Goal: Task Accomplishment & Management: Manage account settings

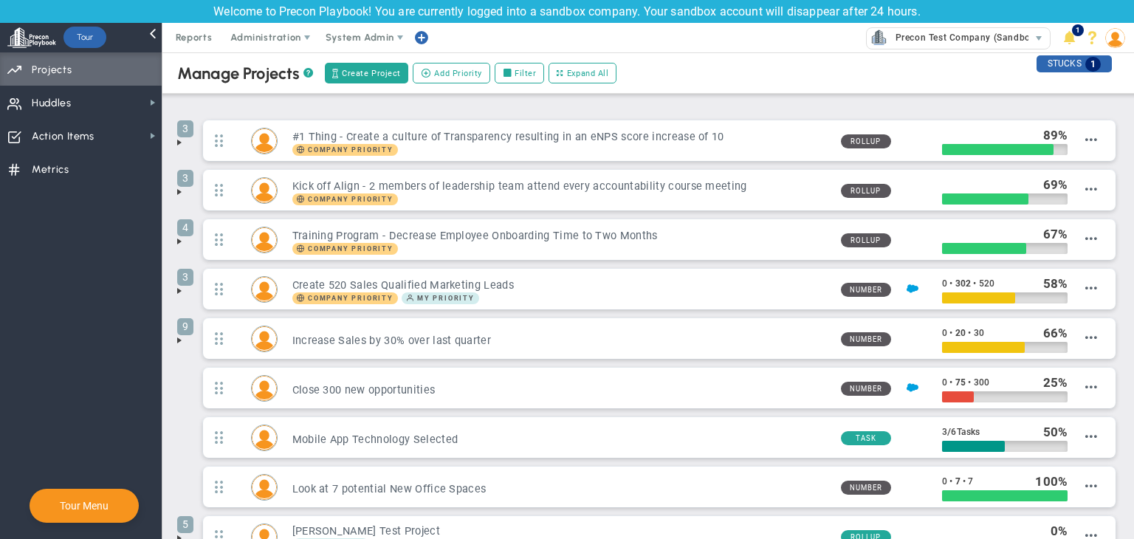
scroll to position [403, 0]
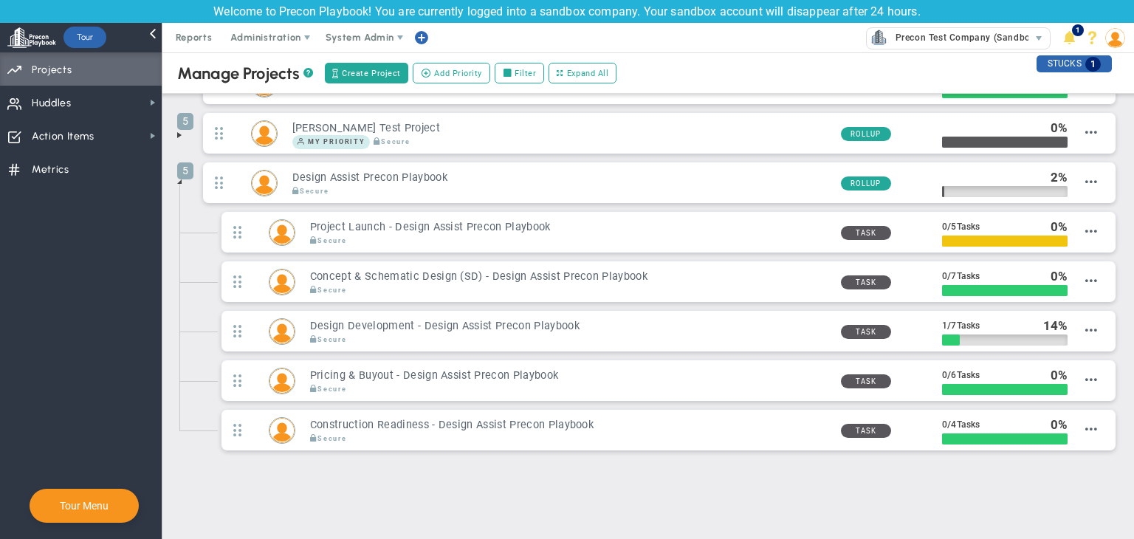
click at [182, 179] on span at bounding box center [179, 182] width 12 height 12
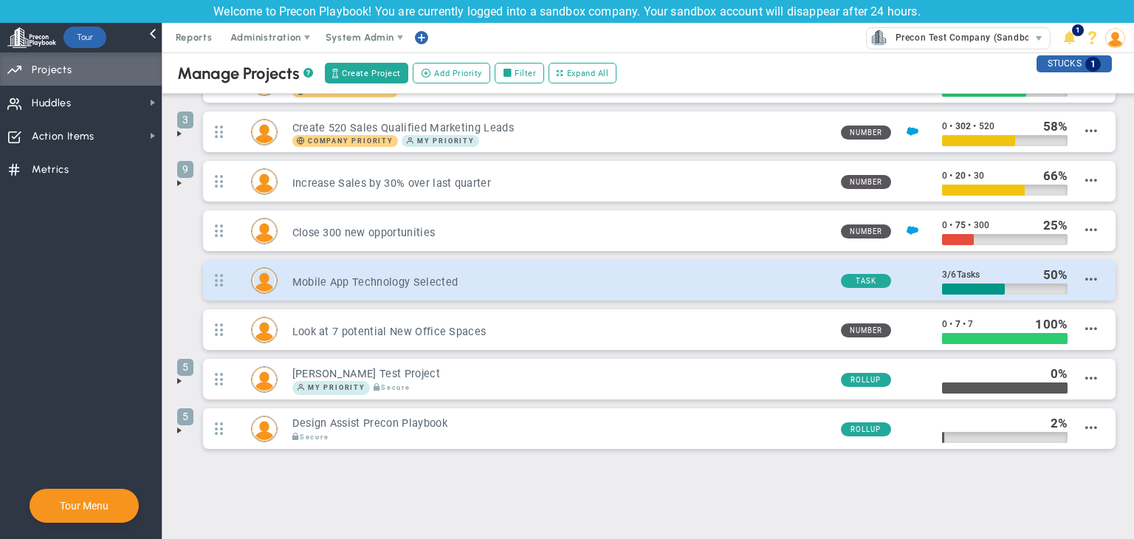
scroll to position [38, 0]
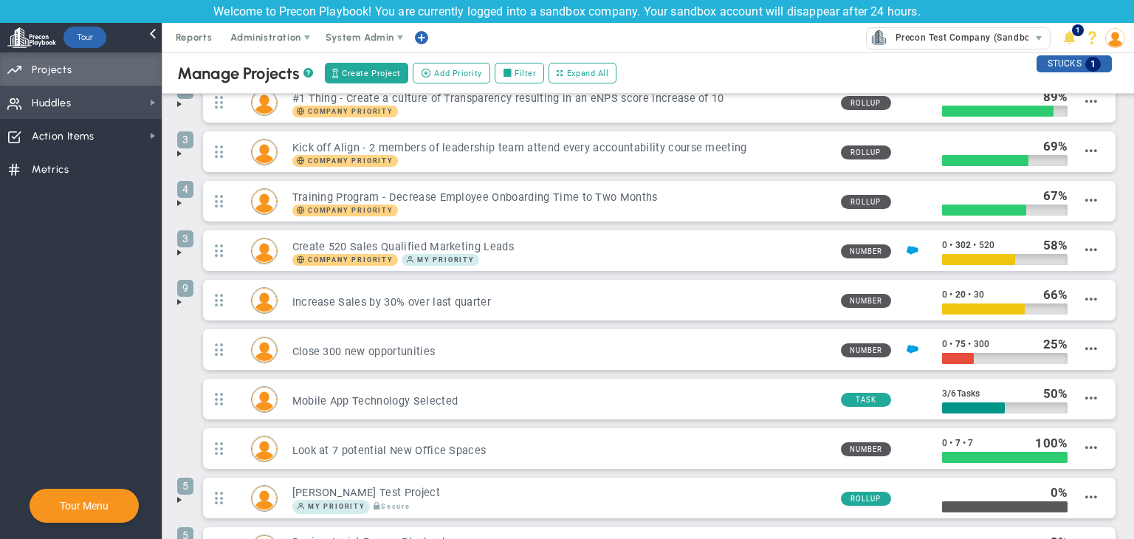
click at [78, 96] on span "Huddles Huddles" at bounding box center [81, 102] width 162 height 33
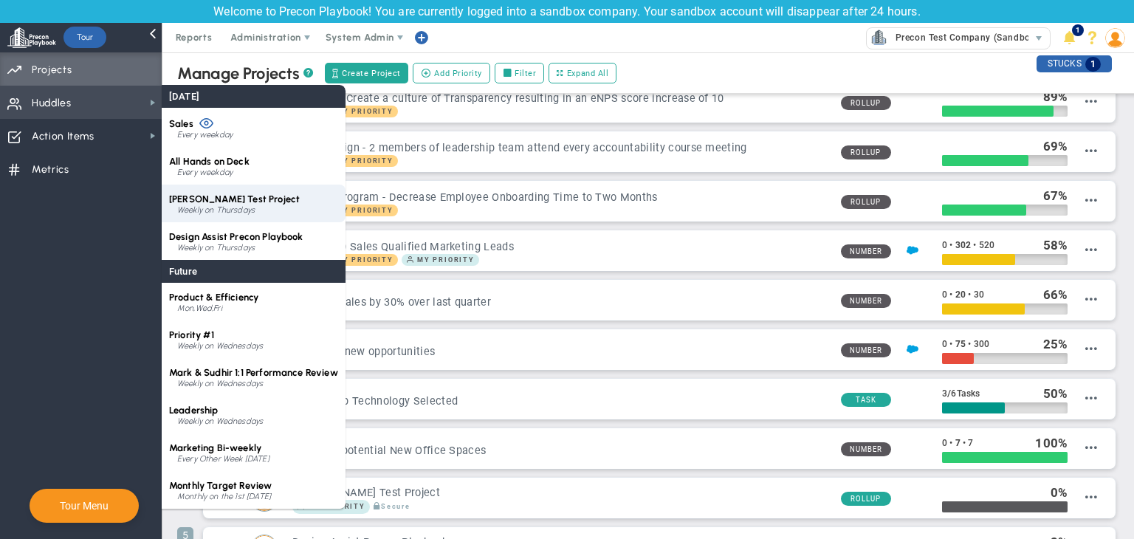
click at [220, 186] on div "CMAR Test Project Weekly on Thursdays" at bounding box center [254, 204] width 184 height 38
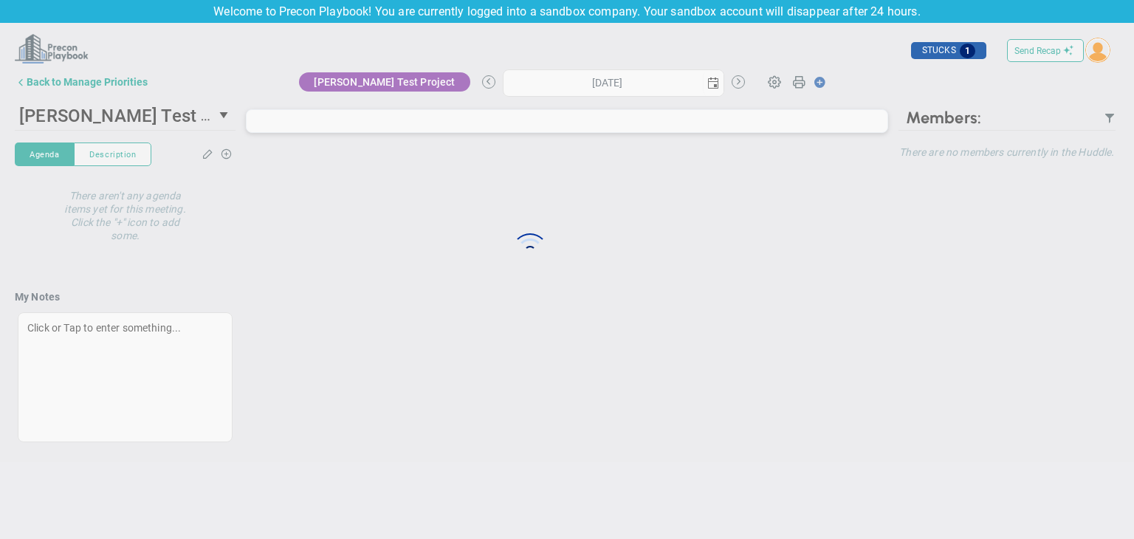
type input "Thursday, September 18, 2025"
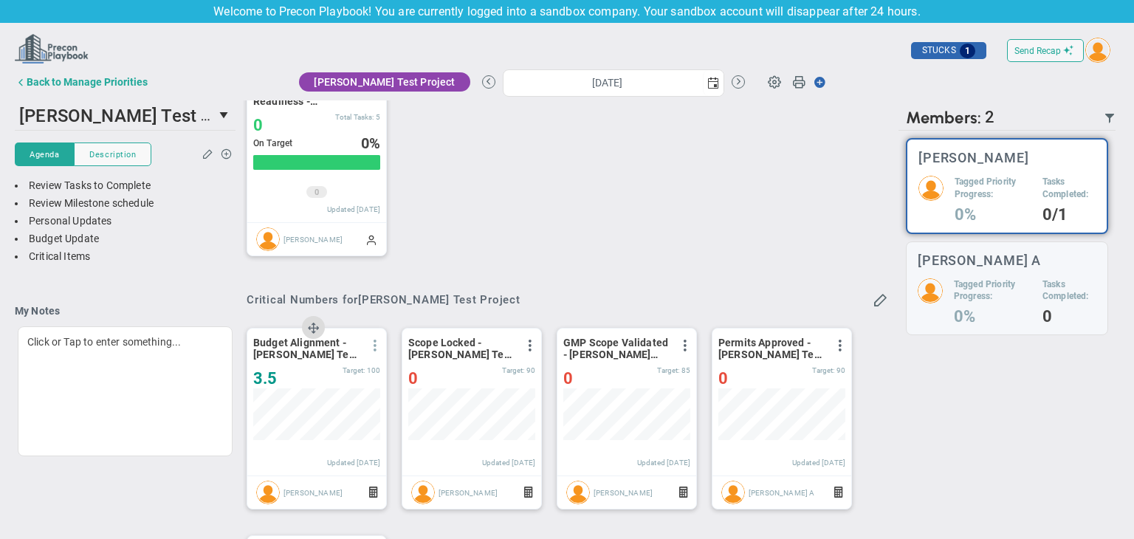
click at [377, 343] on span at bounding box center [375, 346] width 12 height 12
click at [337, 371] on li "Edit" at bounding box center [333, 375] width 105 height 18
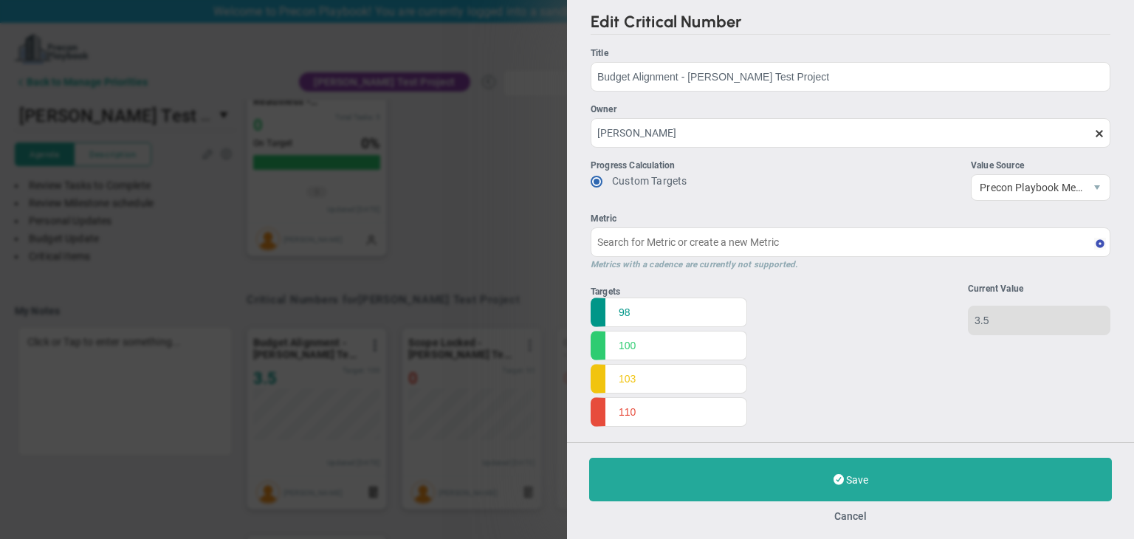
type input "Budget Alignment - [PERSON_NAME] Test Project"
click at [853, 513] on button "Cancel" at bounding box center [850, 516] width 32 height 12
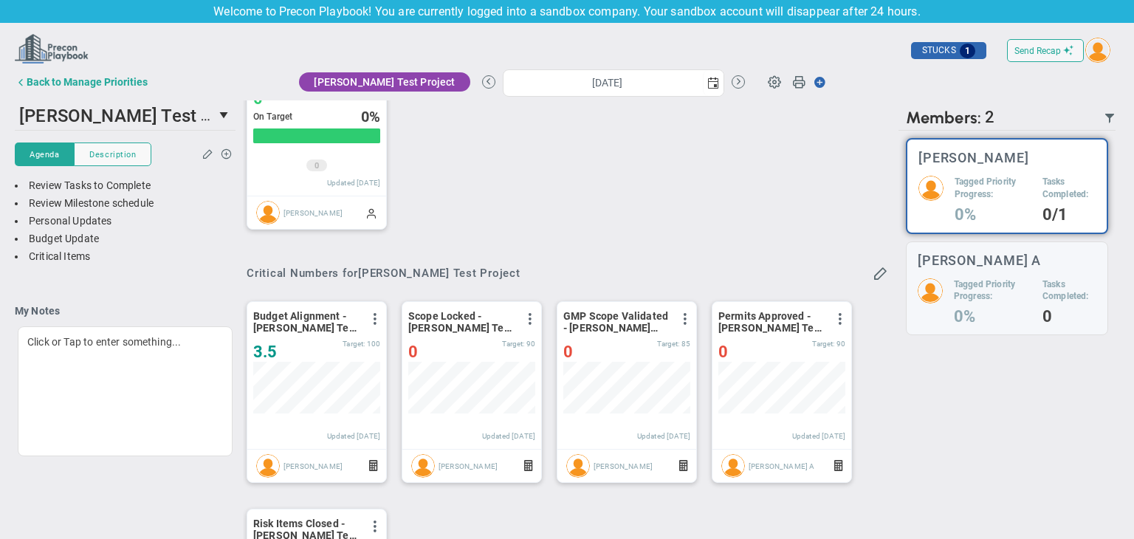
scroll to position [324, 0]
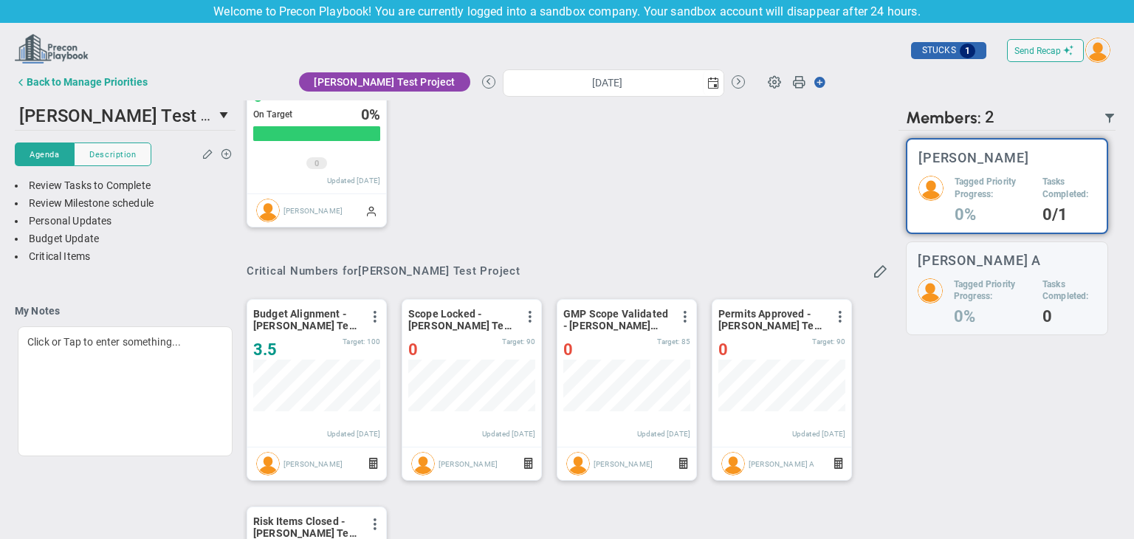
drag, startPoint x: 524, startPoint y: 292, endPoint x: 467, endPoint y: 211, distance: 98.9
click at [467, 211] on div "Project Launch - CMAR Test Project View Historical Graph Edit Make "No Change" …" at bounding box center [561, 33] width 659 height 415
click at [371, 314] on span at bounding box center [375, 317] width 12 height 12
click at [293, 343] on span "Edit" at bounding box center [294, 346] width 17 height 10
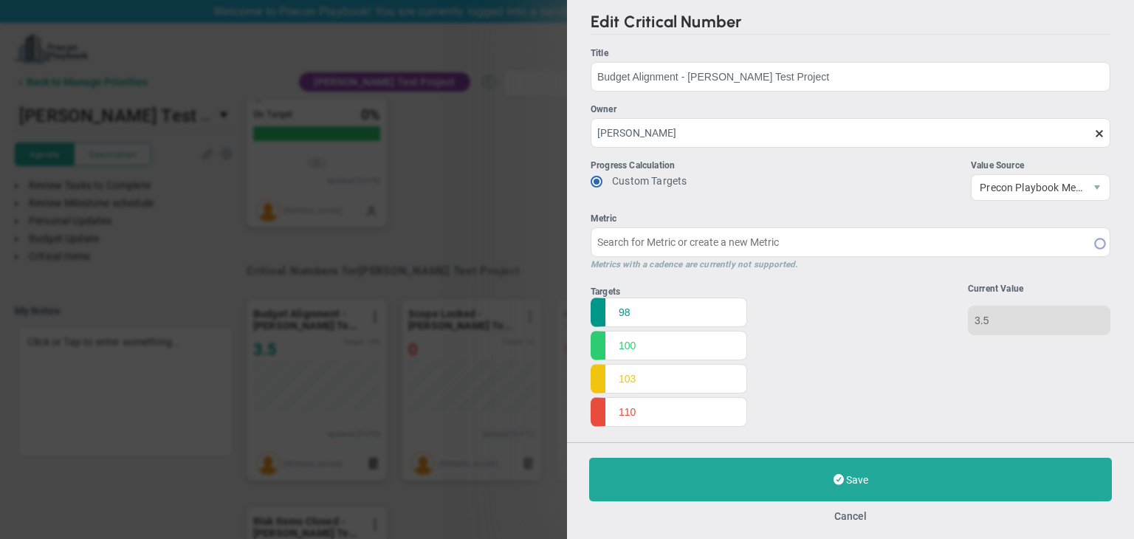
type input "Budget Alignment - [PERSON_NAME] Test Project"
click at [849, 514] on button "Cancel" at bounding box center [850, 516] width 32 height 12
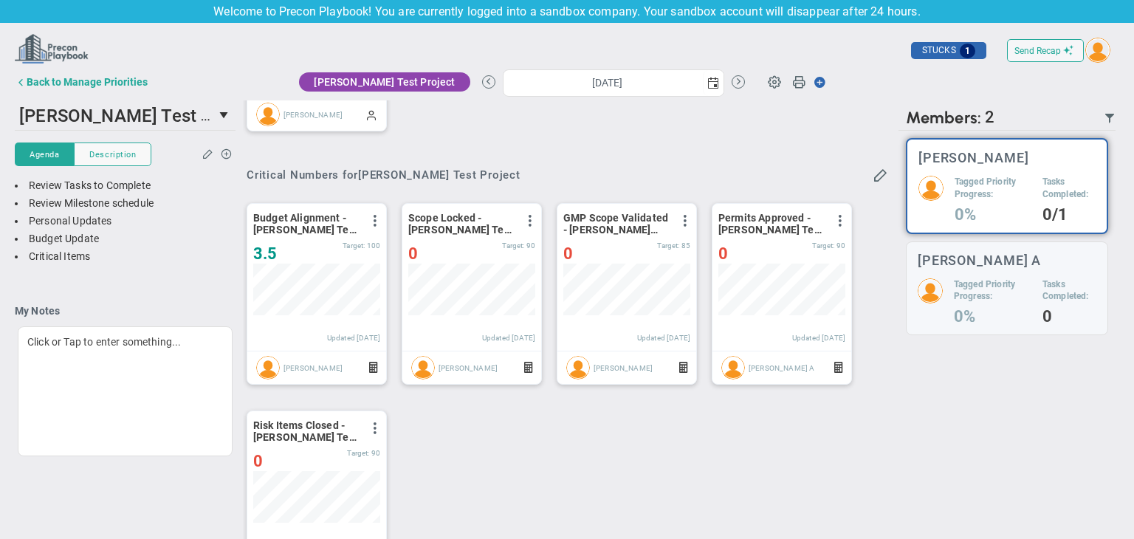
scroll to position [428, 0]
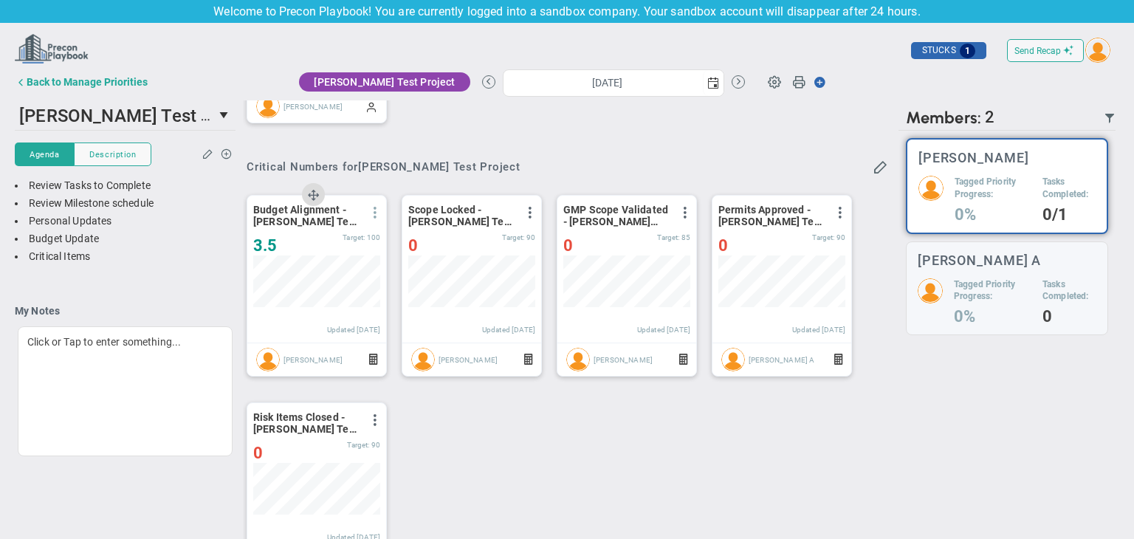
click at [373, 210] on span at bounding box center [375, 213] width 12 height 12
click at [306, 239] on li "Edit" at bounding box center [333, 242] width 105 height 18
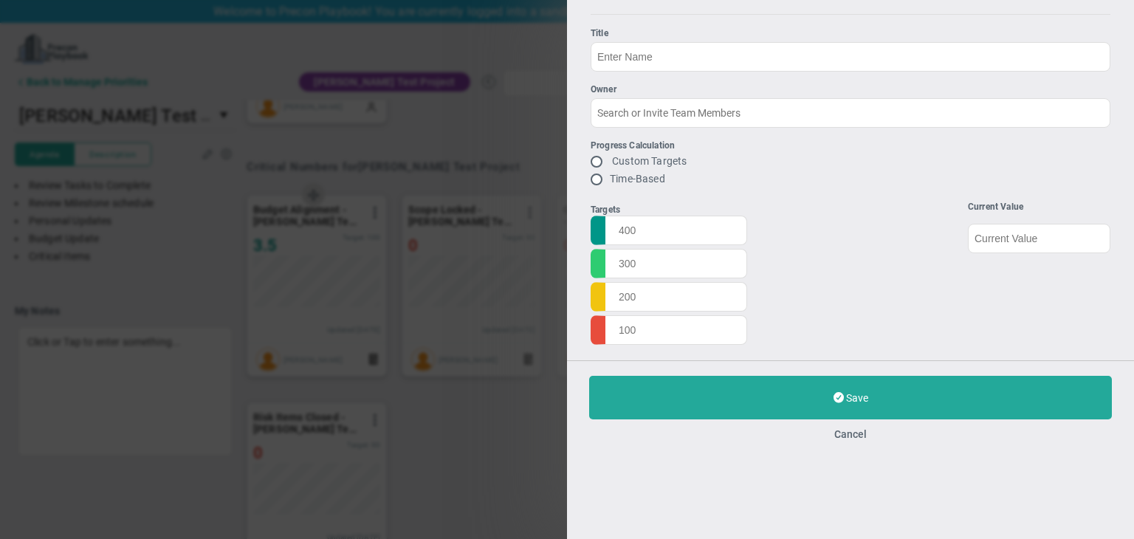
type input "Budget Alignment - [PERSON_NAME] Test Project"
type input "[PERSON_NAME]"
radio input "true"
type input "98"
type input "100"
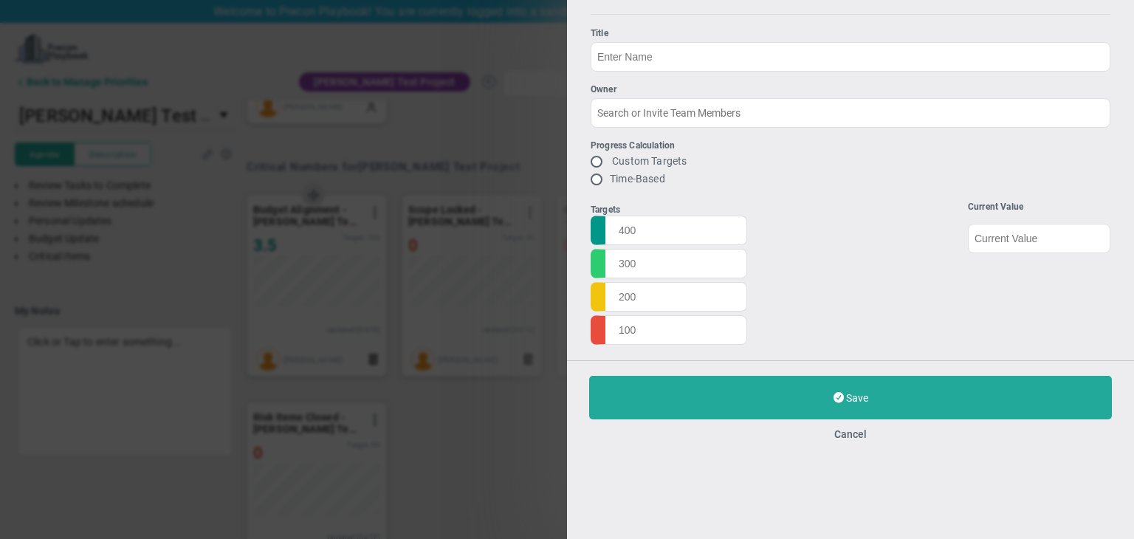
type input "103"
type input "110"
type input "3.5"
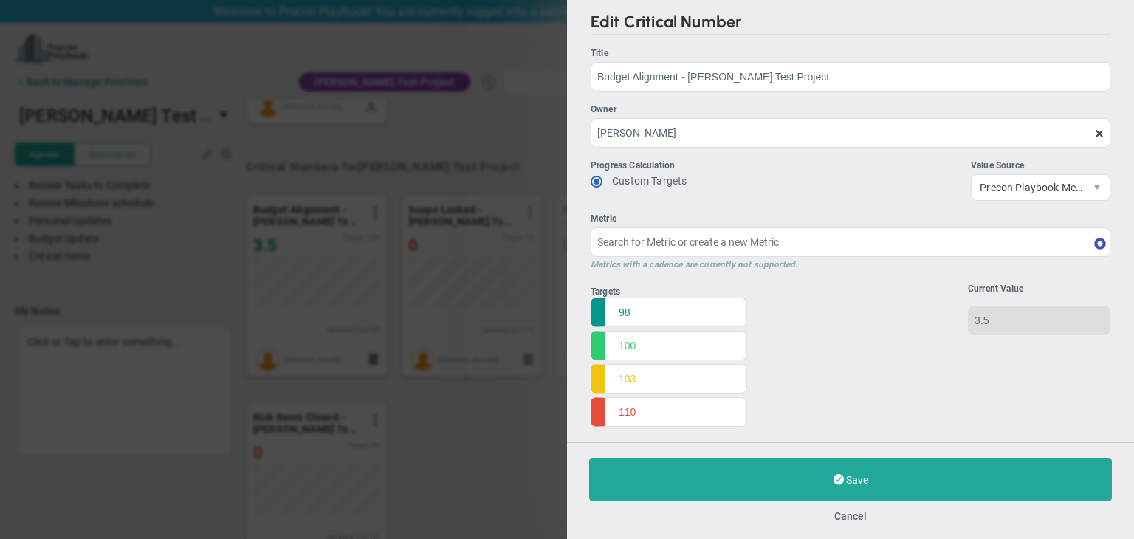
type input "Budget Alignment - [PERSON_NAME] Test Project"
click at [850, 520] on button "Cancel" at bounding box center [850, 516] width 32 height 12
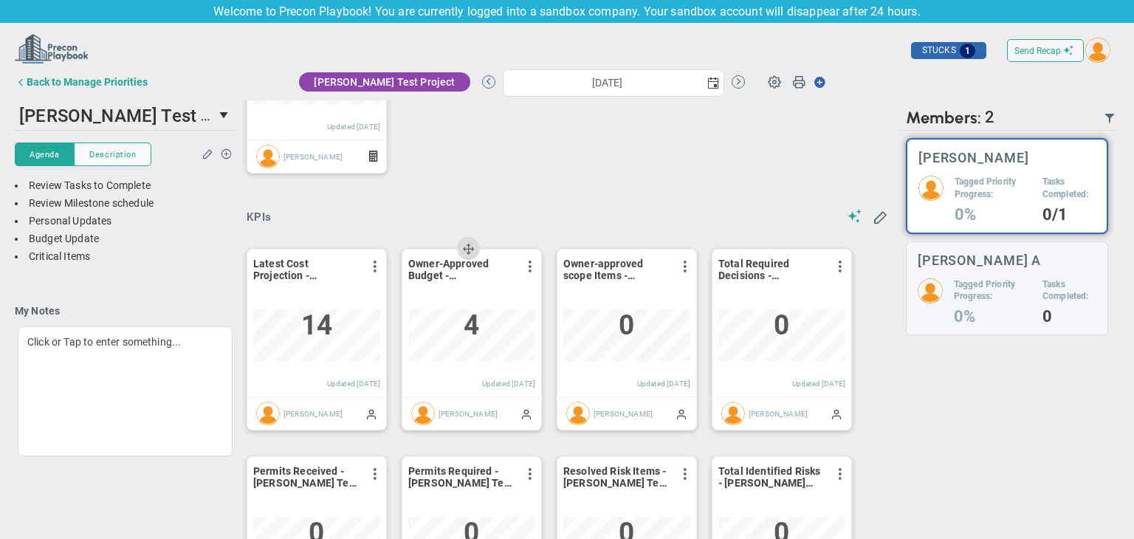
scroll to position [839, 0]
click at [371, 267] on span at bounding box center [375, 266] width 12 height 12
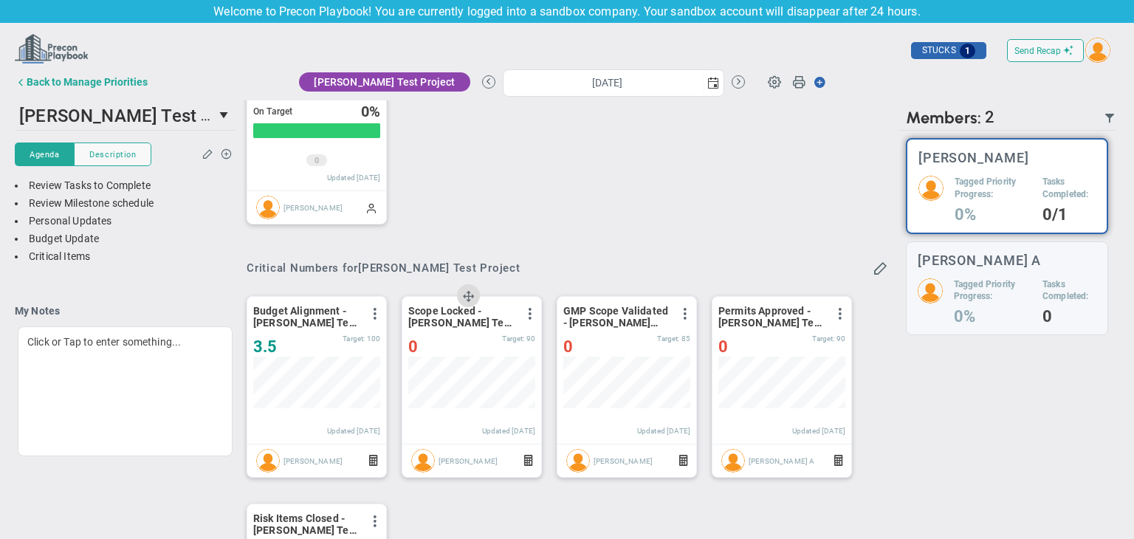
scroll to position [326, 0]
click at [100, 78] on div "Back to Manage Priorities" at bounding box center [87, 82] width 121 height 12
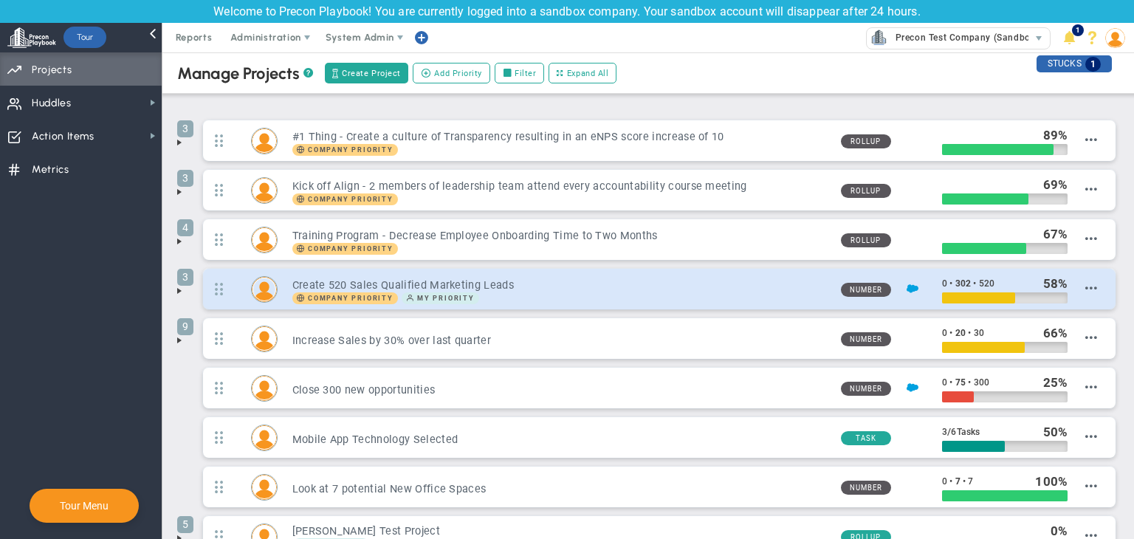
scroll to position [157, 0]
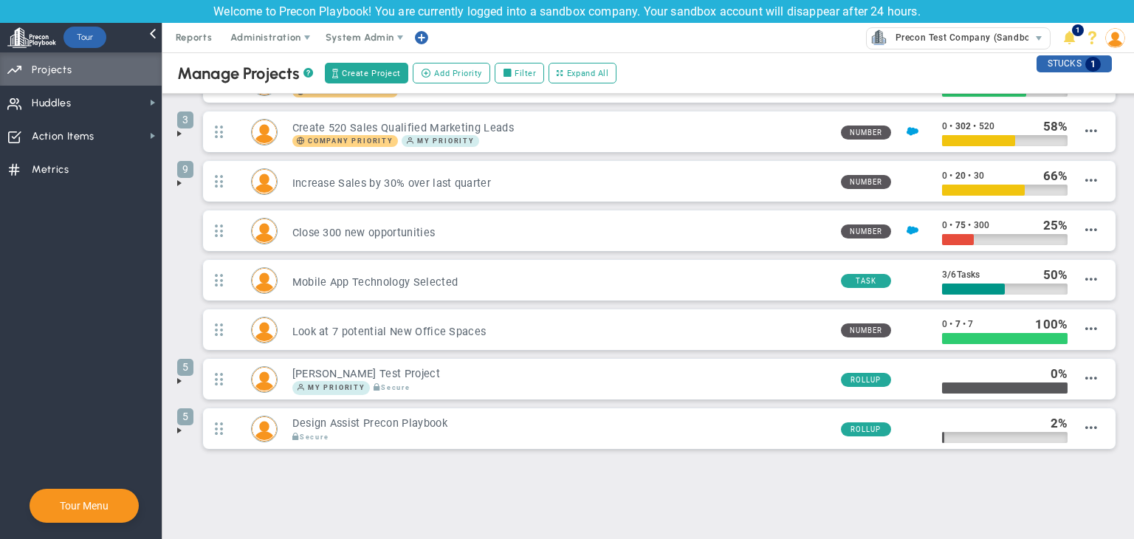
click at [184, 424] on span at bounding box center [179, 430] width 12 height 12
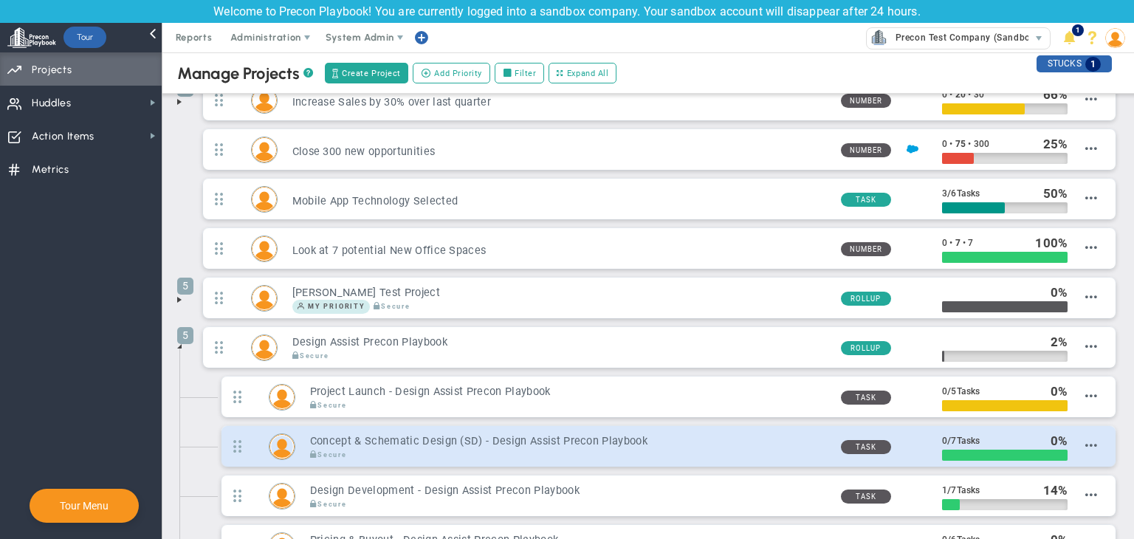
scroll to position [235, 0]
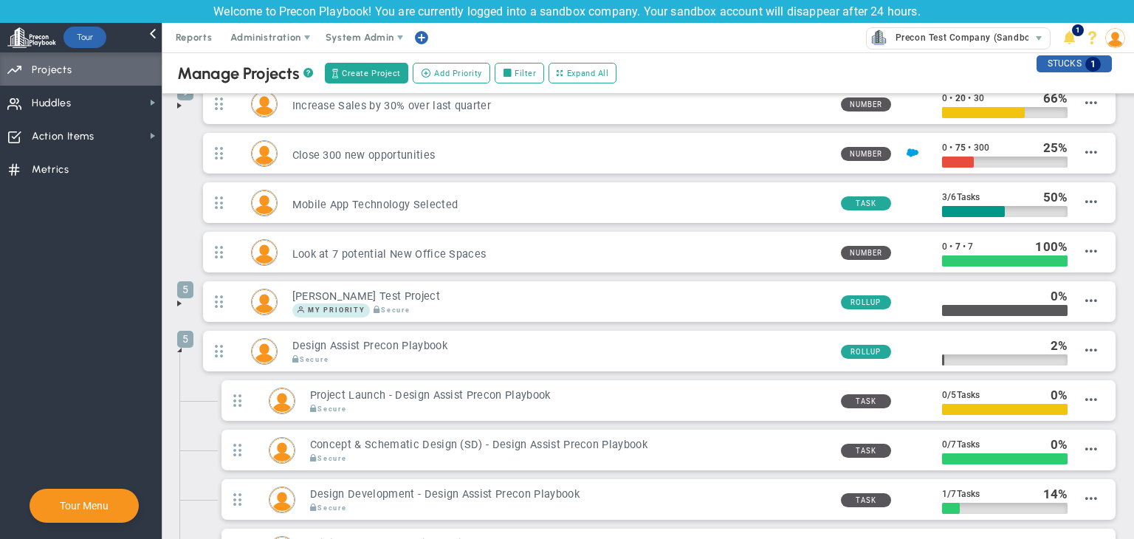
click at [181, 346] on span at bounding box center [179, 350] width 12 height 12
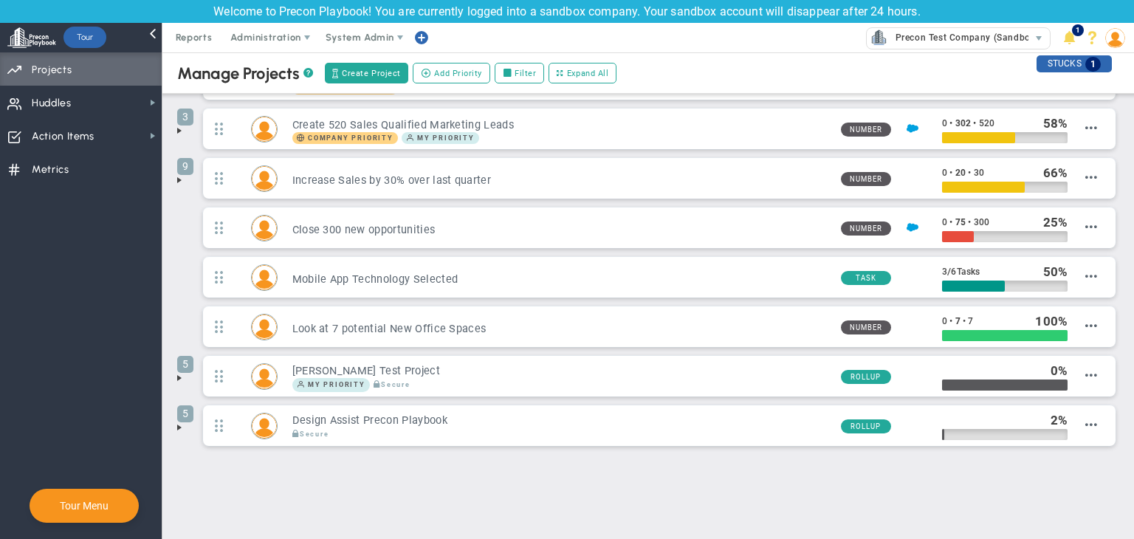
scroll to position [157, 0]
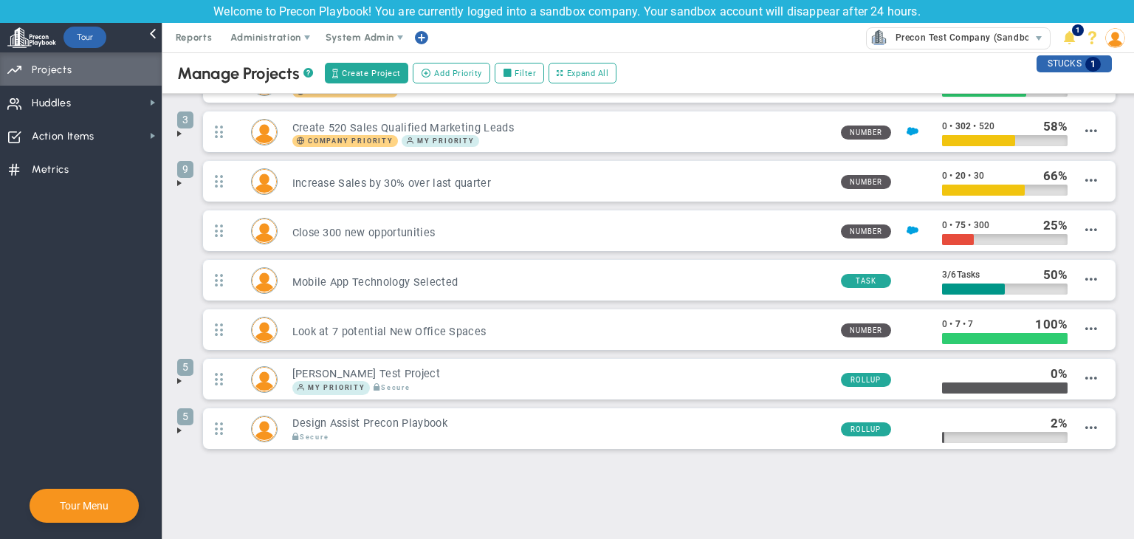
click at [177, 425] on span at bounding box center [179, 430] width 12 height 12
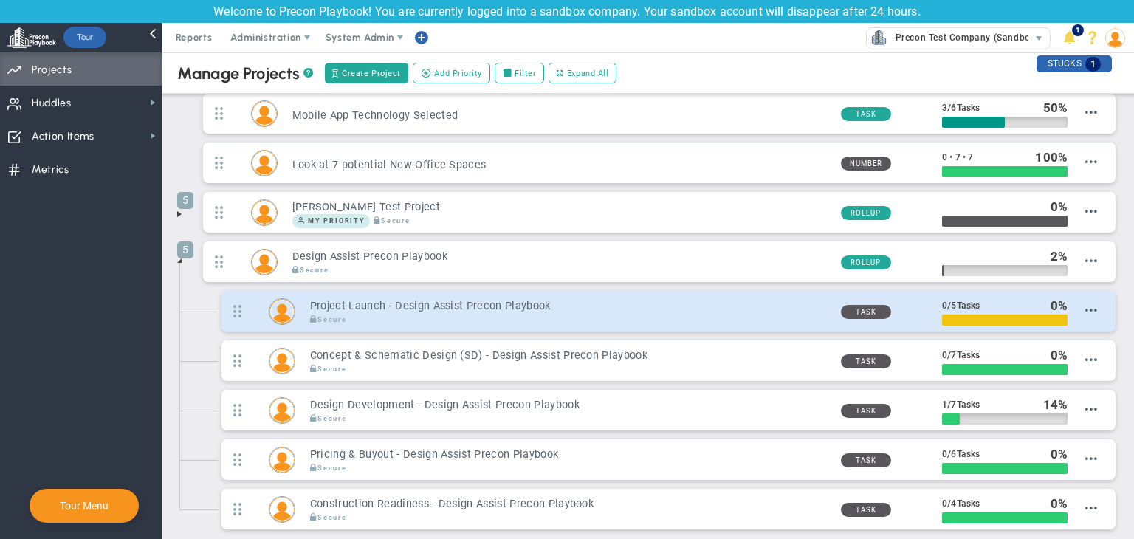
scroll to position [255, 0]
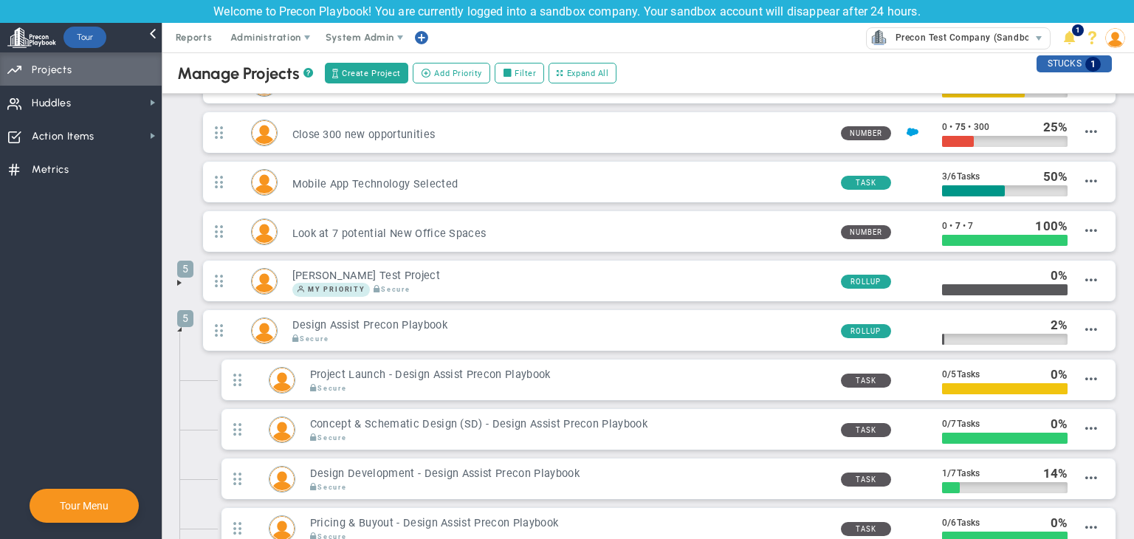
click at [177, 326] on span at bounding box center [179, 329] width 12 height 12
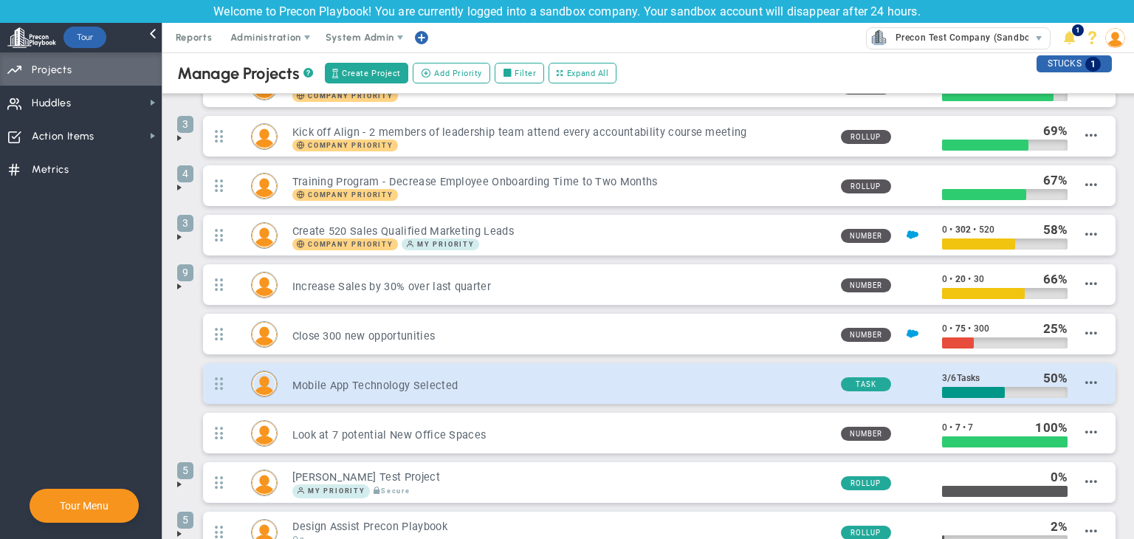
scroll to position [157, 0]
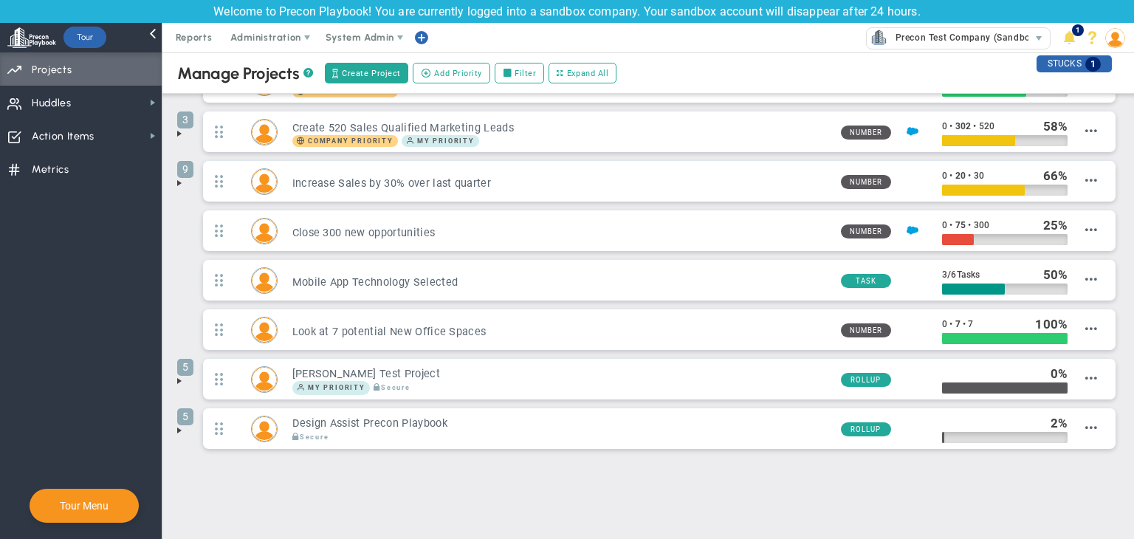
click at [183, 425] on span at bounding box center [179, 430] width 12 height 12
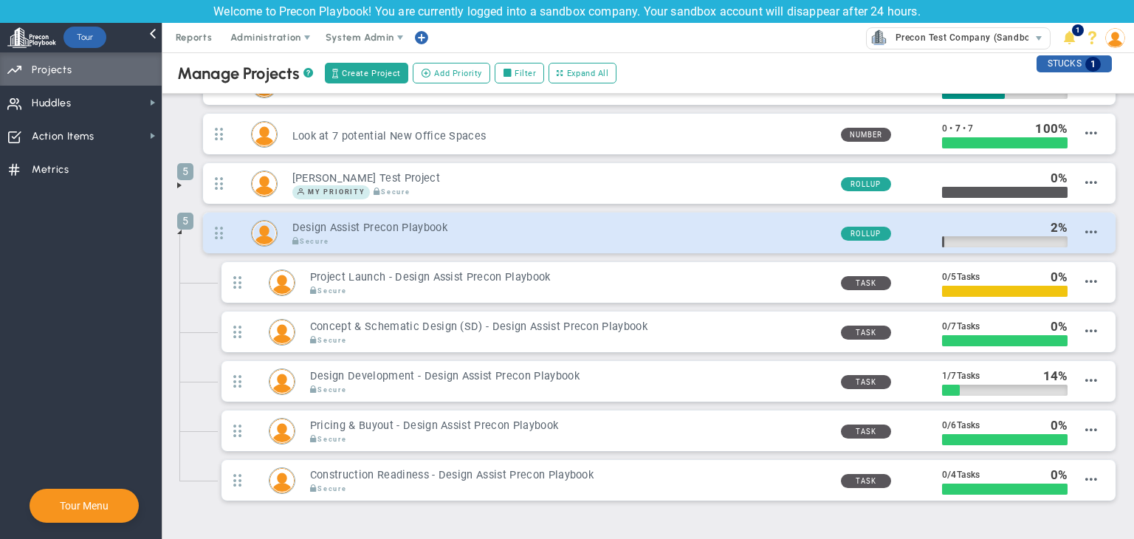
scroll to position [403, 0]
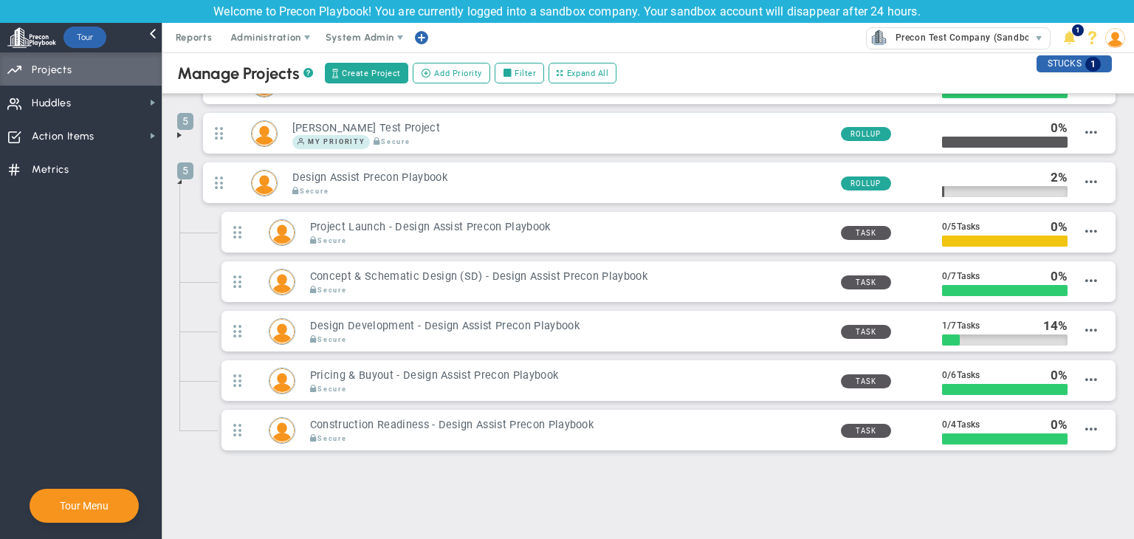
drag, startPoint x: 179, startPoint y: 179, endPoint x: 189, endPoint y: 181, distance: 10.6
click at [179, 179] on span at bounding box center [179, 182] width 12 height 12
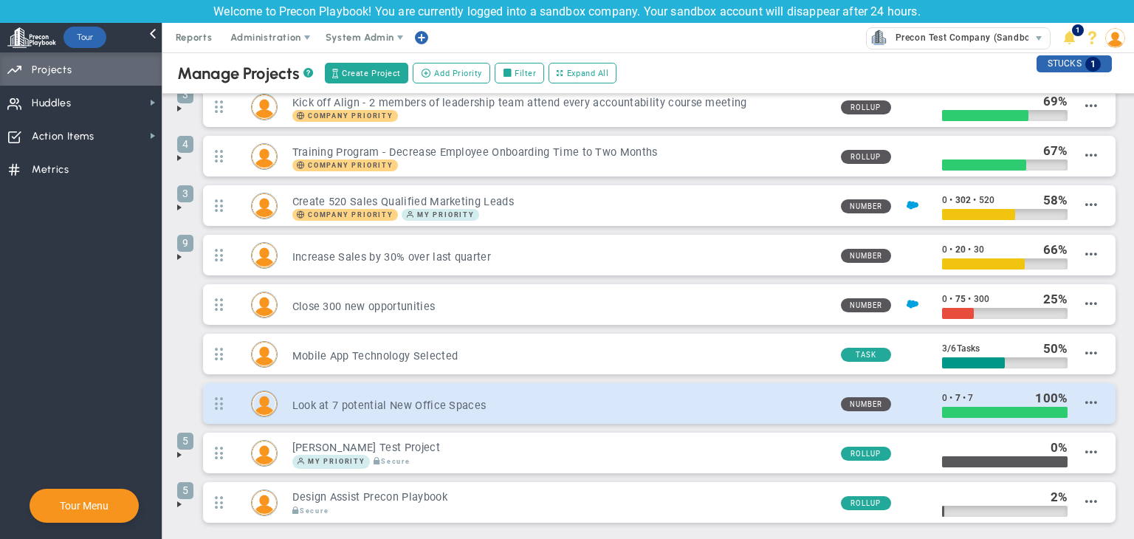
scroll to position [157, 0]
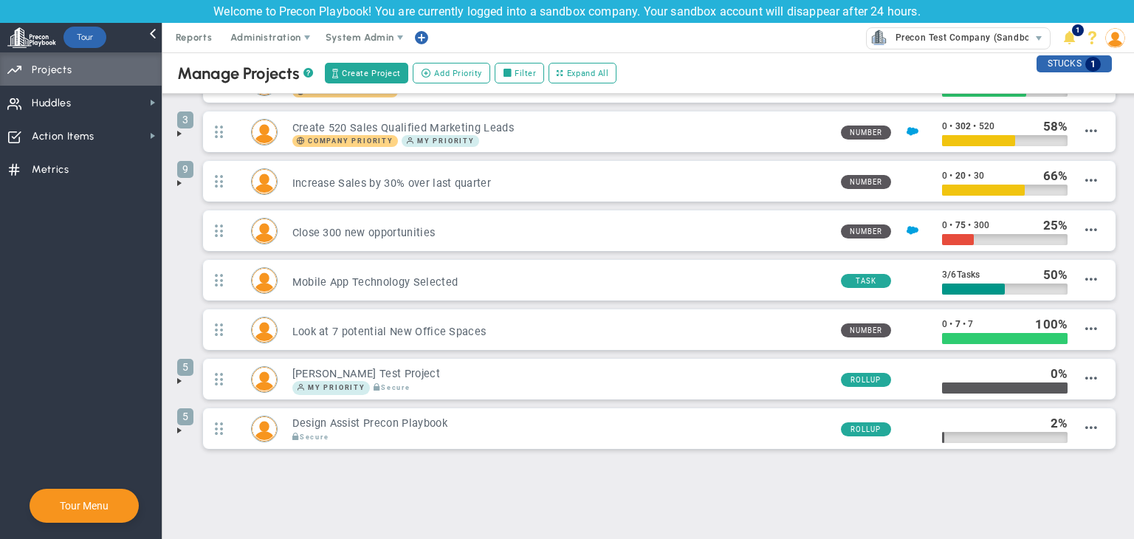
click at [179, 427] on span at bounding box center [179, 430] width 12 height 12
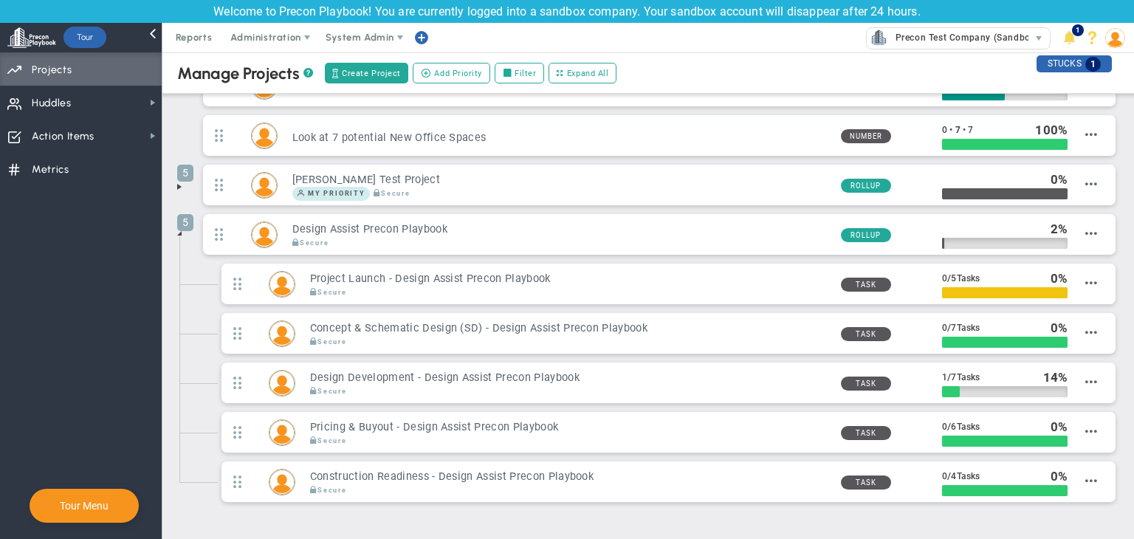
scroll to position [329, 0]
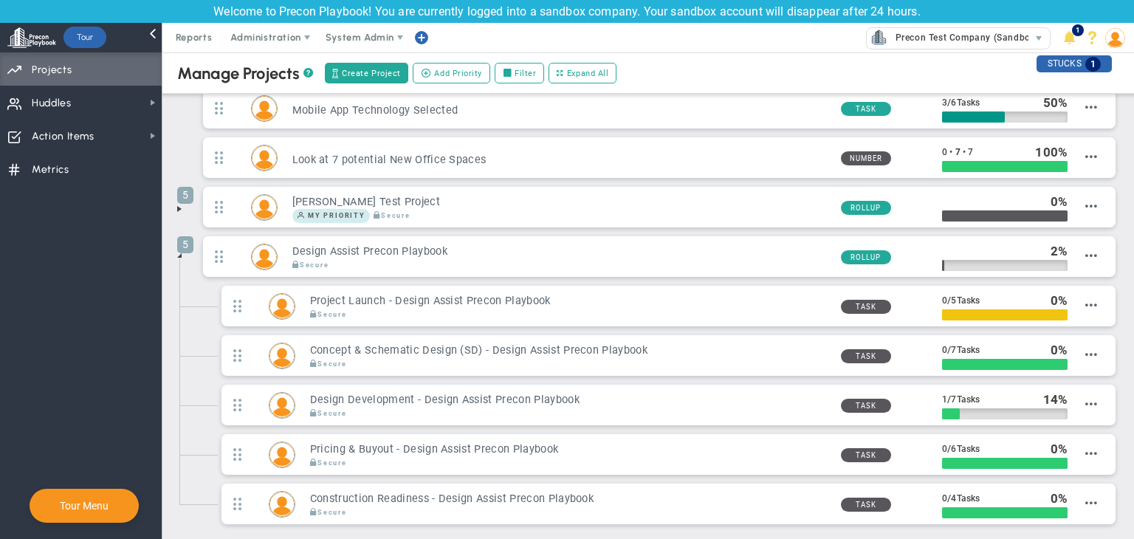
click at [182, 252] on span at bounding box center [179, 255] width 12 height 12
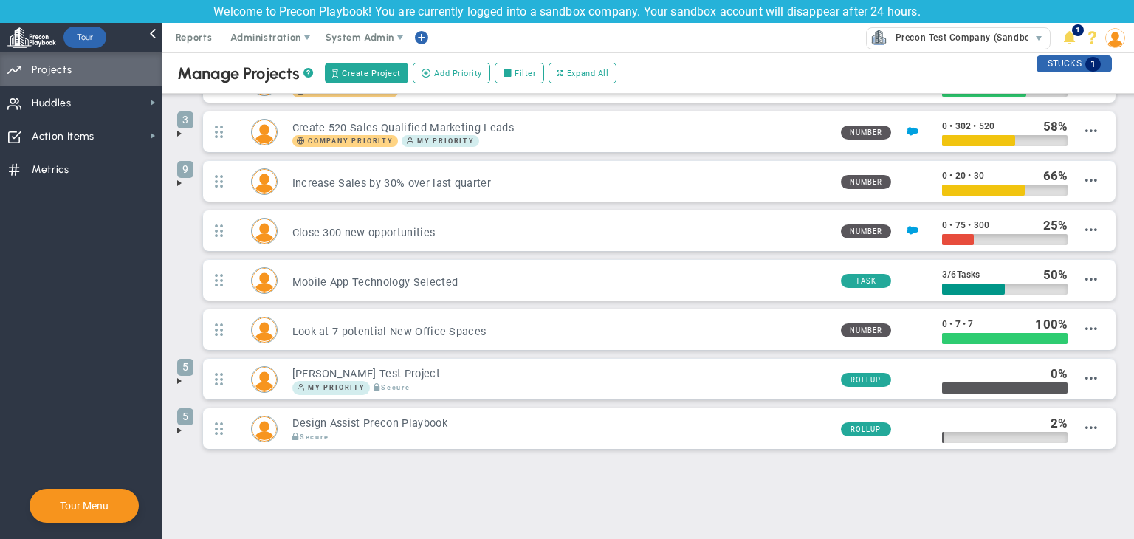
click at [174, 375] on span at bounding box center [179, 381] width 12 height 12
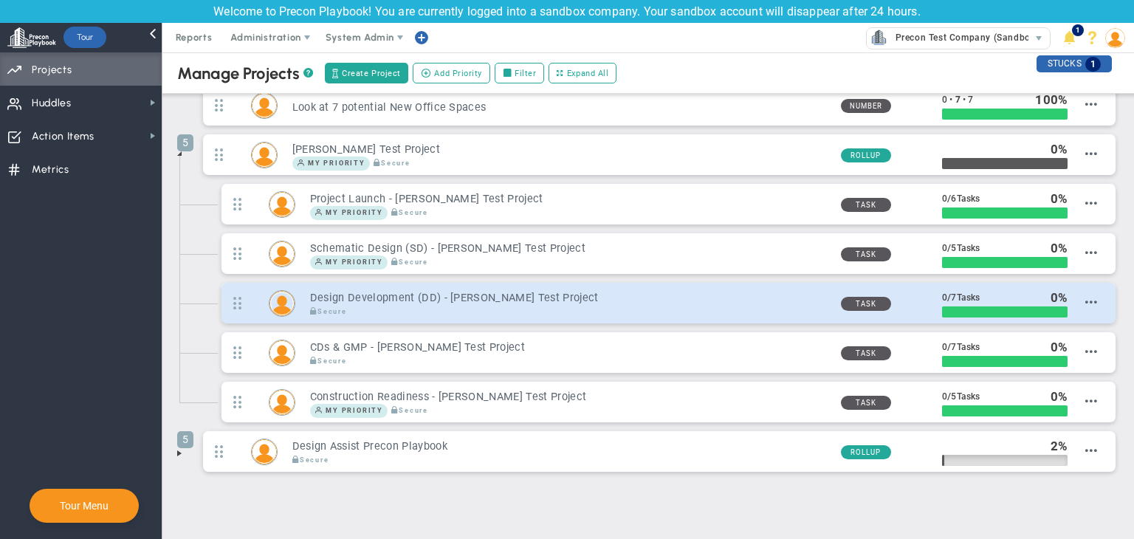
scroll to position [403, 0]
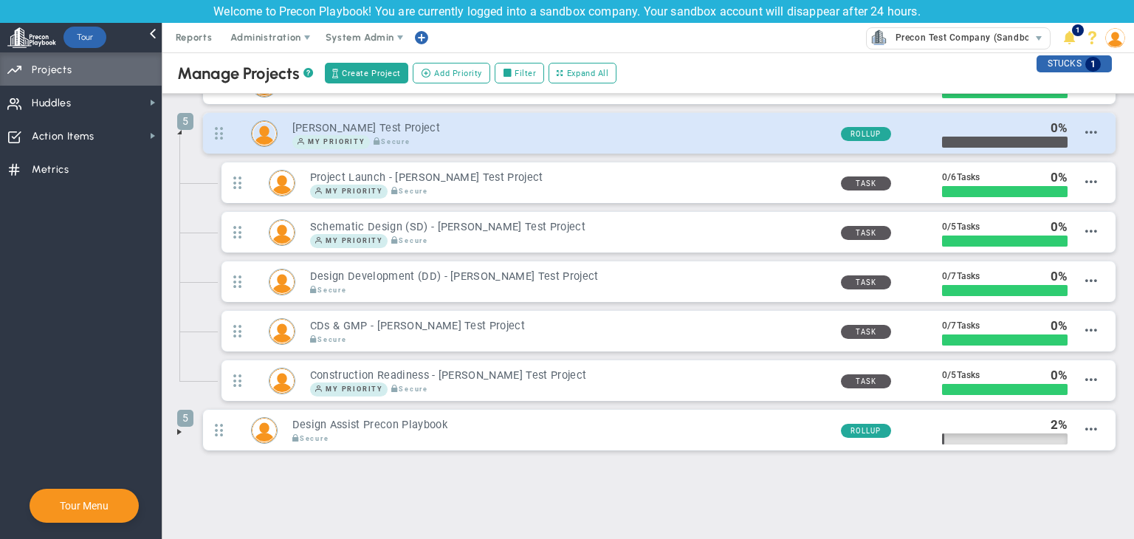
click at [421, 135] on div "My Priority Secure" at bounding box center [560, 142] width 537 height 14
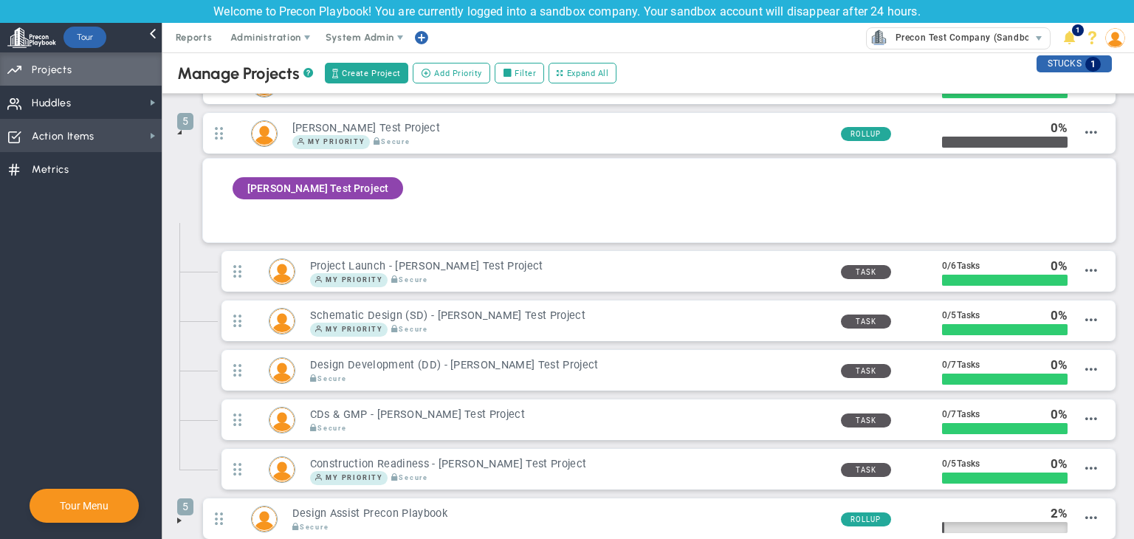
click at [97, 131] on span "Action Items Action Items" at bounding box center [81, 135] width 162 height 33
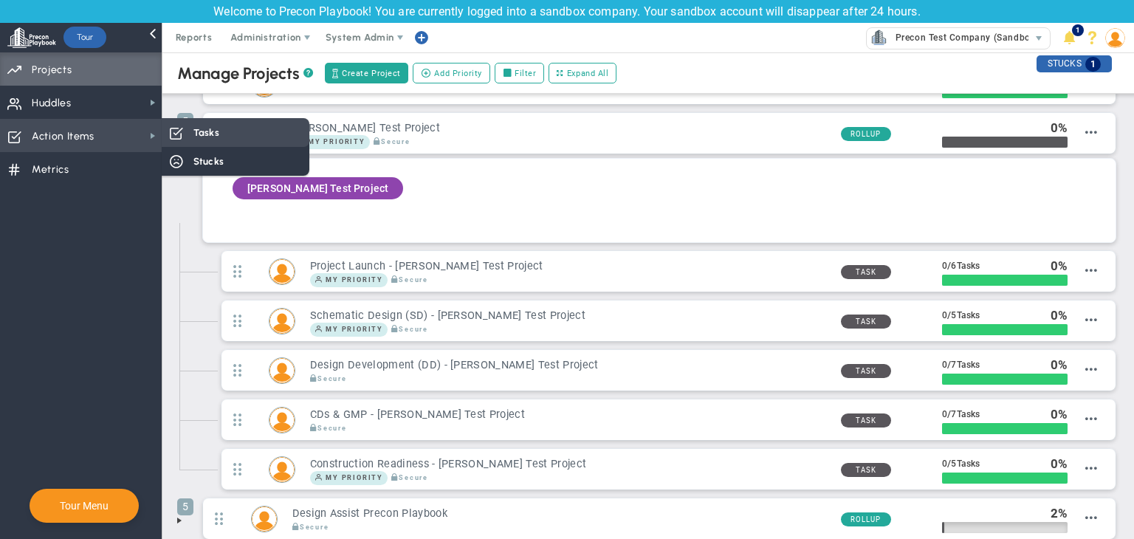
click at [207, 139] on span "Tasks" at bounding box center [206, 132] width 26 height 14
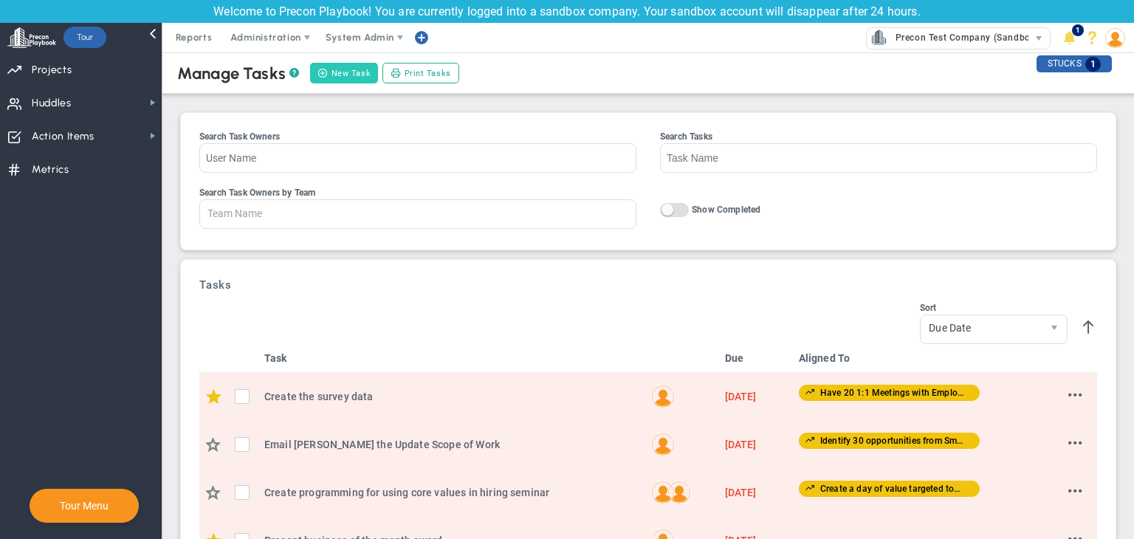
click at [312, 67] on button "New Task" at bounding box center [344, 73] width 68 height 21
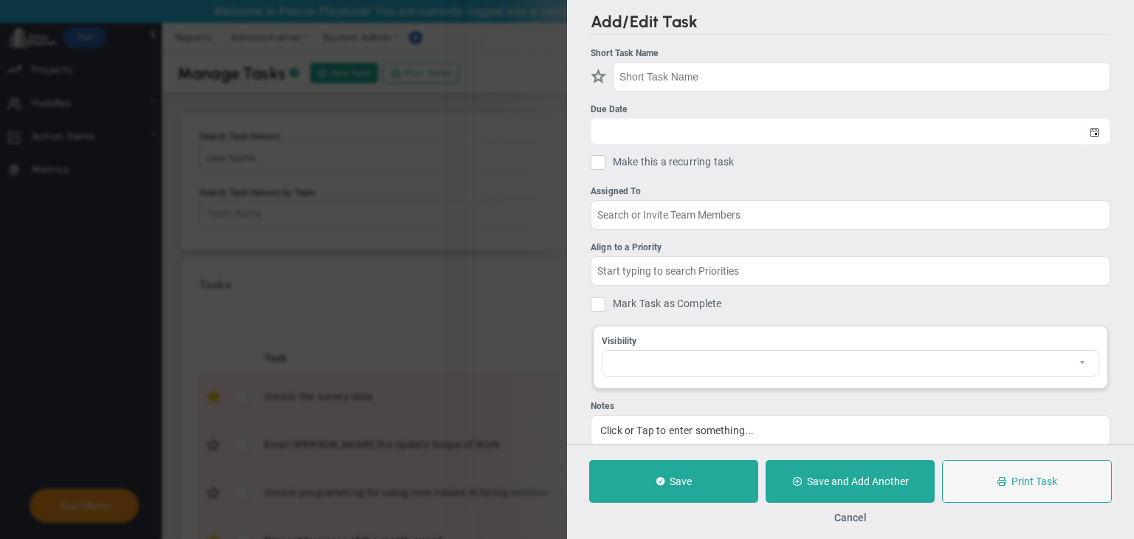
checkbox input "false"
type input "9/18/2025"
checkbox input "false"
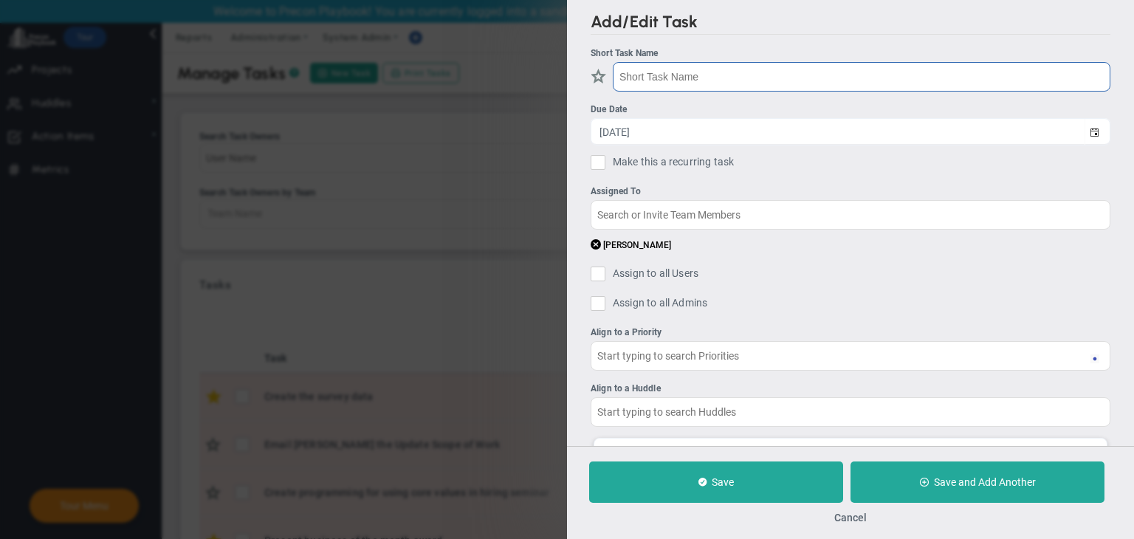
type input "Construction Readiness - Design Assist Precon Playbook"
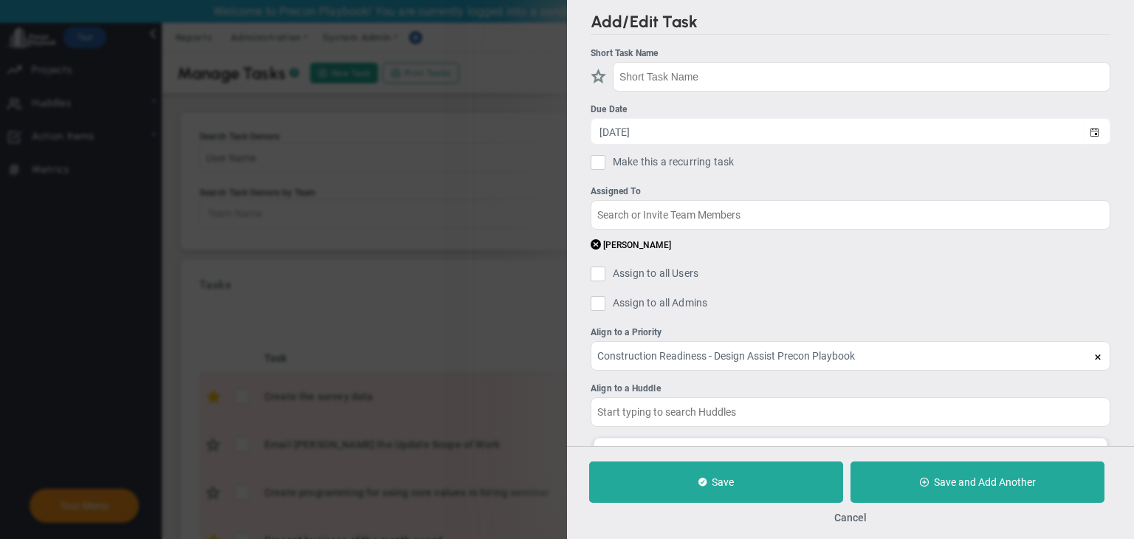
click at [767, 233] on li "Assigned To Sudhir Dakshinamurthy" at bounding box center [851, 220] width 520 height 71
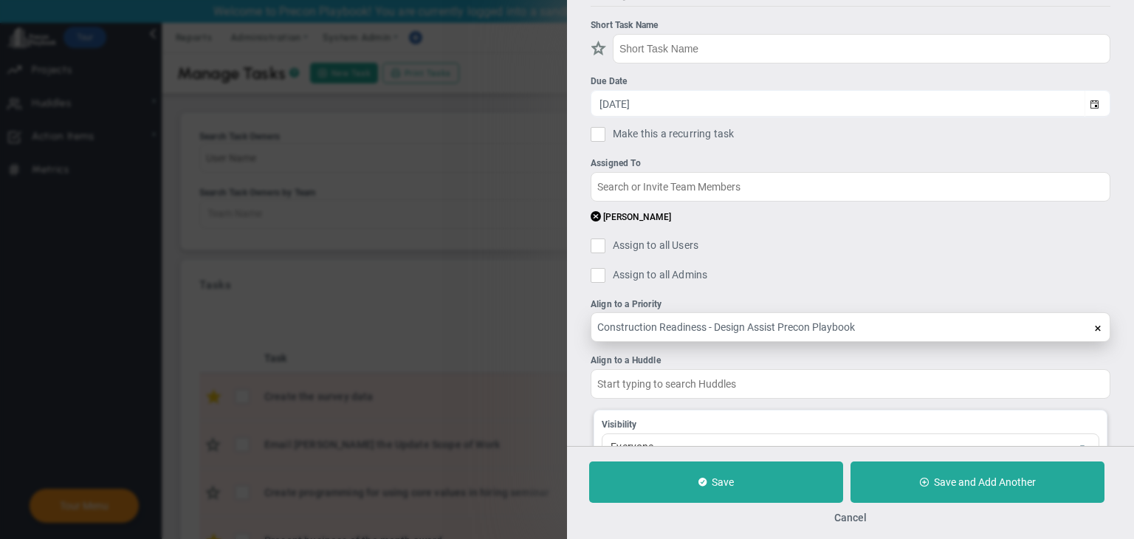
scroll to position [74, 0]
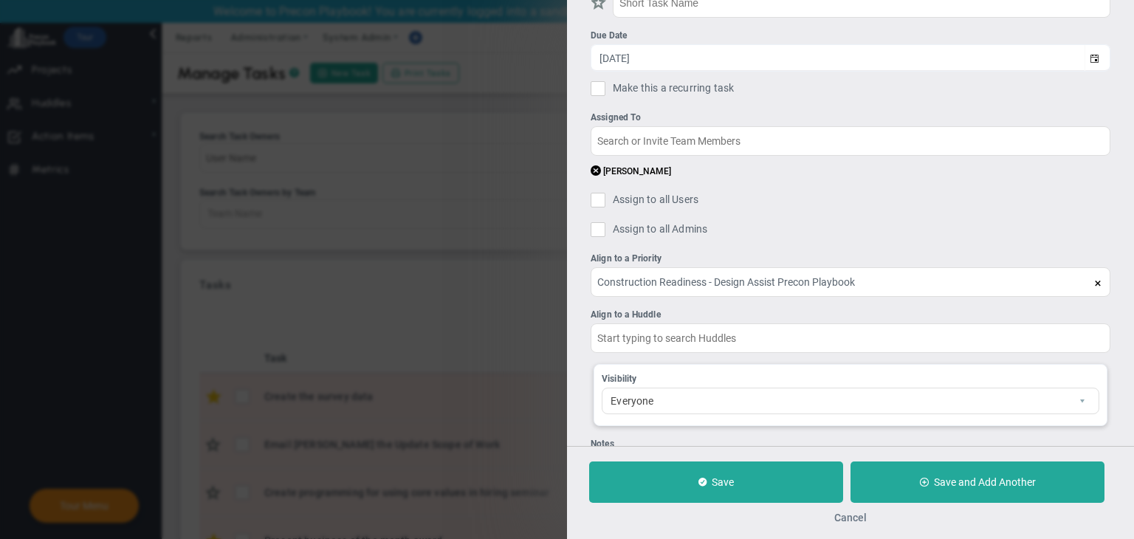
click at [847, 516] on button "Cancel" at bounding box center [850, 518] width 32 height 12
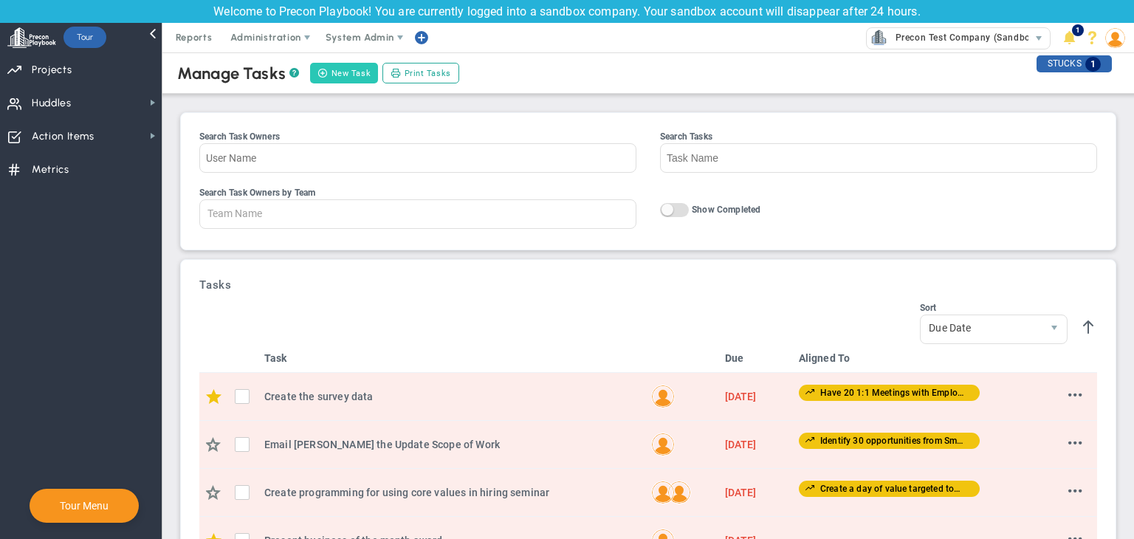
click at [345, 75] on button "New Task" at bounding box center [344, 73] width 68 height 21
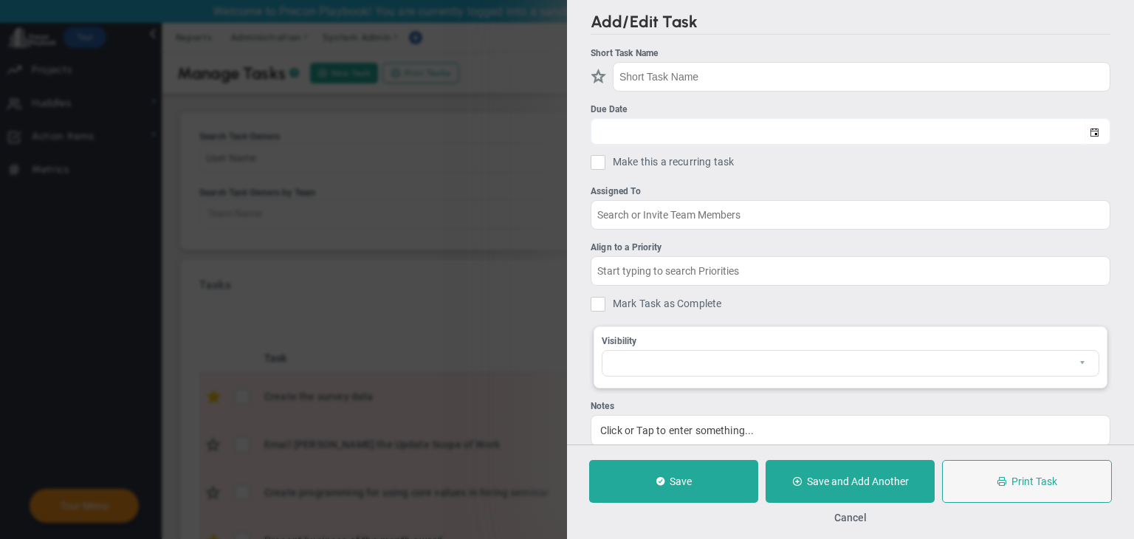
checkbox input "false"
type input "9/18/2025"
checkbox input "false"
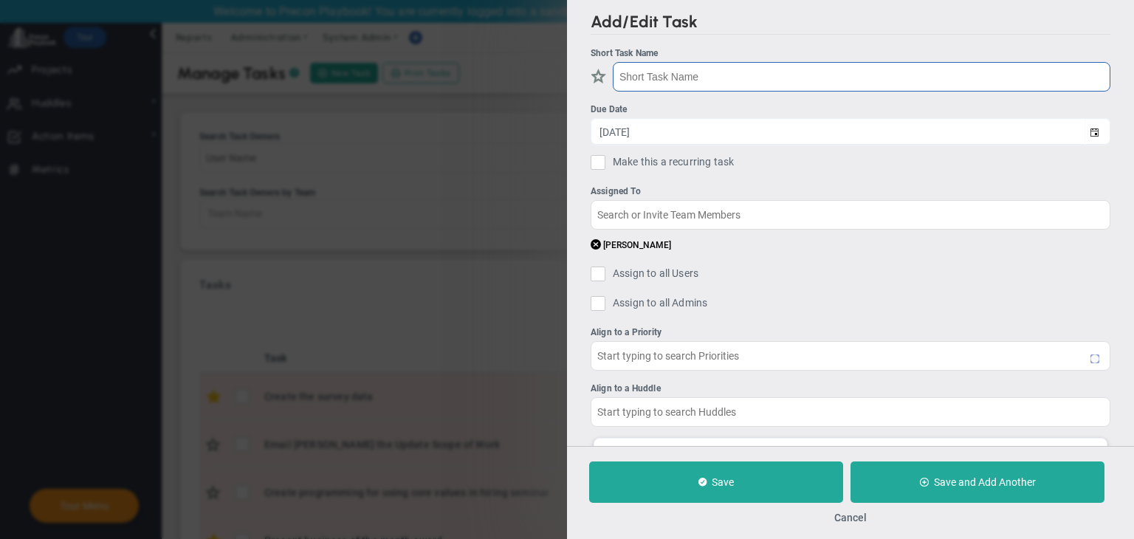
type input "Construction Readiness - Design Assist Precon Playbook"
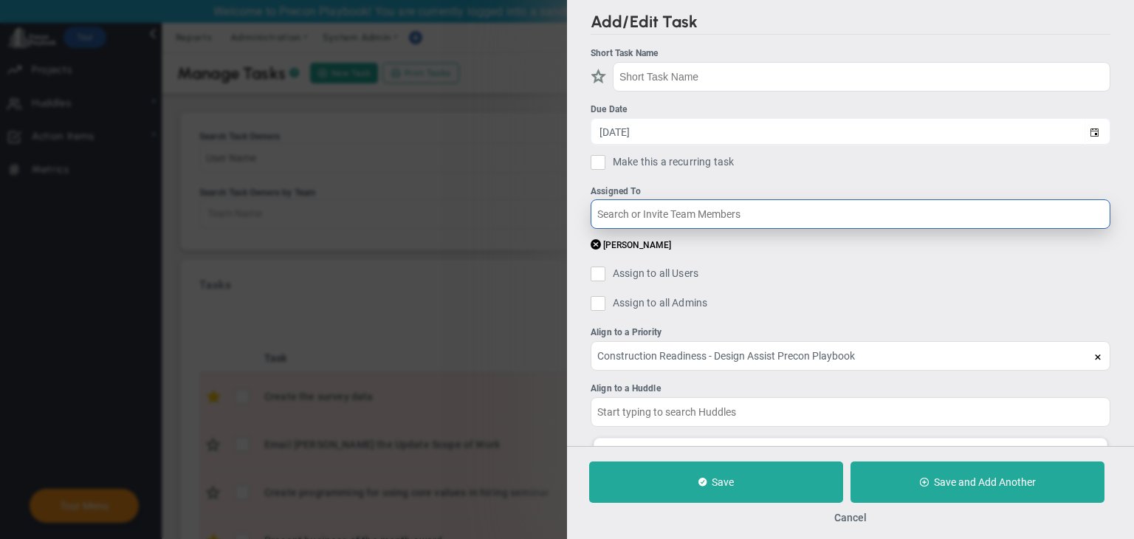
click at [738, 220] on input "text" at bounding box center [851, 214] width 520 height 30
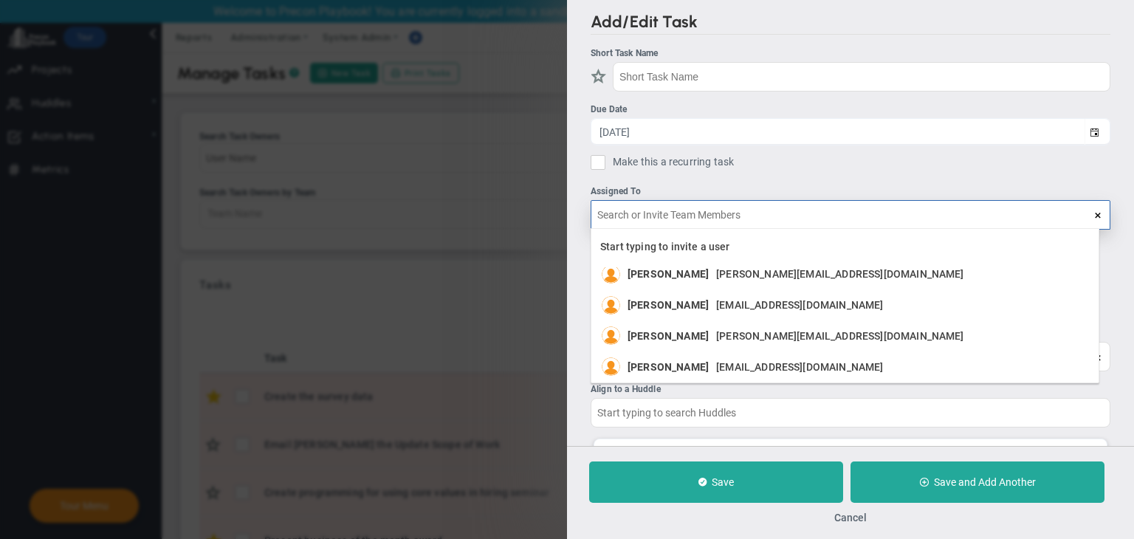
scroll to position [227, 0]
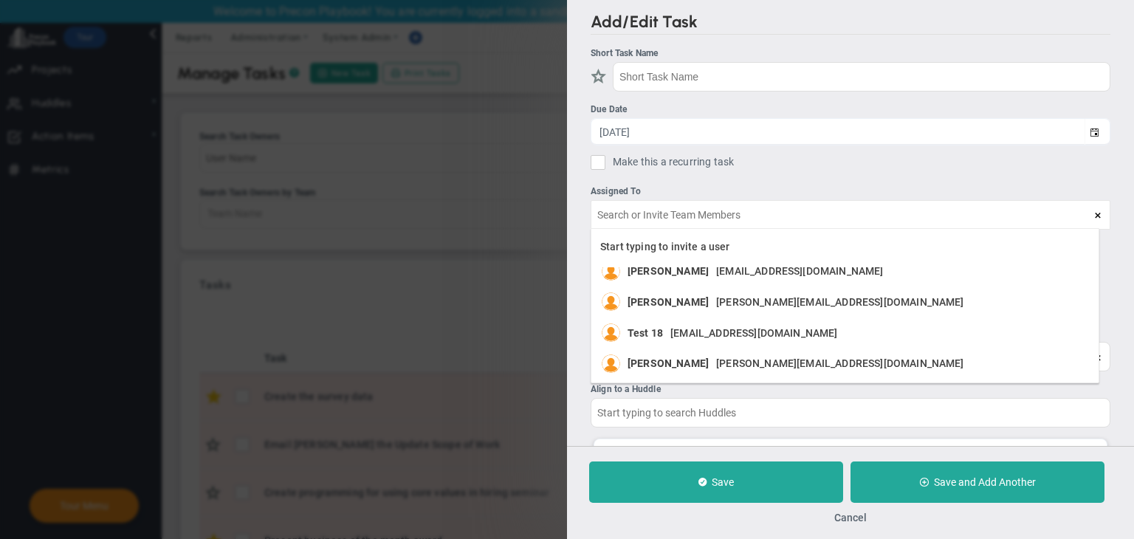
click at [515, 239] on div "Add/Edit Task Short Task Name Due Date 9/18/2025 Make this a recurring task You…" at bounding box center [567, 269] width 1134 height 539
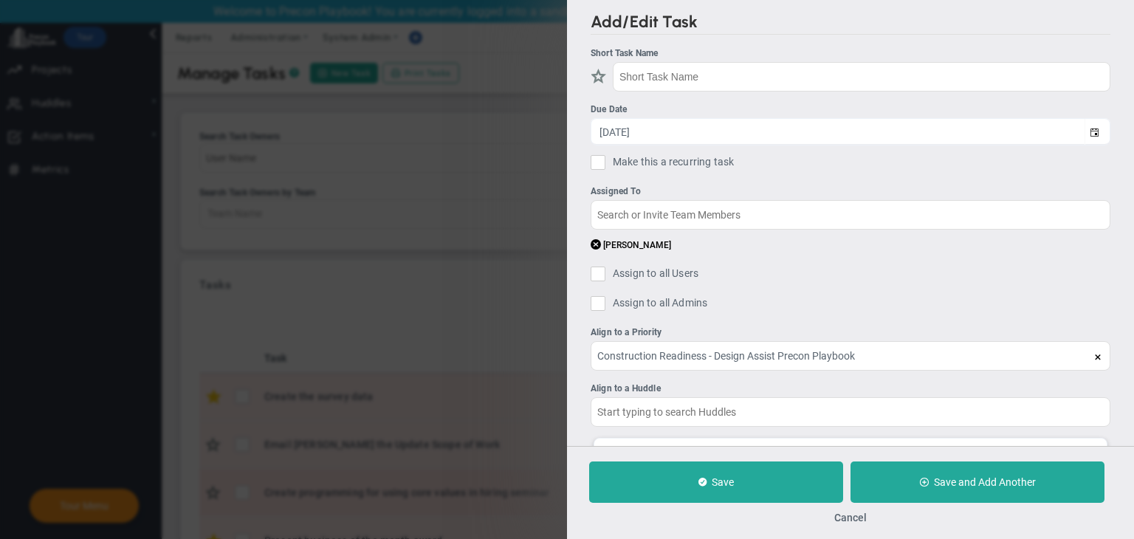
drag, startPoint x: 842, startPoint y: 520, endPoint x: 793, endPoint y: 494, distance: 56.1
click at [843, 520] on button "Cancel" at bounding box center [850, 518] width 32 height 12
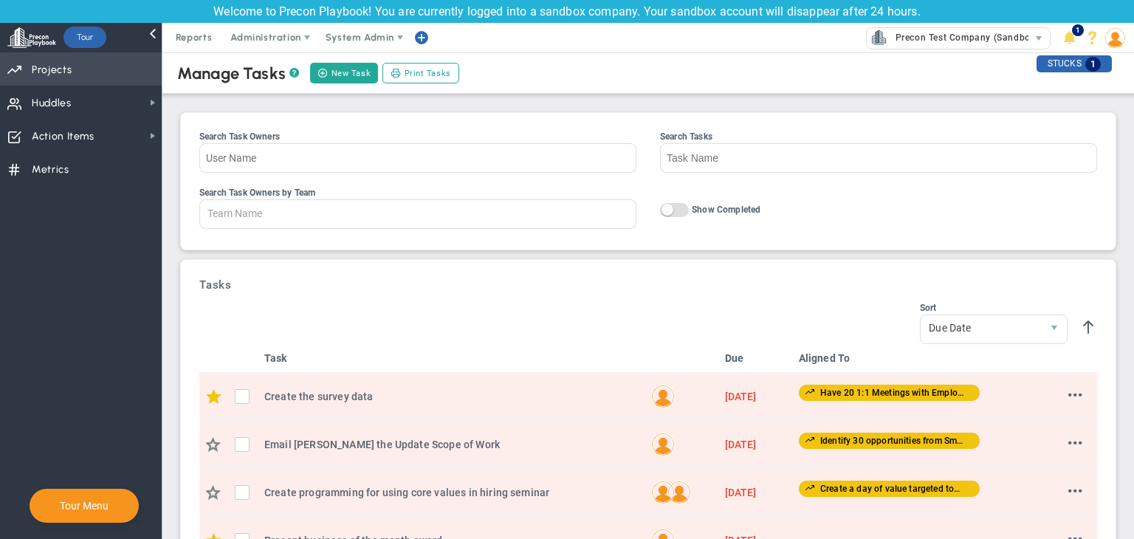
click at [119, 78] on span "Priorities Projects OKR Tree Priorities Projects OKRs" at bounding box center [81, 68] width 162 height 33
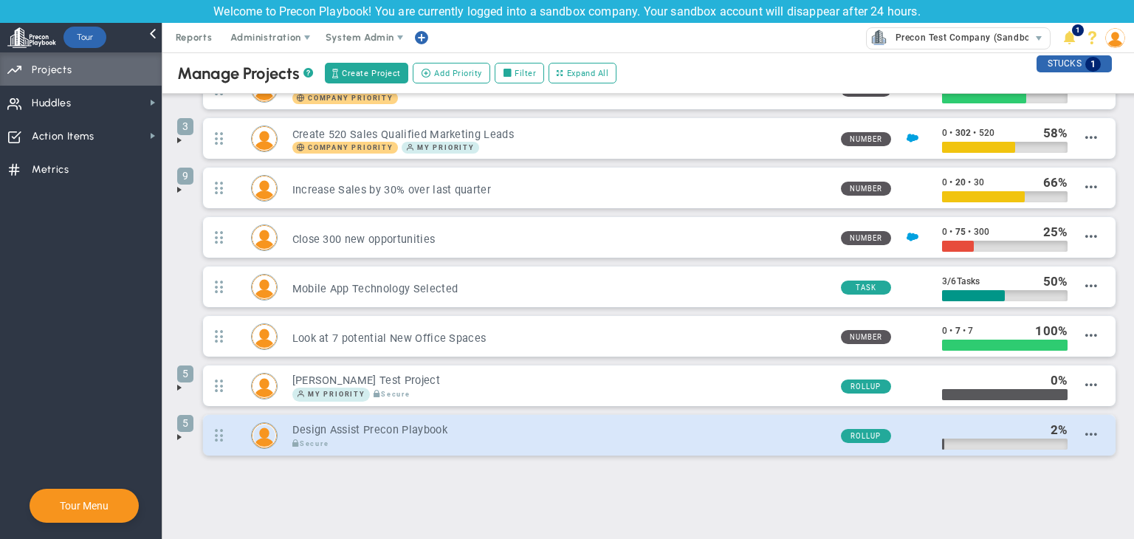
scroll to position [157, 0]
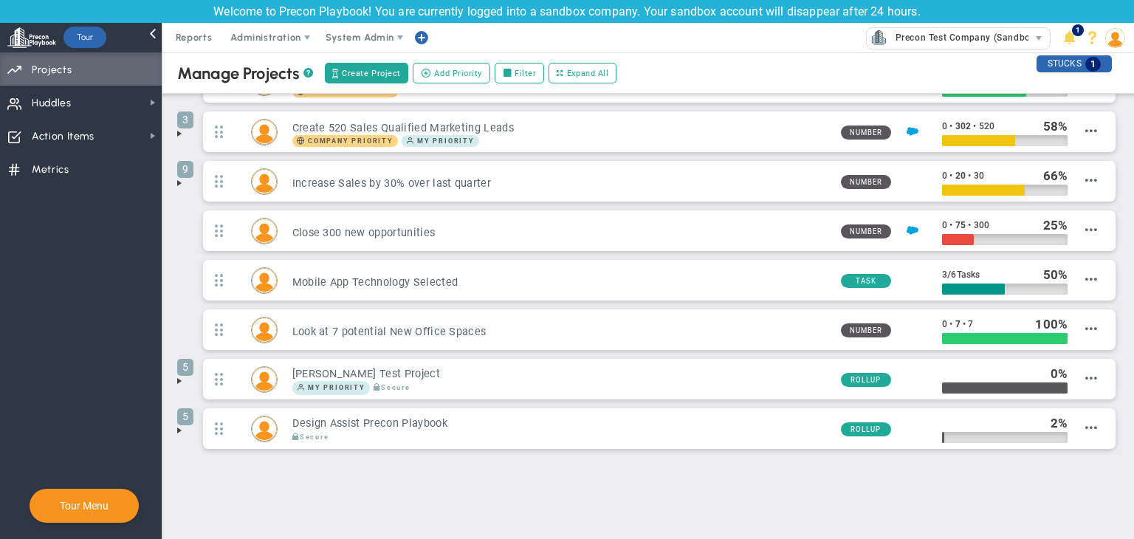
click at [180, 426] on span at bounding box center [179, 430] width 12 height 12
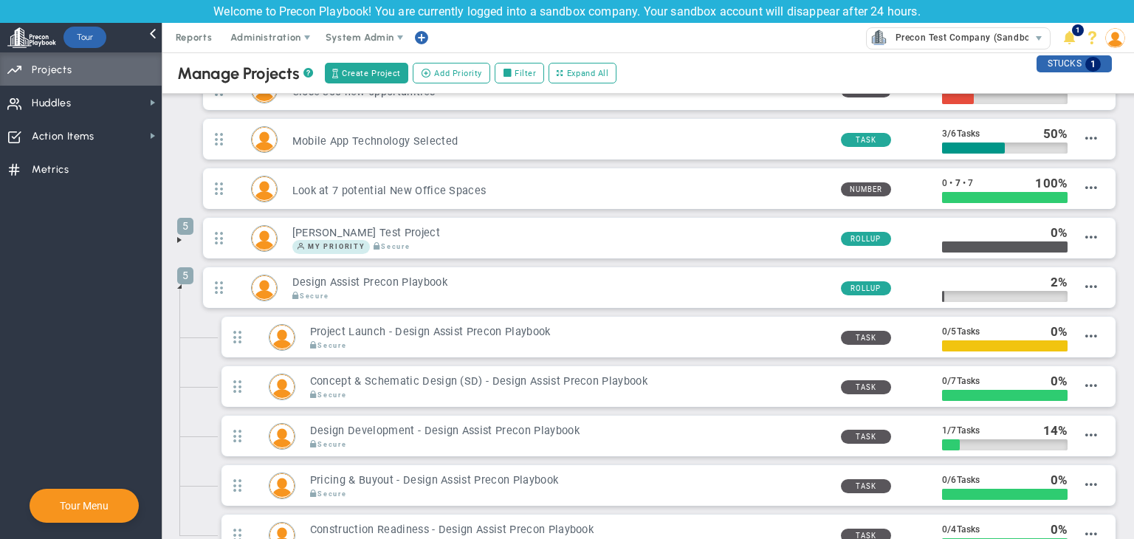
scroll to position [403, 0]
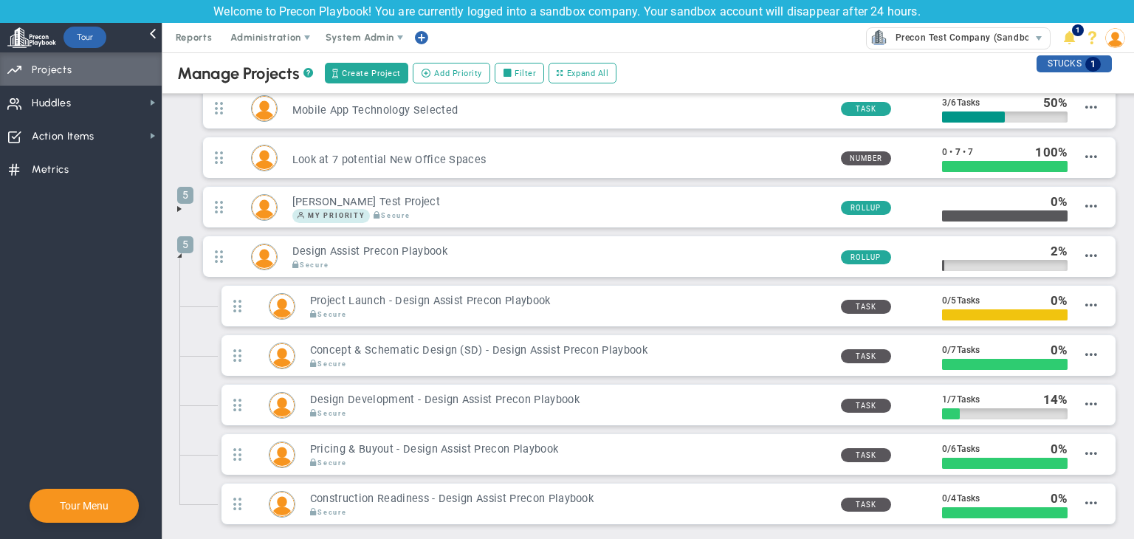
click at [182, 251] on span at bounding box center [179, 255] width 12 height 12
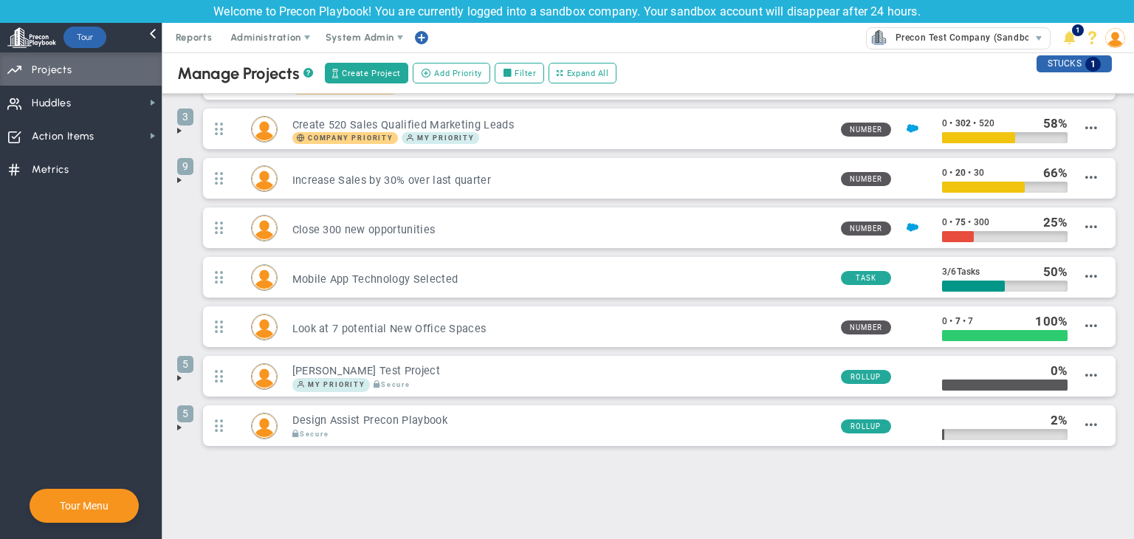
scroll to position [157, 0]
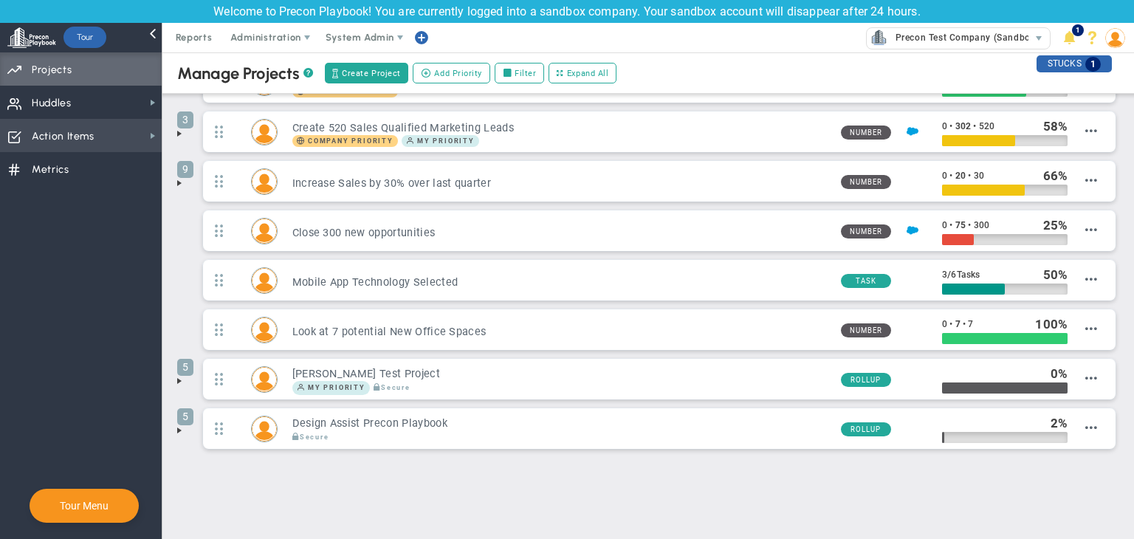
click at [94, 140] on span "Action Items Action Items" at bounding box center [81, 135] width 162 height 33
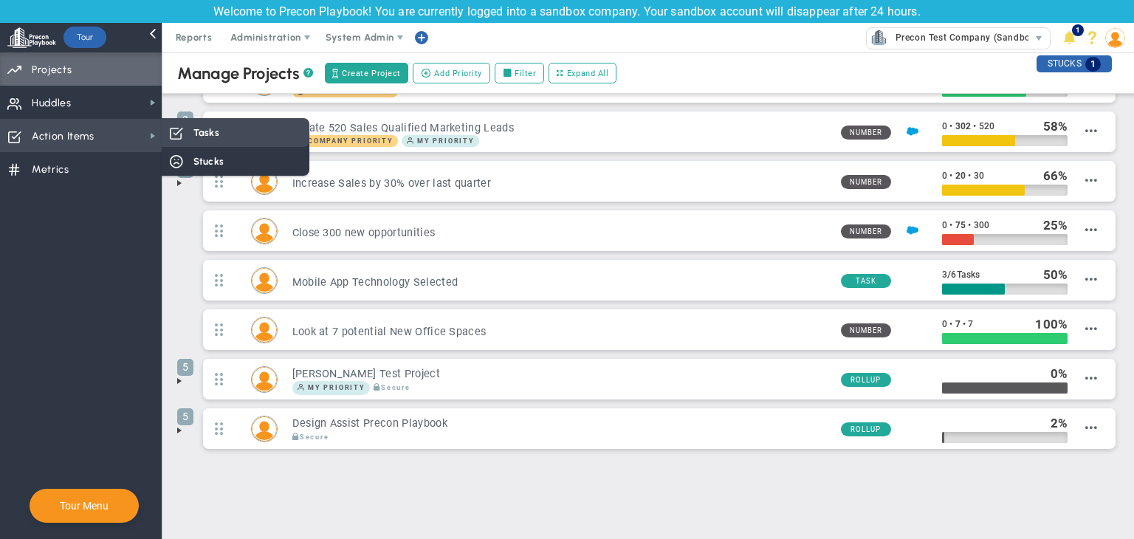
click at [211, 133] on span "Tasks" at bounding box center [206, 132] width 26 height 14
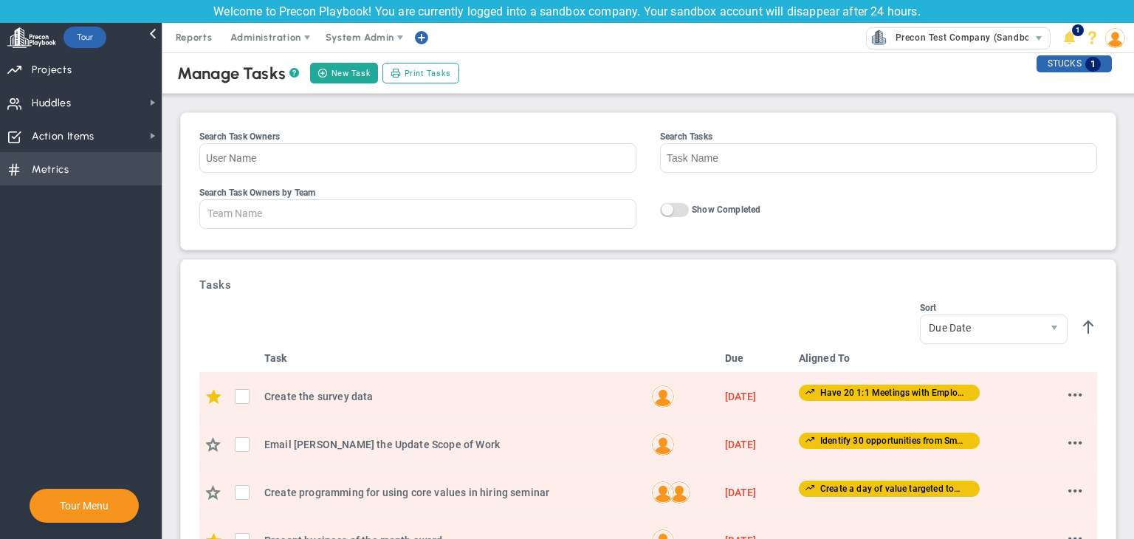
click at [127, 160] on span "Metrics Metrics" at bounding box center [81, 168] width 162 height 33
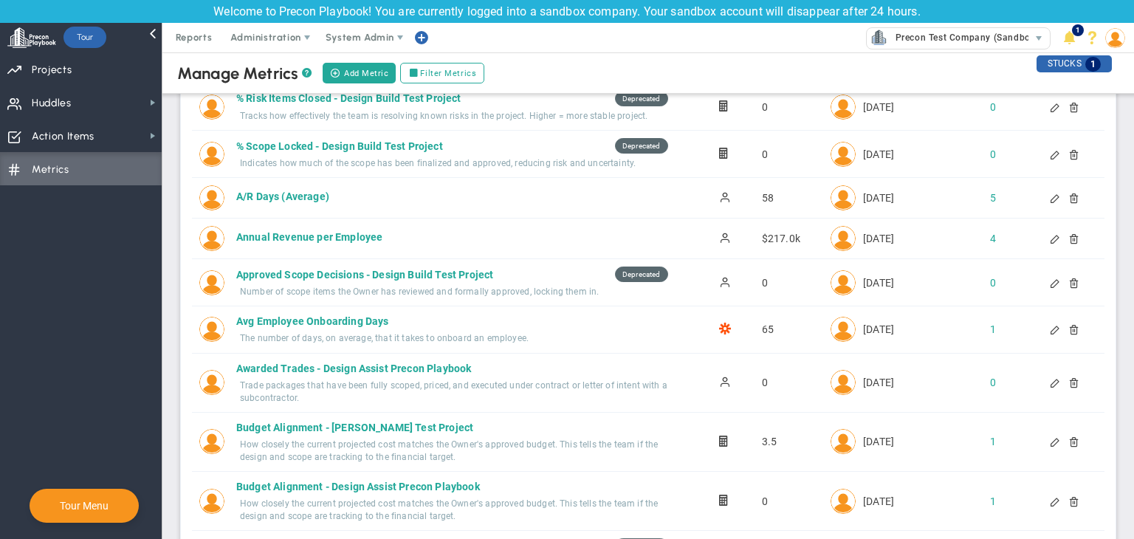
scroll to position [369, 0]
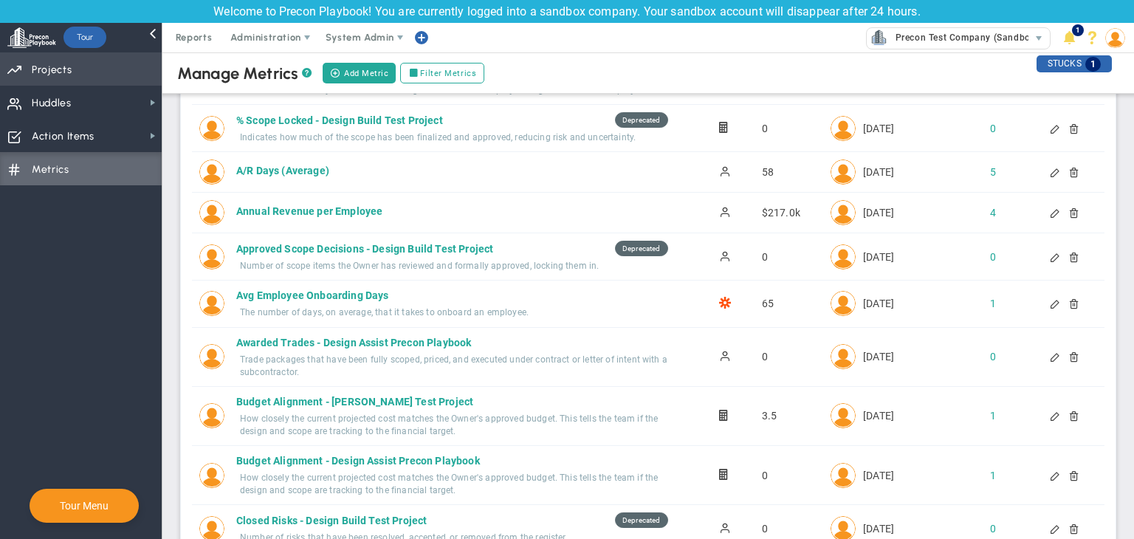
click at [97, 69] on span "Priorities Projects OKR Tree Priorities Projects OKRs" at bounding box center [81, 68] width 162 height 33
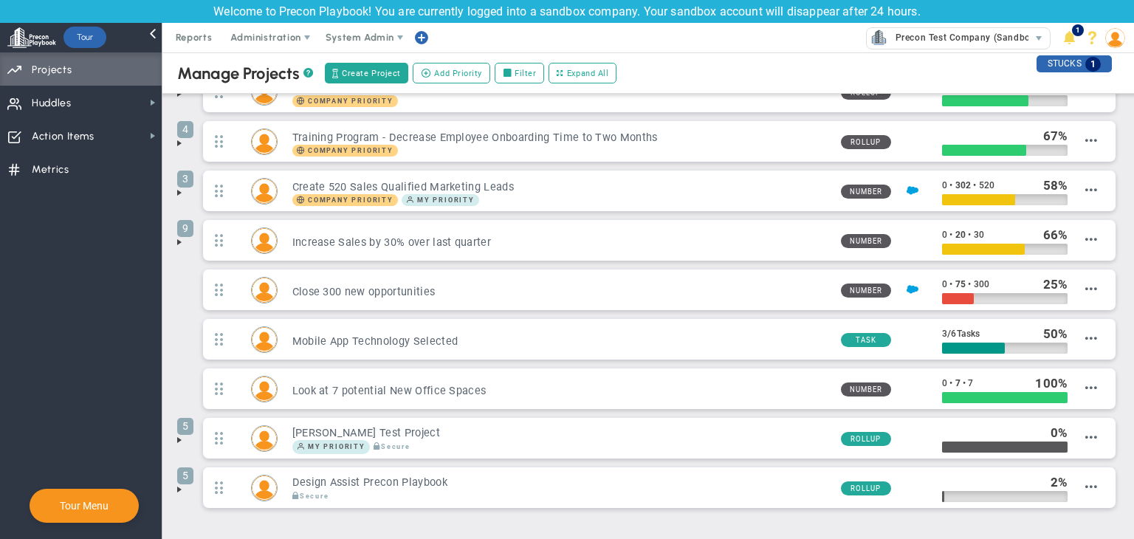
scroll to position [157, 0]
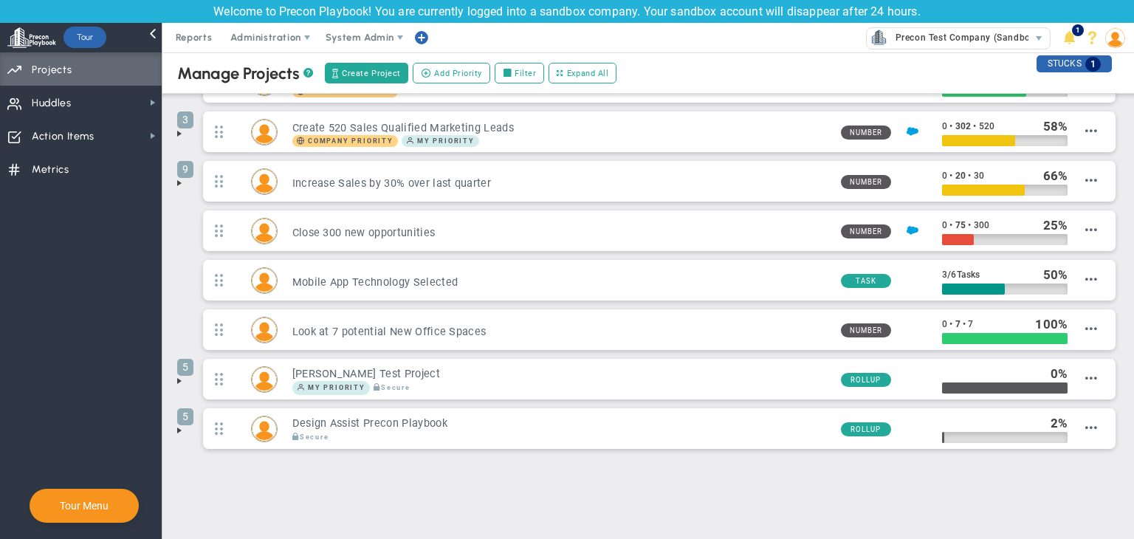
click at [180, 375] on span at bounding box center [179, 381] width 12 height 12
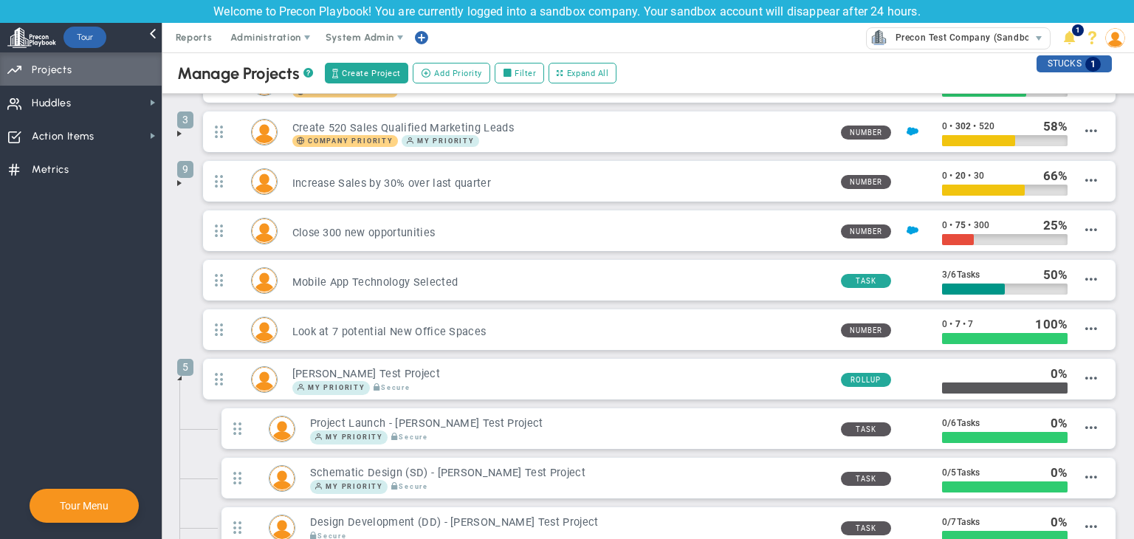
scroll to position [403, 0]
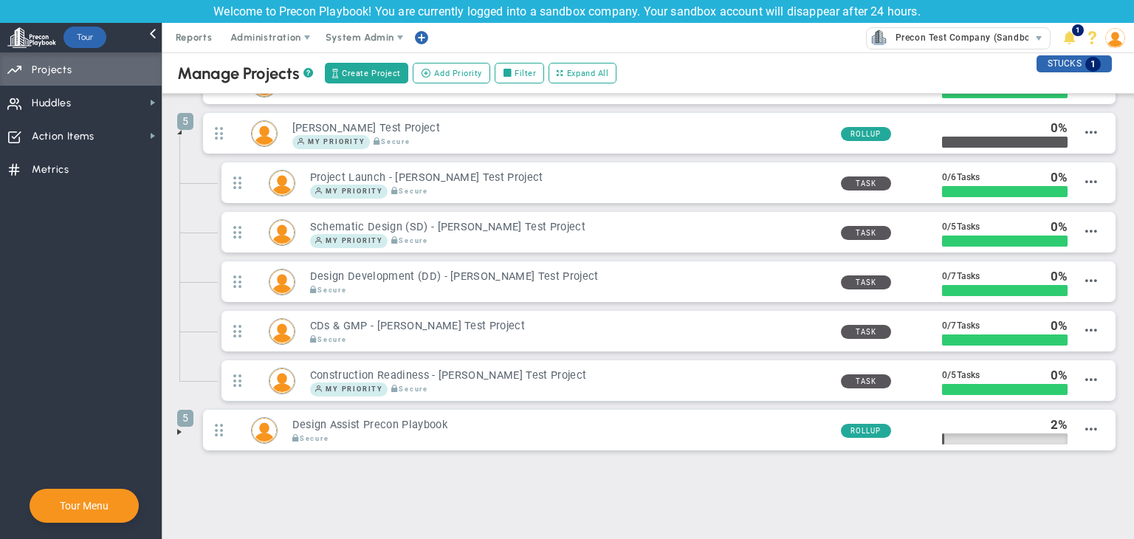
click at [182, 426] on span at bounding box center [179, 432] width 12 height 12
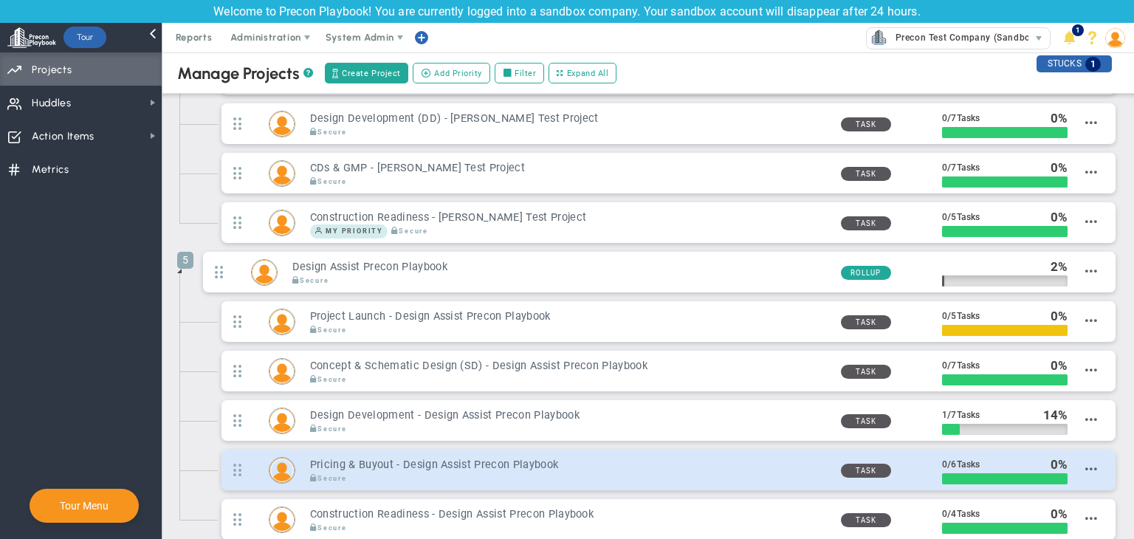
scroll to position [649, 0]
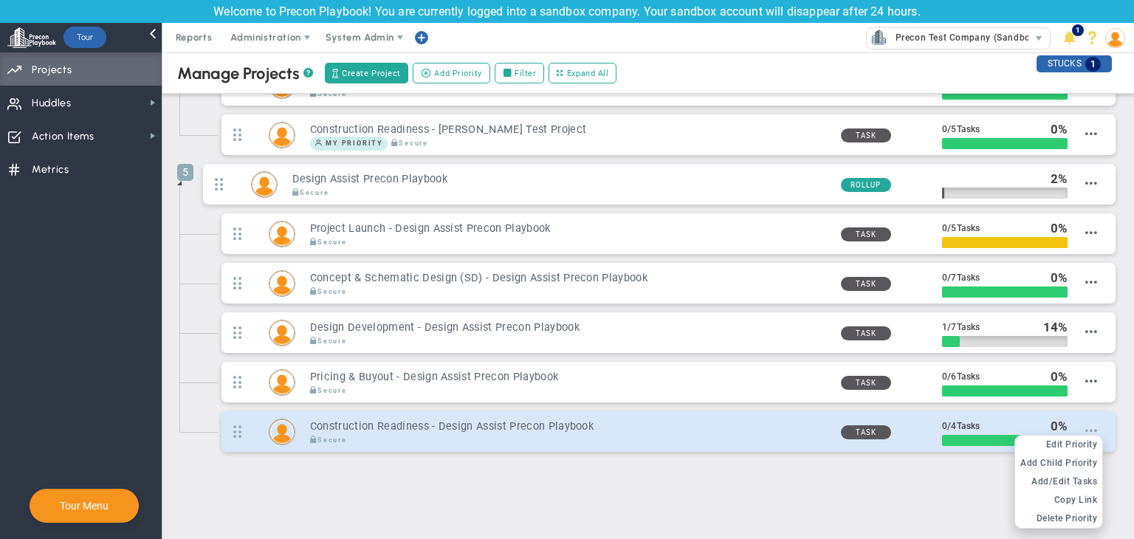
click at [1085, 425] on span at bounding box center [1091, 430] width 12 height 12
click at [1050, 513] on span "Delete Priority" at bounding box center [1066, 518] width 61 height 10
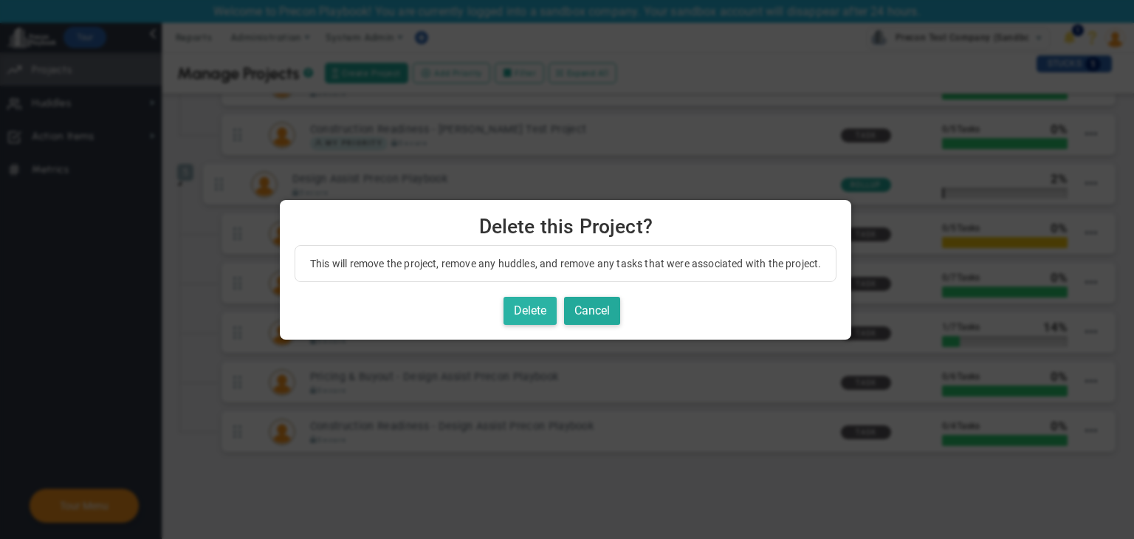
click at [525, 311] on button "Delete" at bounding box center [529, 311] width 53 height 29
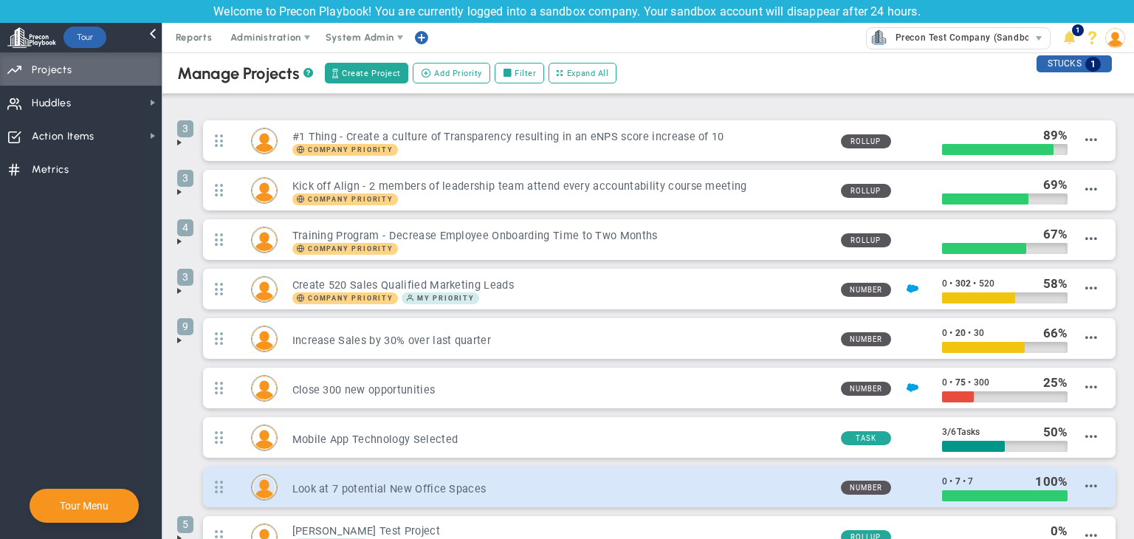
scroll to position [157, 0]
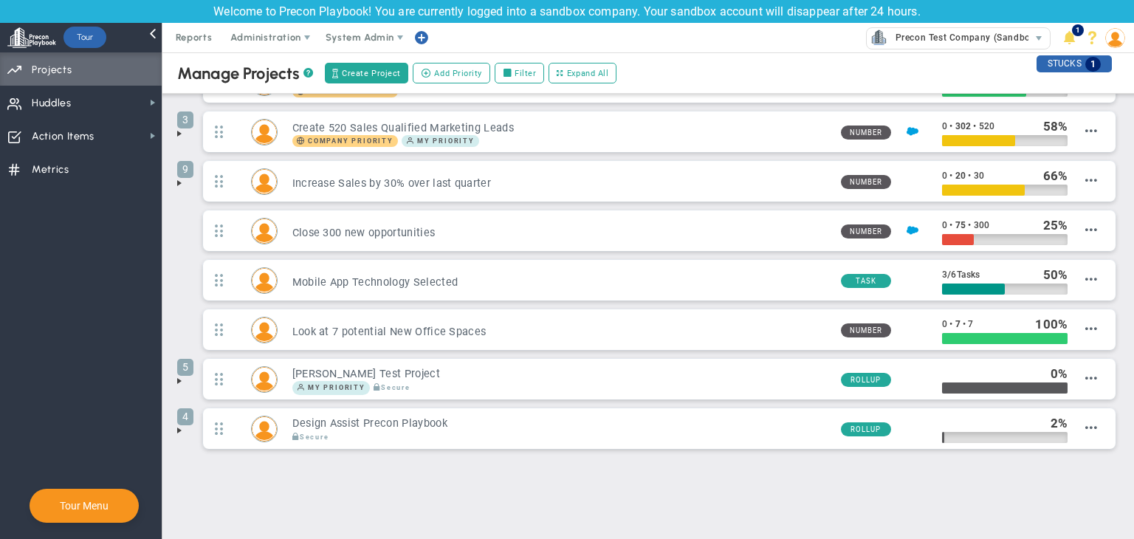
click at [181, 424] on span at bounding box center [179, 430] width 12 height 12
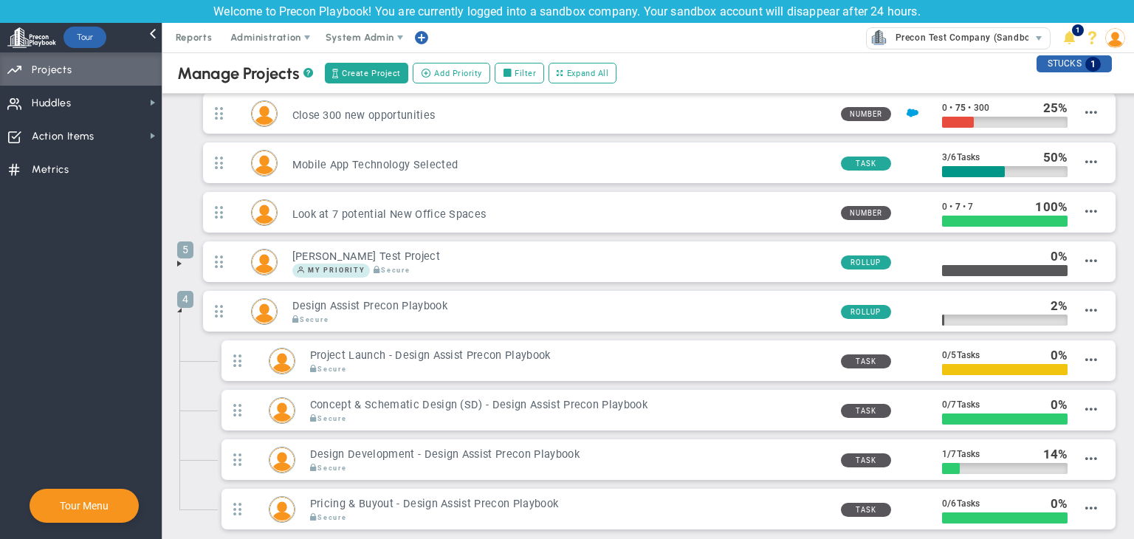
scroll to position [354, 0]
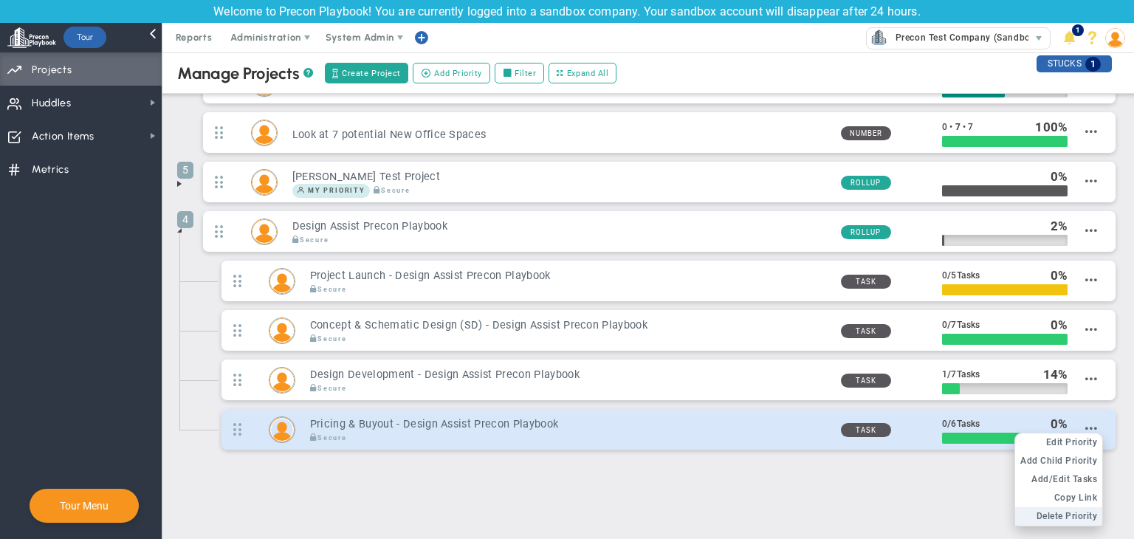
click at [1066, 515] on span "Delete Priority" at bounding box center [1066, 516] width 61 height 10
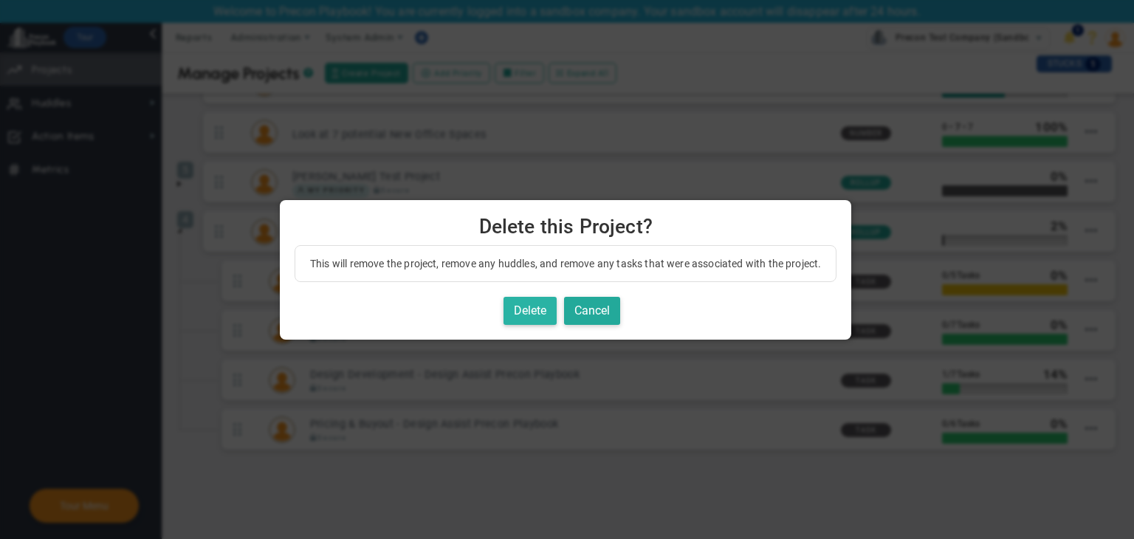
click at [511, 301] on button "Delete" at bounding box center [529, 311] width 53 height 29
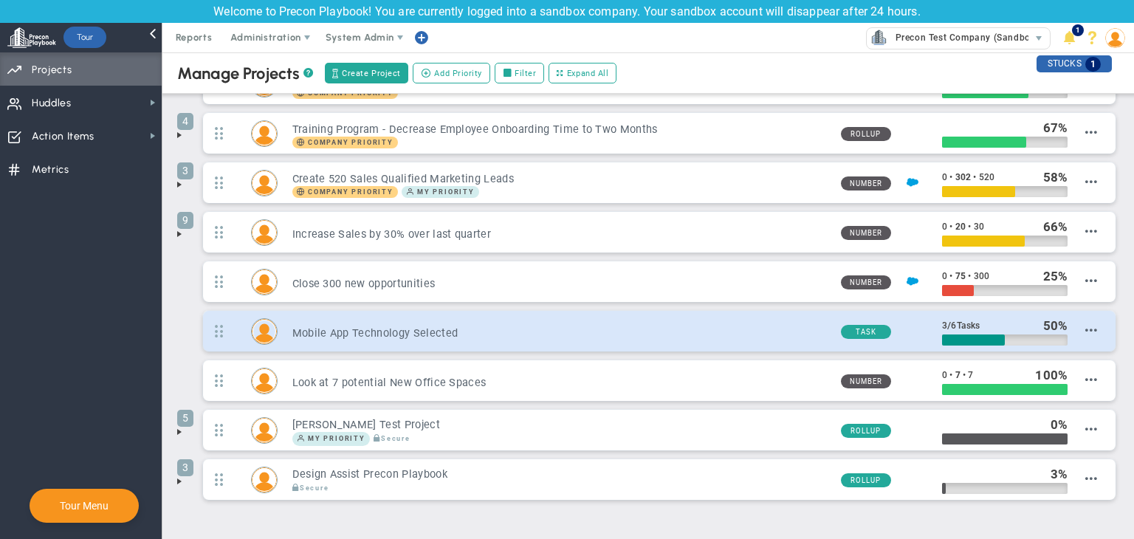
scroll to position [157, 0]
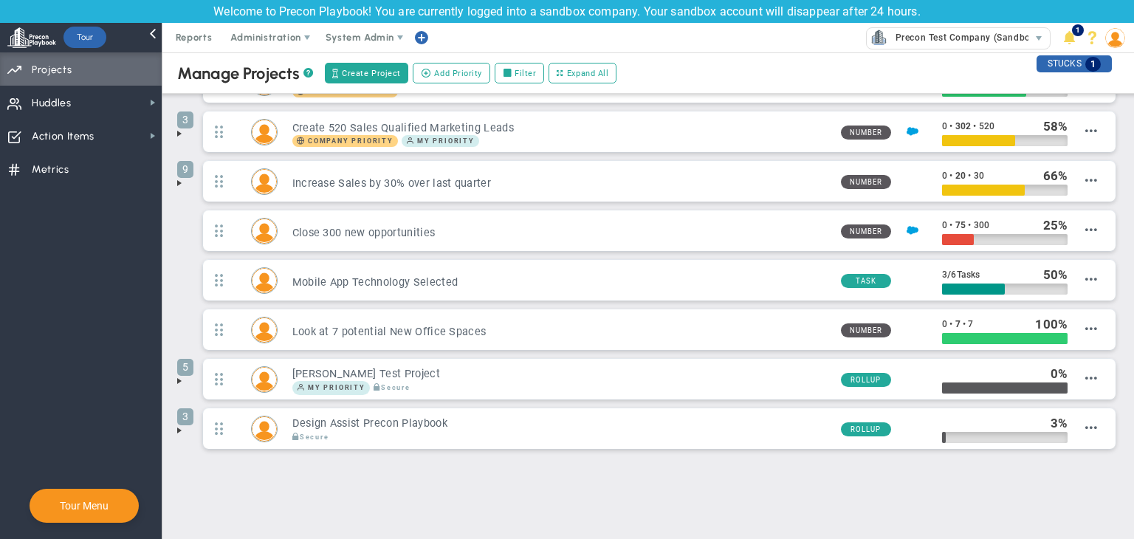
click at [174, 429] on span at bounding box center [179, 430] width 12 height 12
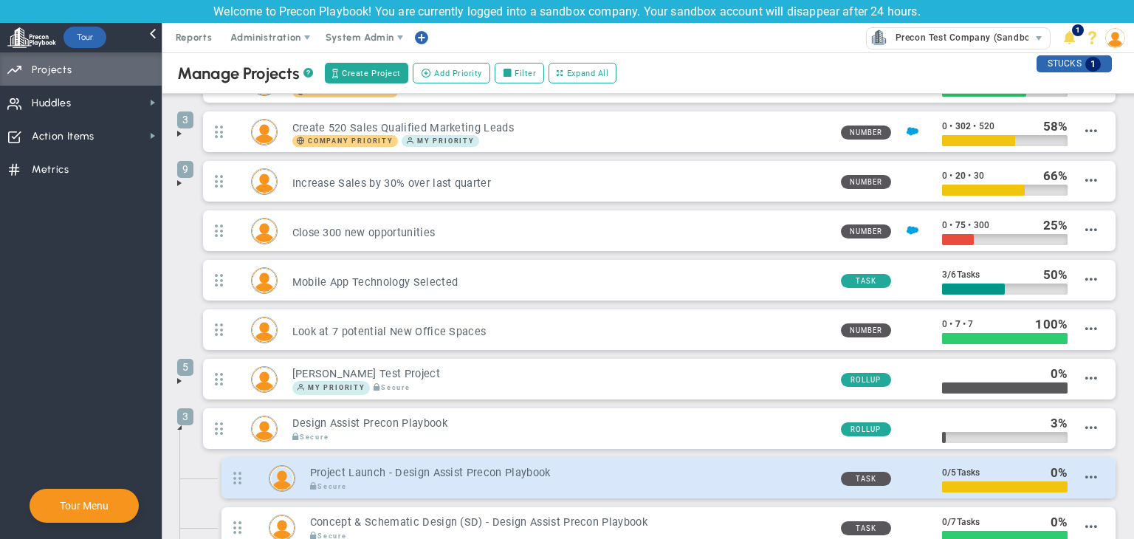
scroll to position [304, 0]
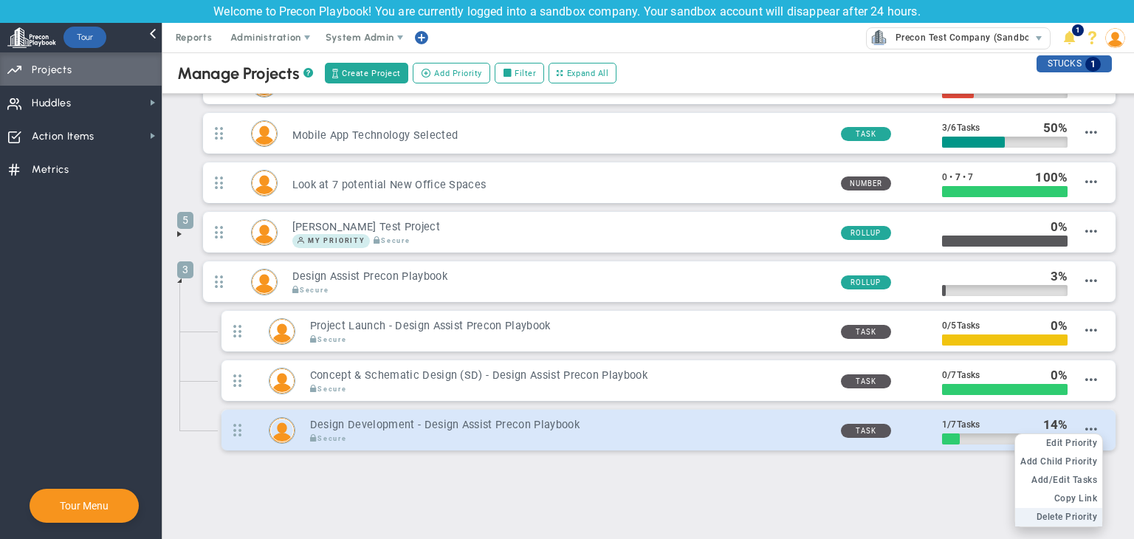
click at [1068, 517] on span "Delete Priority" at bounding box center [1066, 517] width 61 height 10
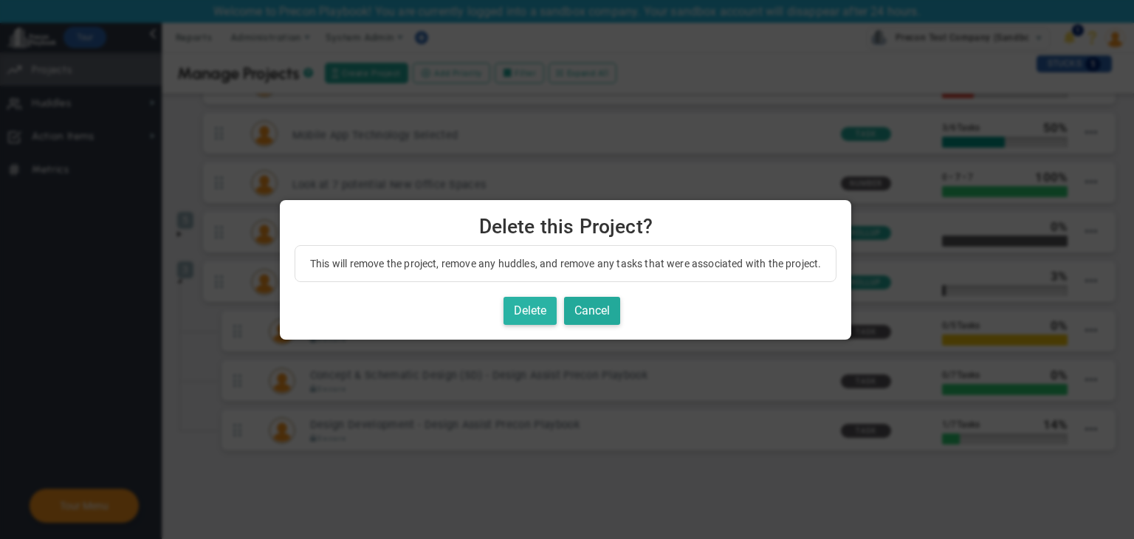
click at [539, 302] on button "Delete" at bounding box center [529, 311] width 53 height 29
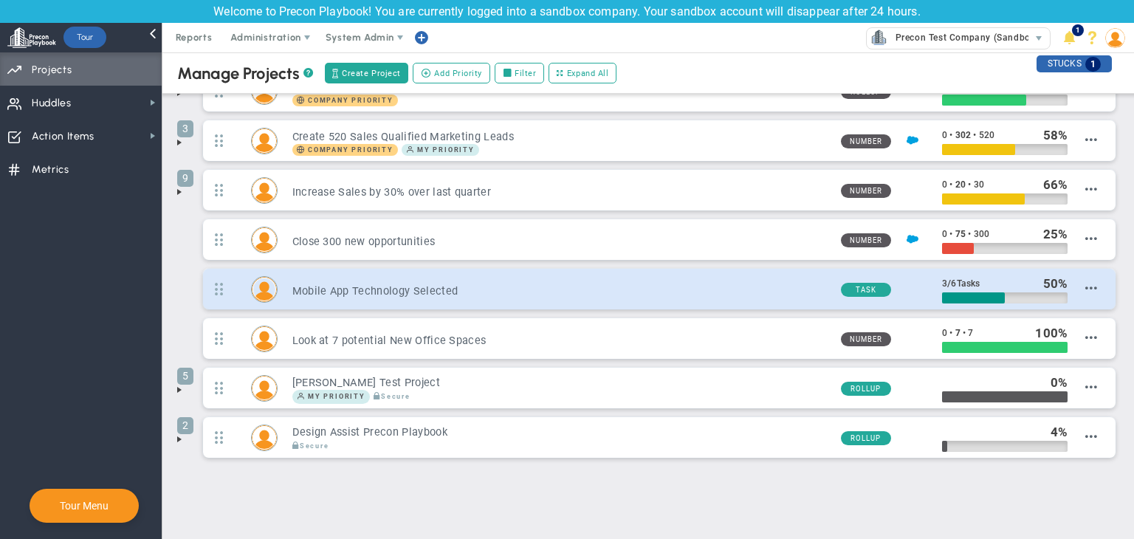
scroll to position [157, 0]
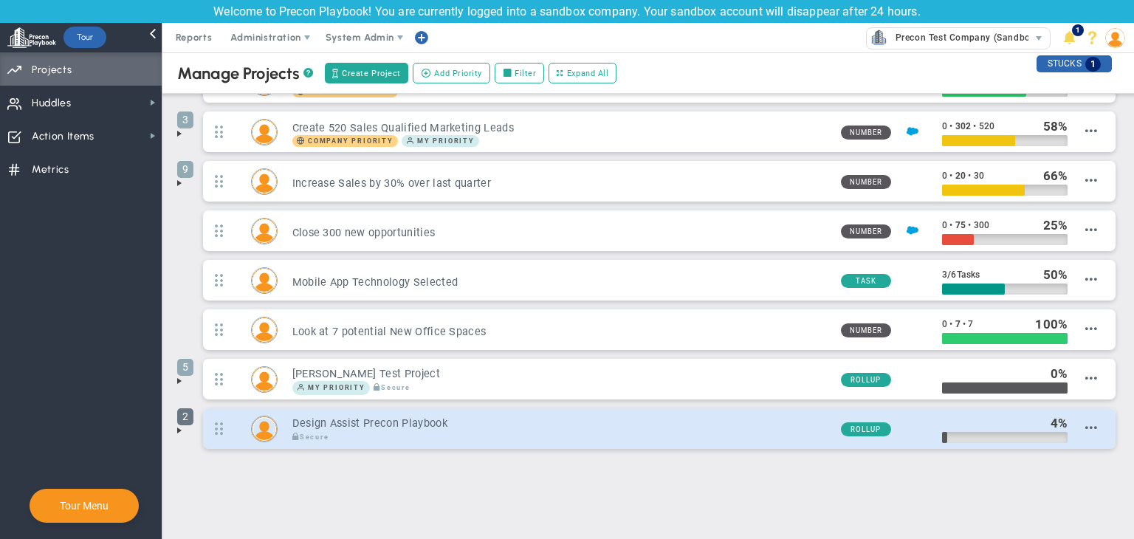
click at [176, 424] on span at bounding box center [179, 430] width 12 height 12
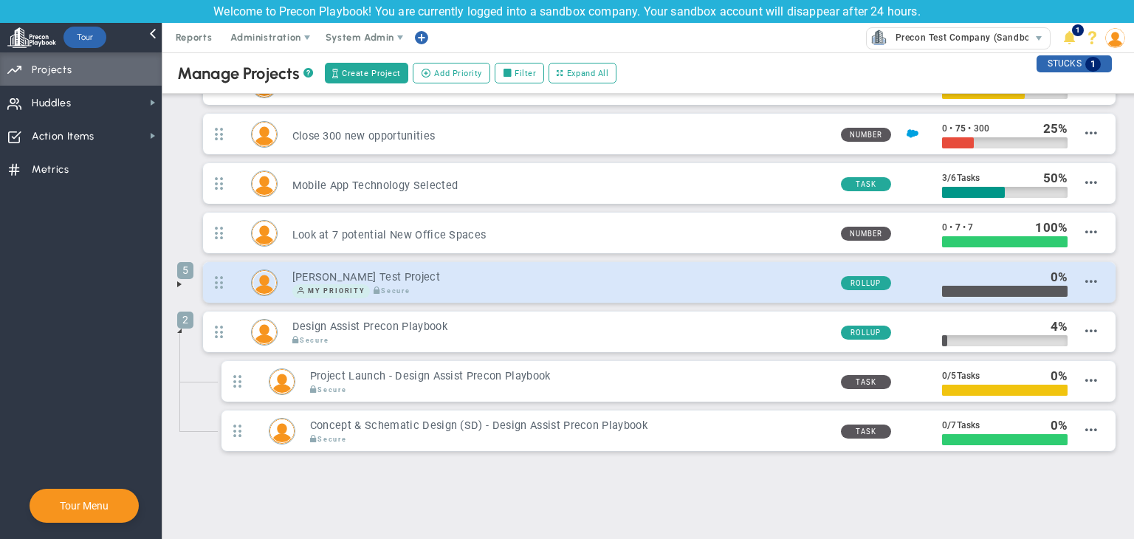
scroll to position [255, 0]
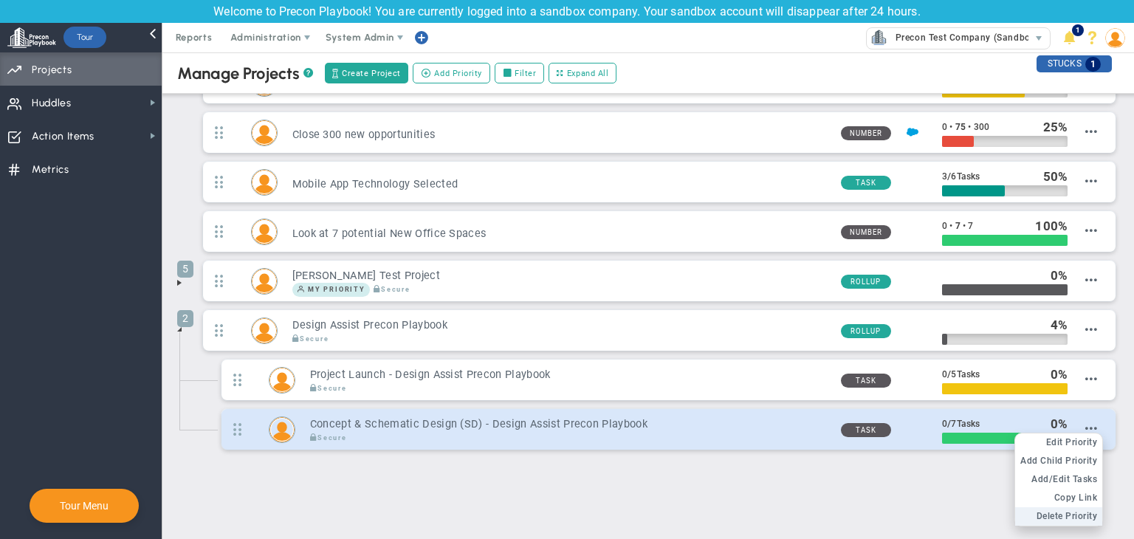
click at [1045, 511] on span "Delete Priority" at bounding box center [1066, 516] width 61 height 10
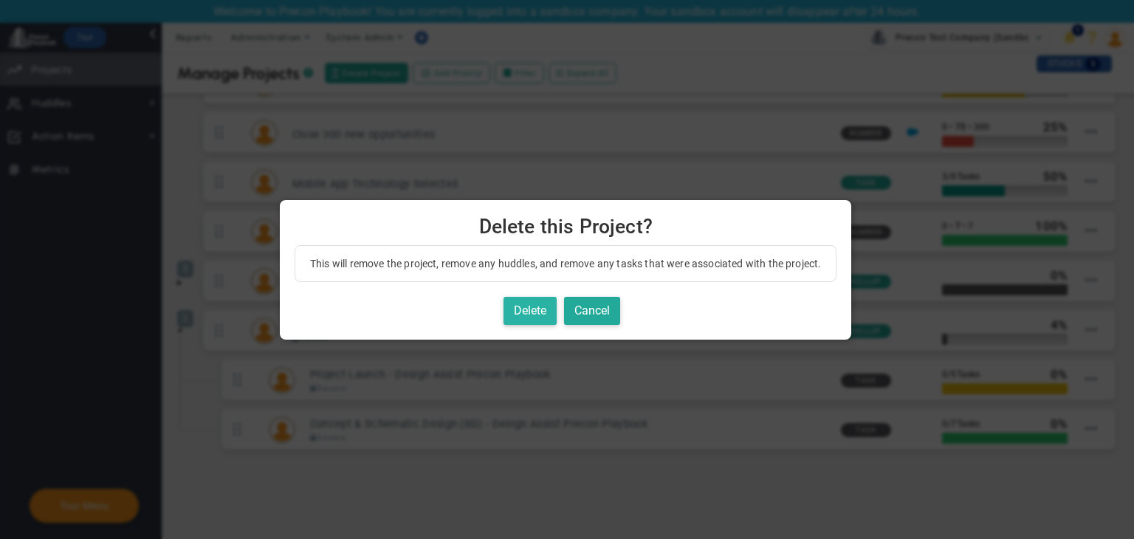
click at [549, 307] on button "Delete" at bounding box center [529, 311] width 53 height 29
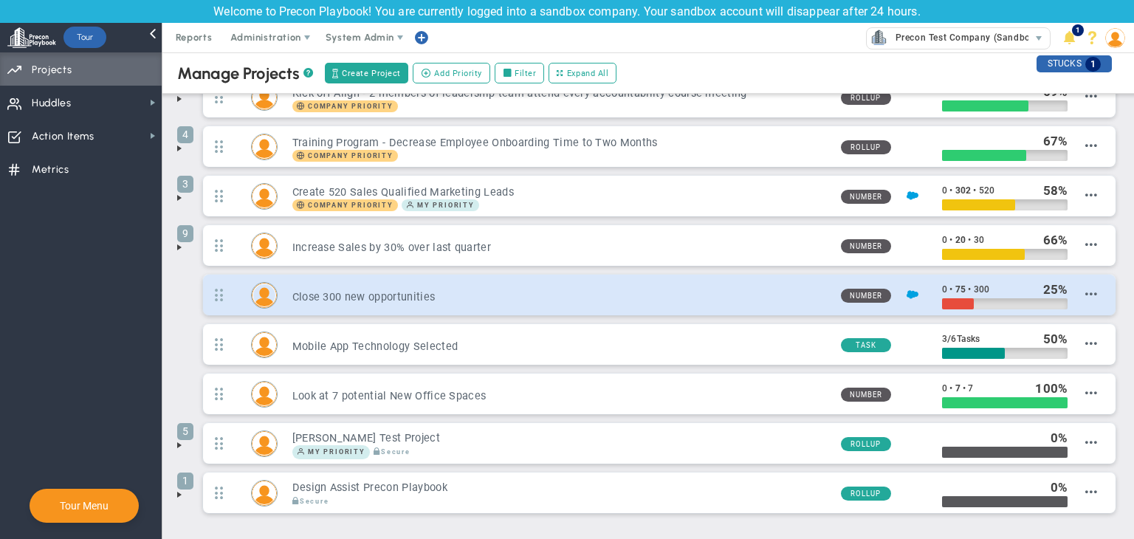
scroll to position [157, 0]
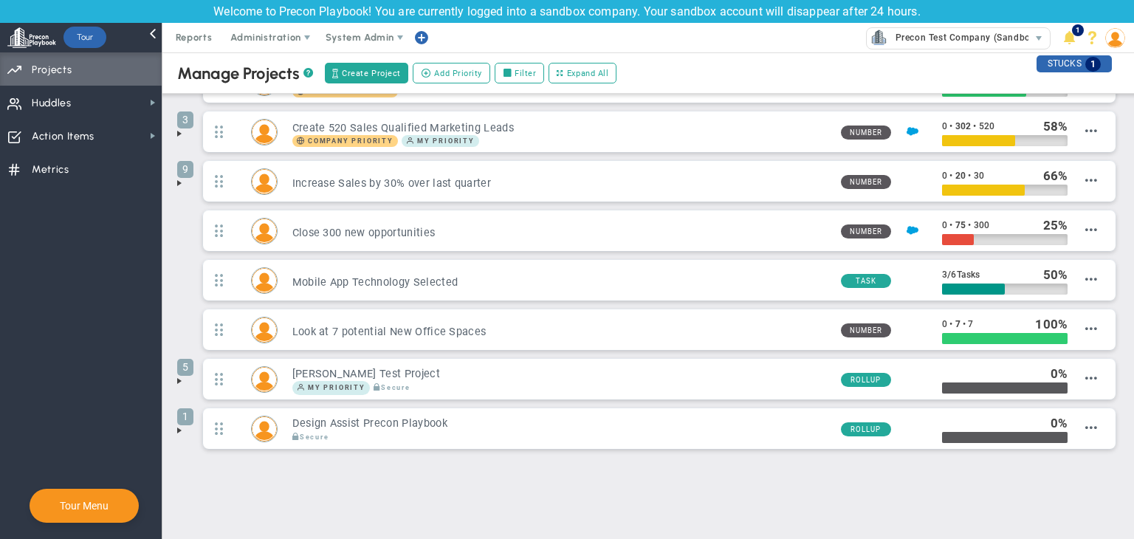
drag, startPoint x: 171, startPoint y: 428, endPoint x: 179, endPoint y: 426, distance: 8.4
click at [171, 428] on div "Manage OKRs ? Manage Priorities ? Manage Projects ? Create Project Add Priority…" at bounding box center [647, 218] width 971 height 647
click at [180, 426] on span at bounding box center [179, 430] width 12 height 12
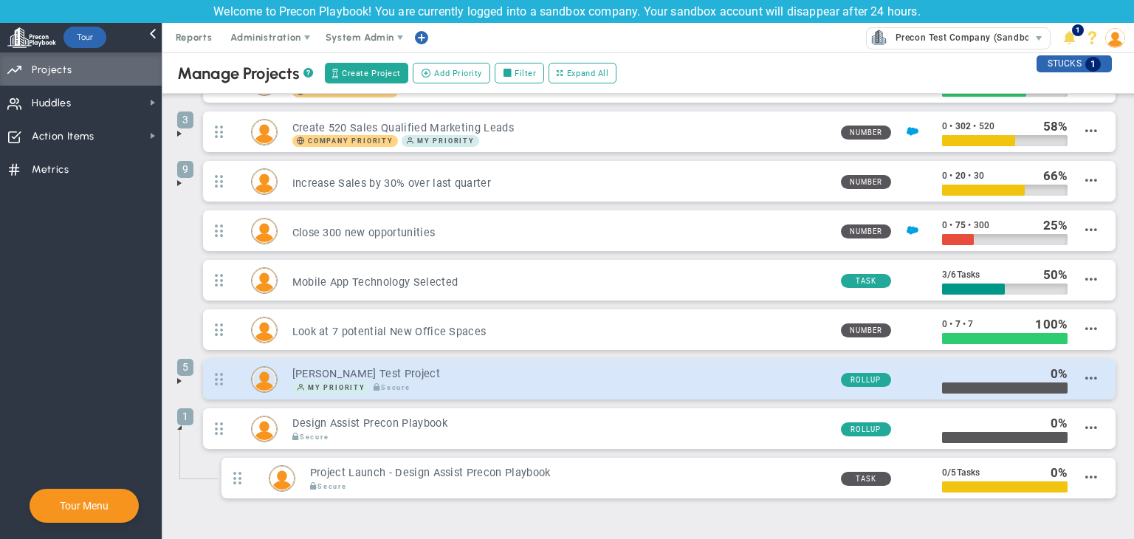
scroll to position [207, 0]
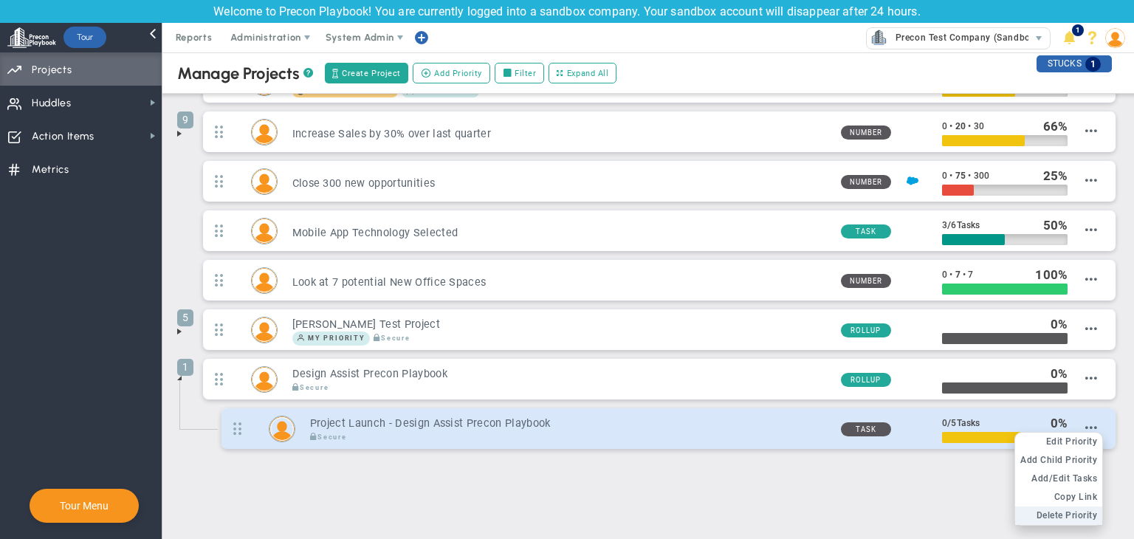
click at [1067, 512] on span "Delete Priority" at bounding box center [1066, 515] width 61 height 10
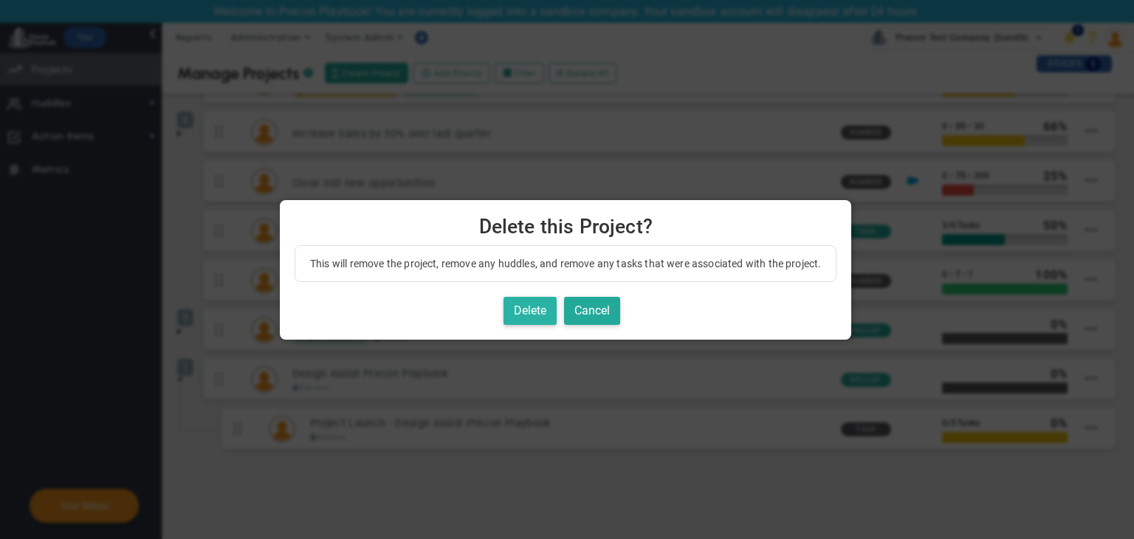
click at [537, 317] on button "Delete" at bounding box center [529, 311] width 53 height 29
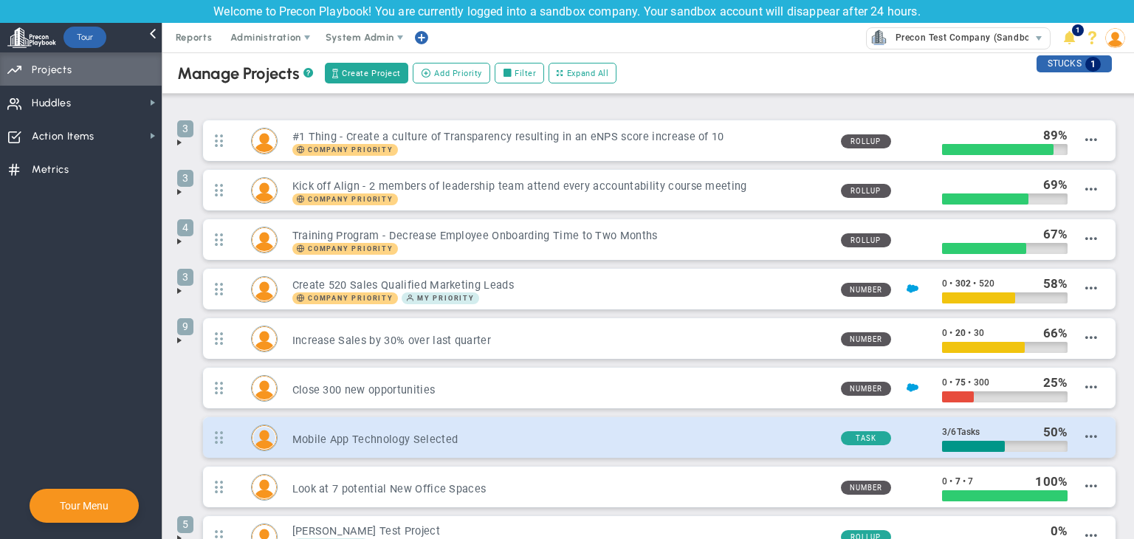
scroll to position [157, 0]
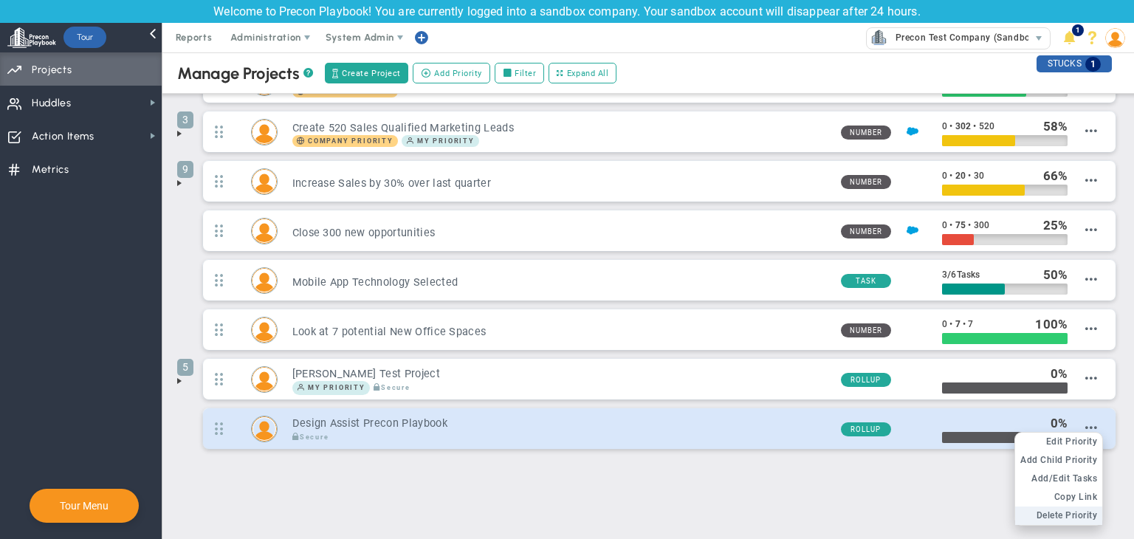
click at [1053, 512] on span "Delete Priority" at bounding box center [1066, 515] width 61 height 10
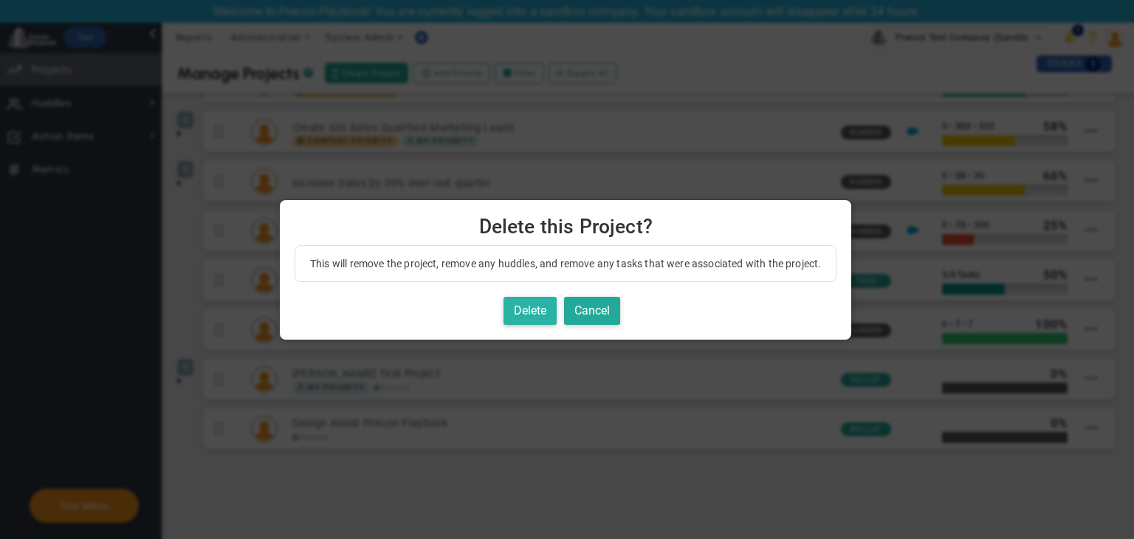
click at [541, 311] on button "Delete" at bounding box center [529, 311] width 53 height 29
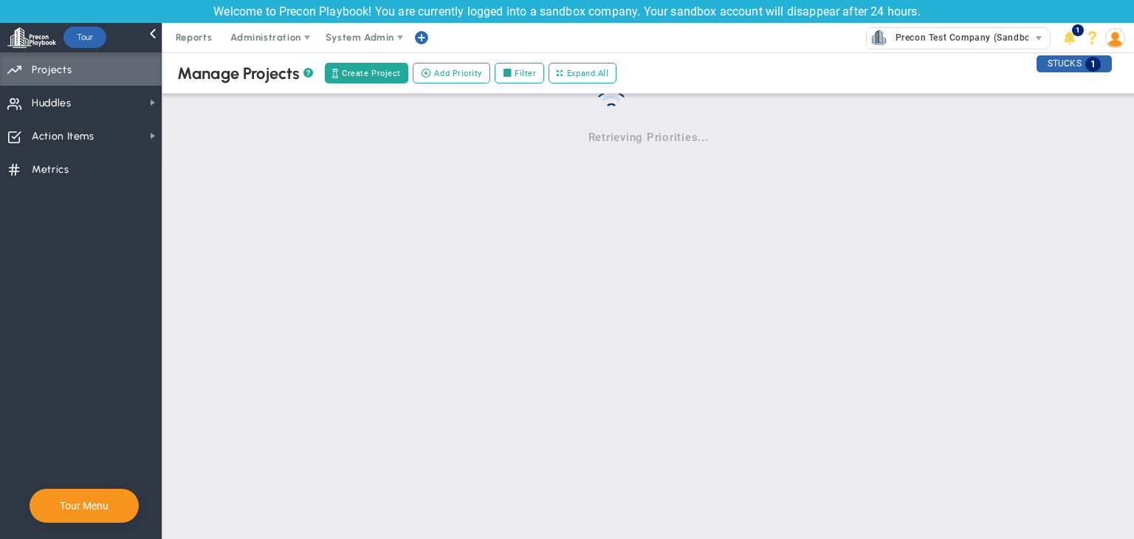
scroll to position [0, 0]
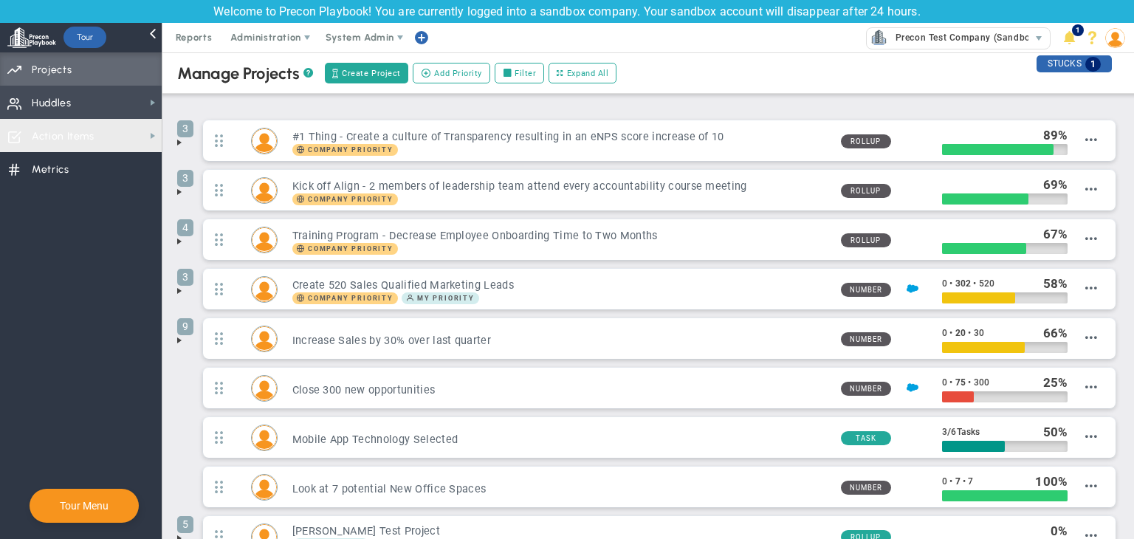
click at [111, 106] on span "Huddles Huddles" at bounding box center [81, 102] width 162 height 33
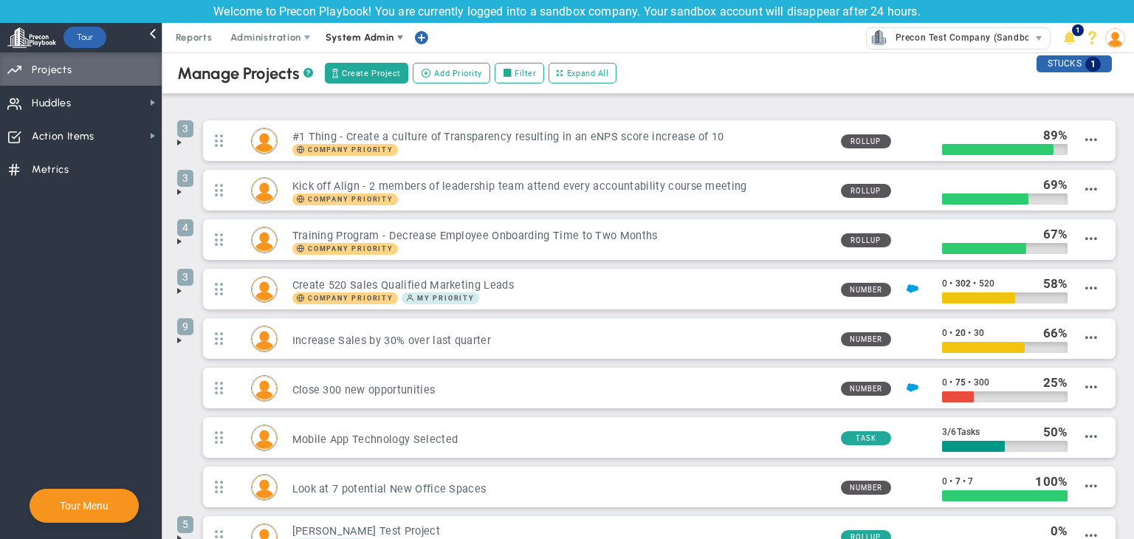
click at [331, 35] on span "System Admin" at bounding box center [360, 37] width 69 height 11
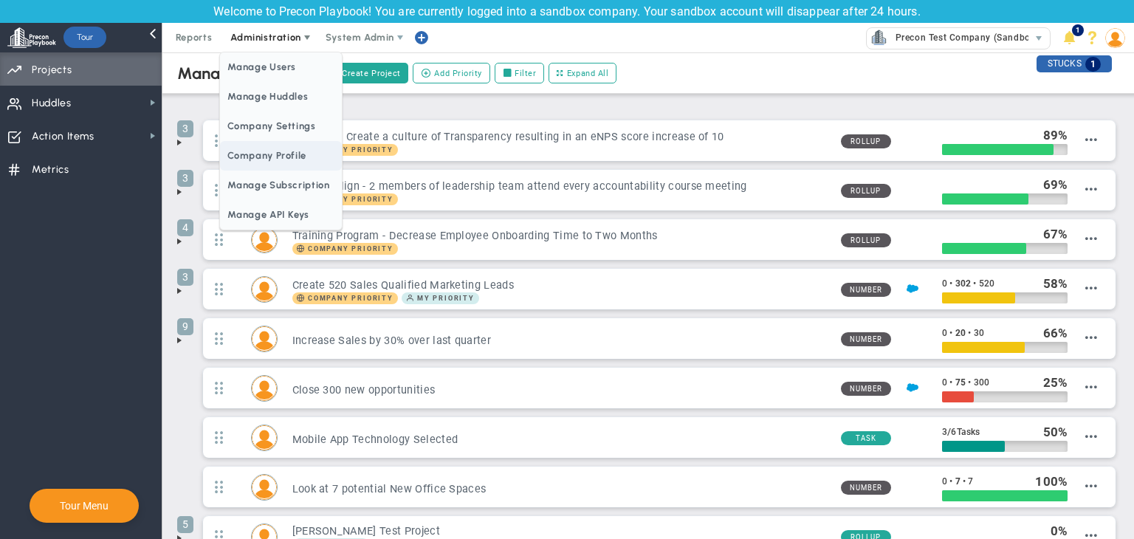
click at [267, 154] on span "Company Profile" at bounding box center [280, 156] width 121 height 30
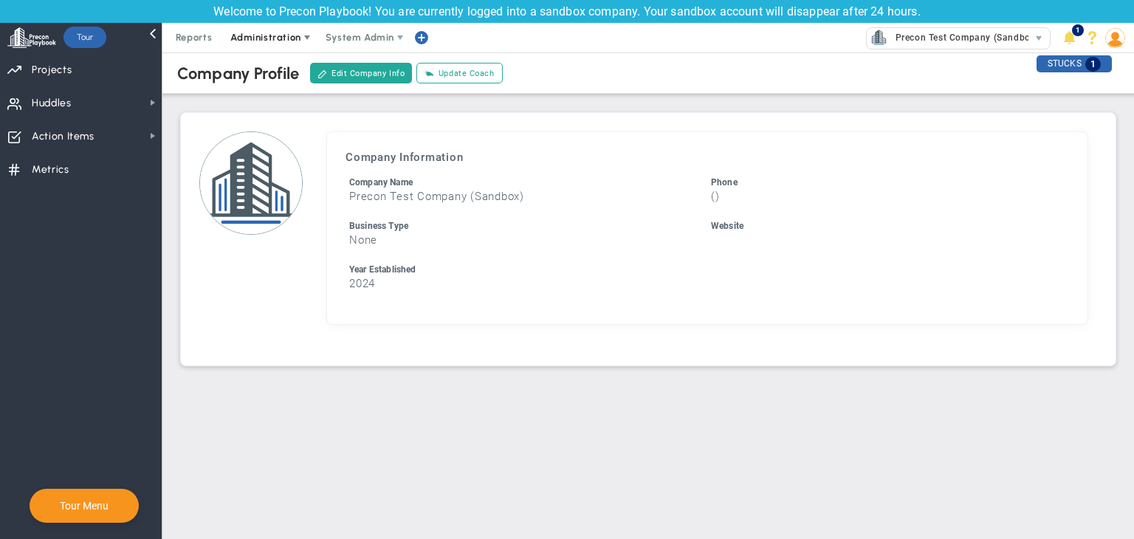
click at [280, 30] on span "Administration" at bounding box center [266, 38] width 94 height 30
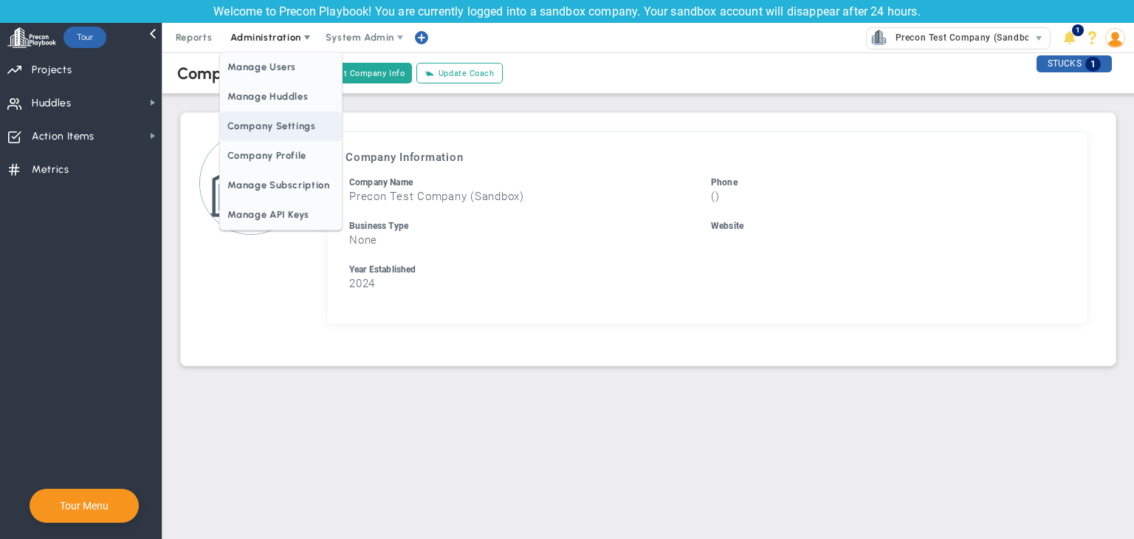
click at [301, 125] on span "Company Settings" at bounding box center [280, 126] width 121 height 30
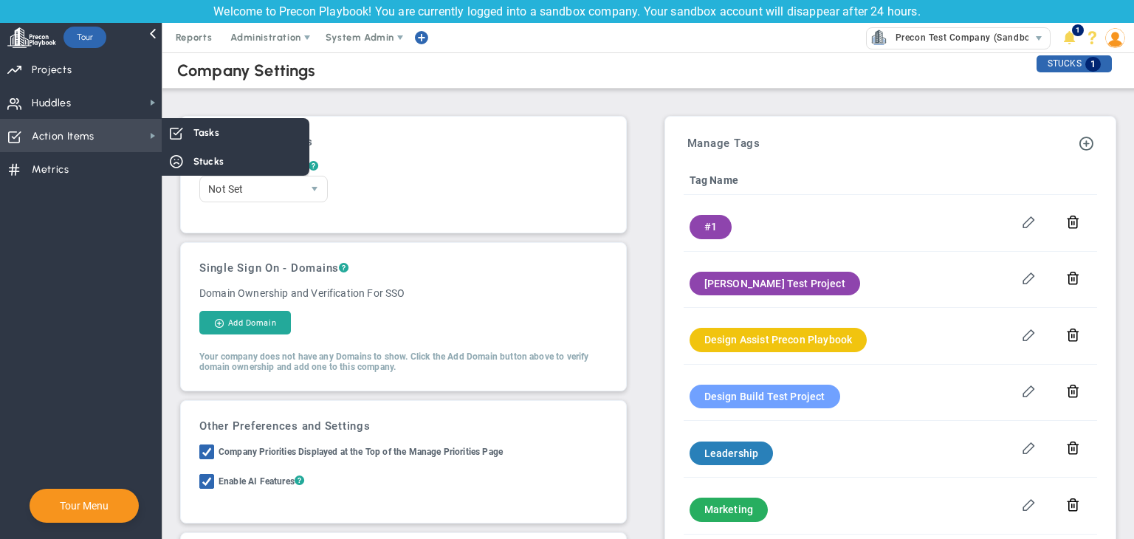
click at [72, 122] on span "Action Items" at bounding box center [63, 136] width 63 height 31
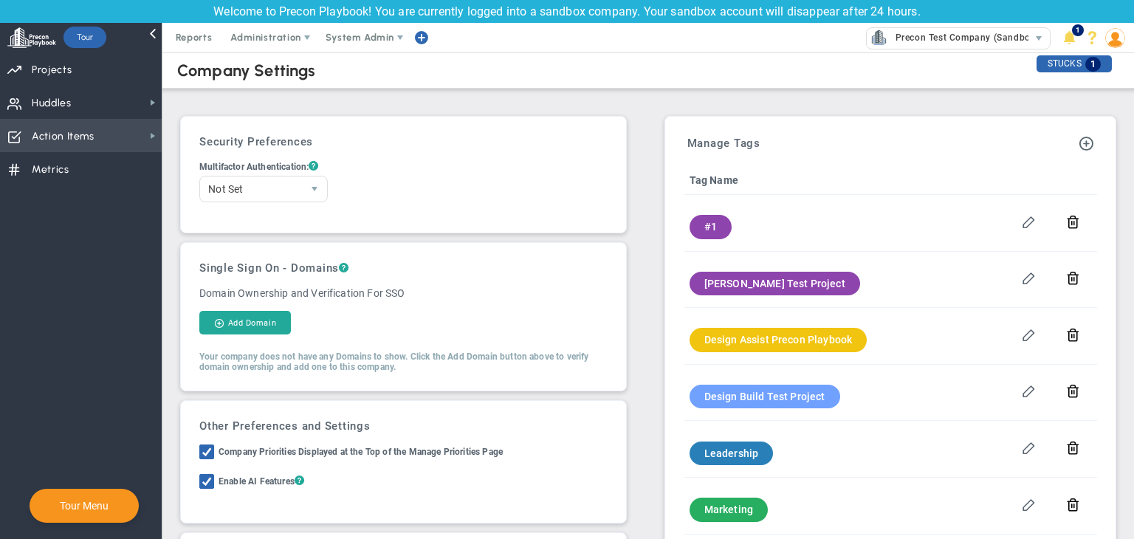
click at [74, 125] on span "Action Items" at bounding box center [63, 136] width 63 height 31
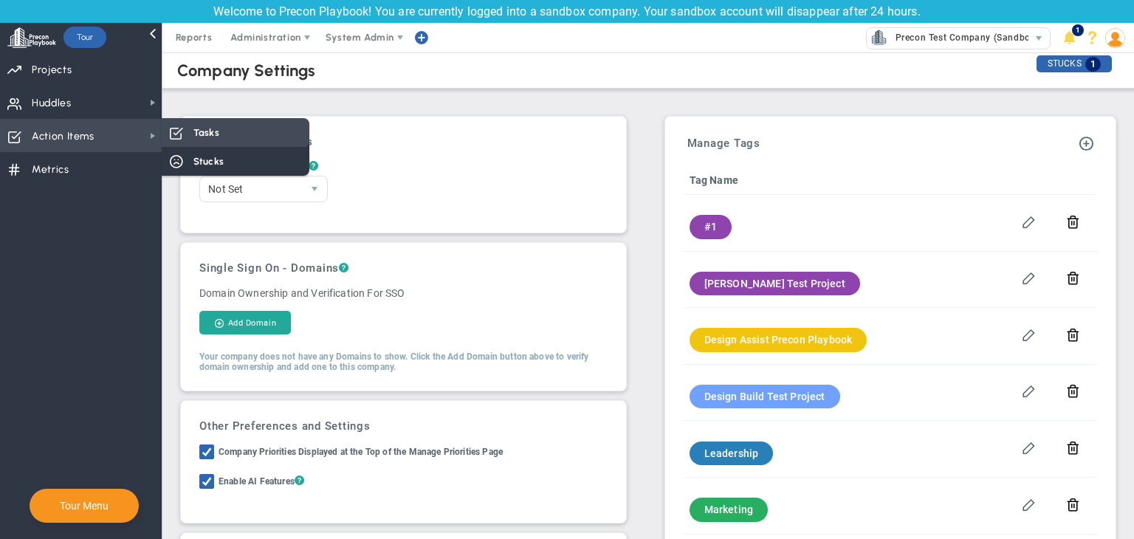
click at [180, 131] on span at bounding box center [175, 131] width 13 height 13
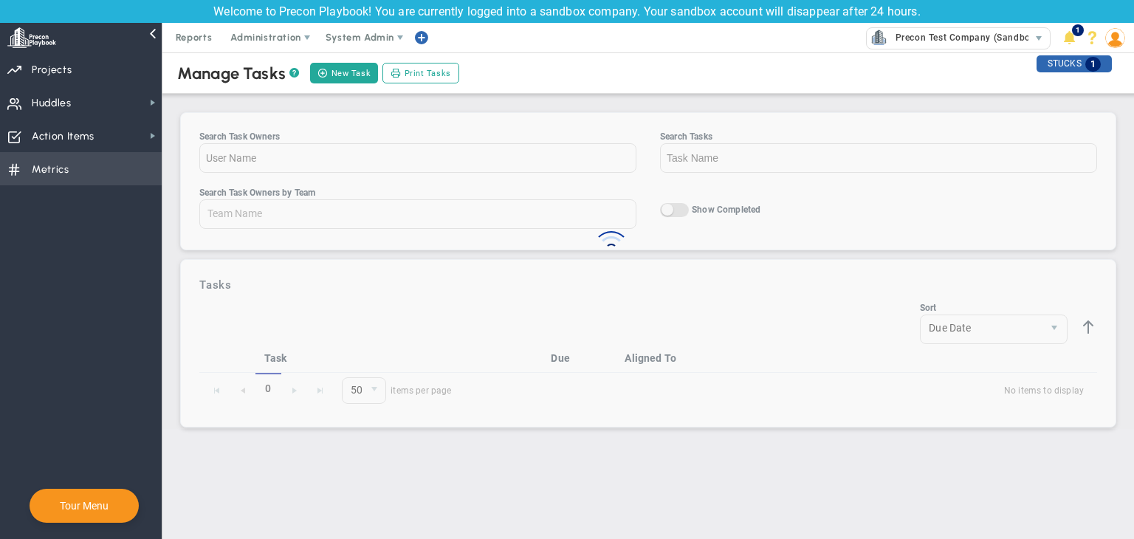
click at [93, 169] on span "Metrics Metrics" at bounding box center [81, 168] width 162 height 33
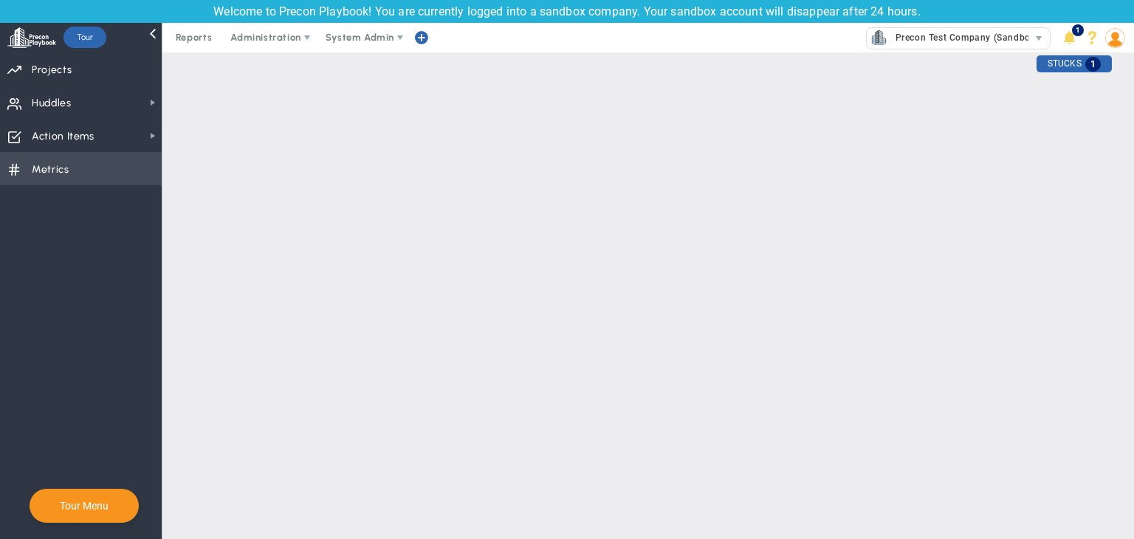
checkbox input "false"
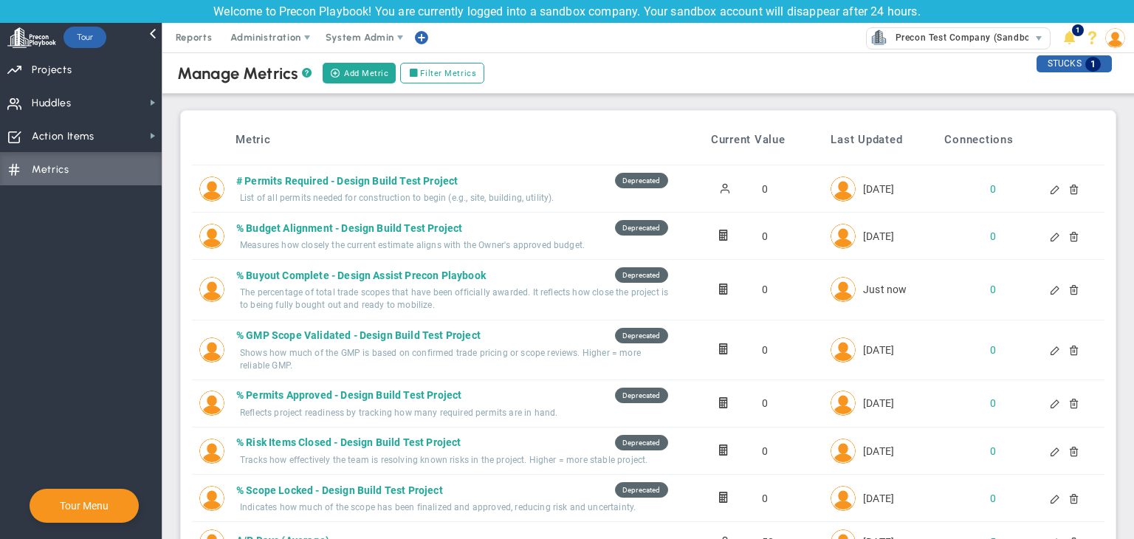
click at [1050, 292] on div at bounding box center [1056, 289] width 12 height 10
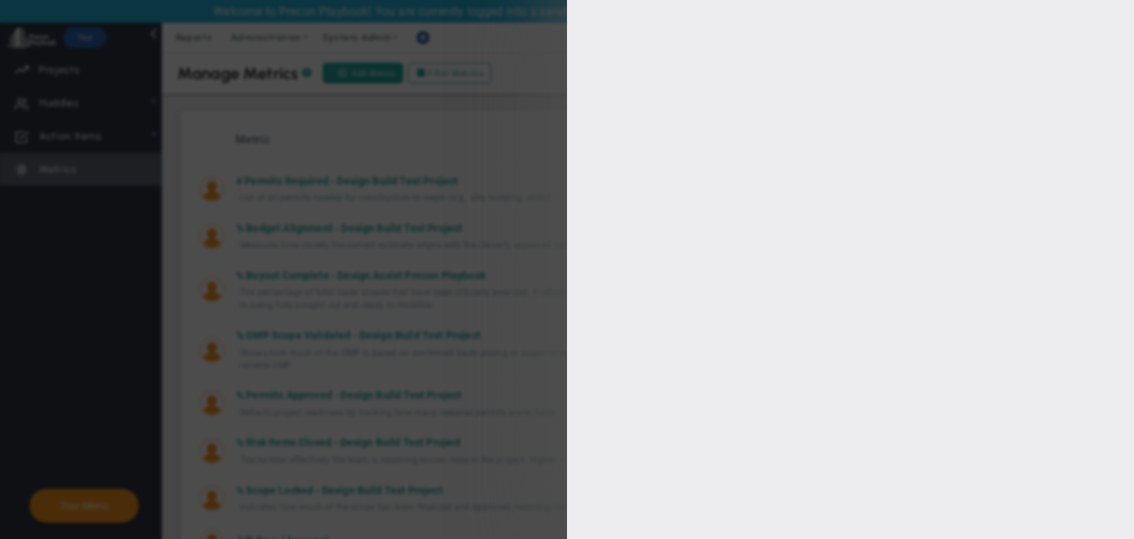
type input "% Buyout Complete - Design Assist Precon Playbook"
type input "%-Buyout-Complete---Design-Assist-Precon-Playbook"
type input "[PERSON_NAME] A"
type input "0.00"
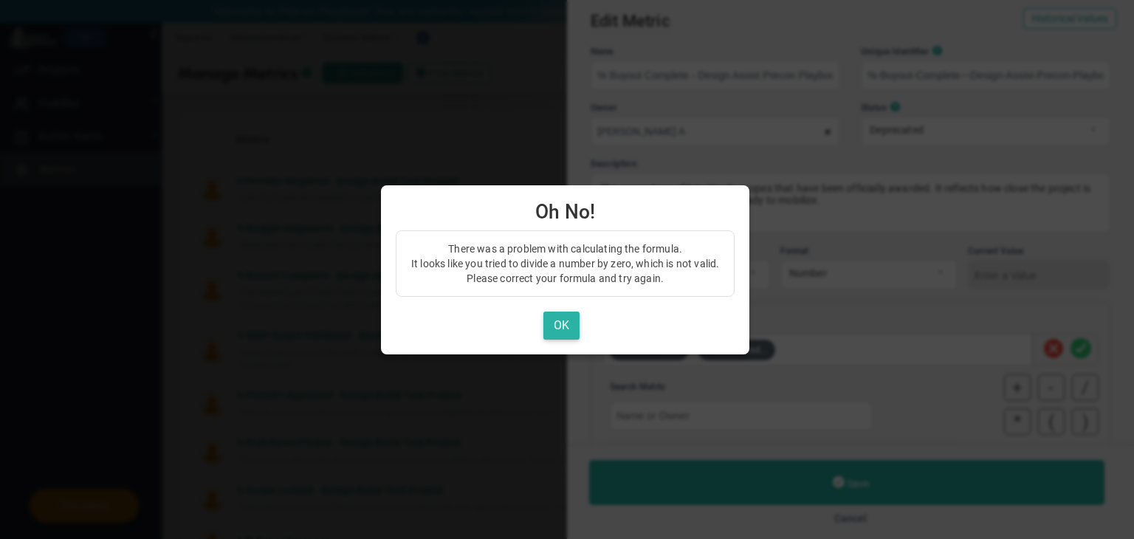
click at [565, 318] on button "OK" at bounding box center [561, 326] width 36 height 29
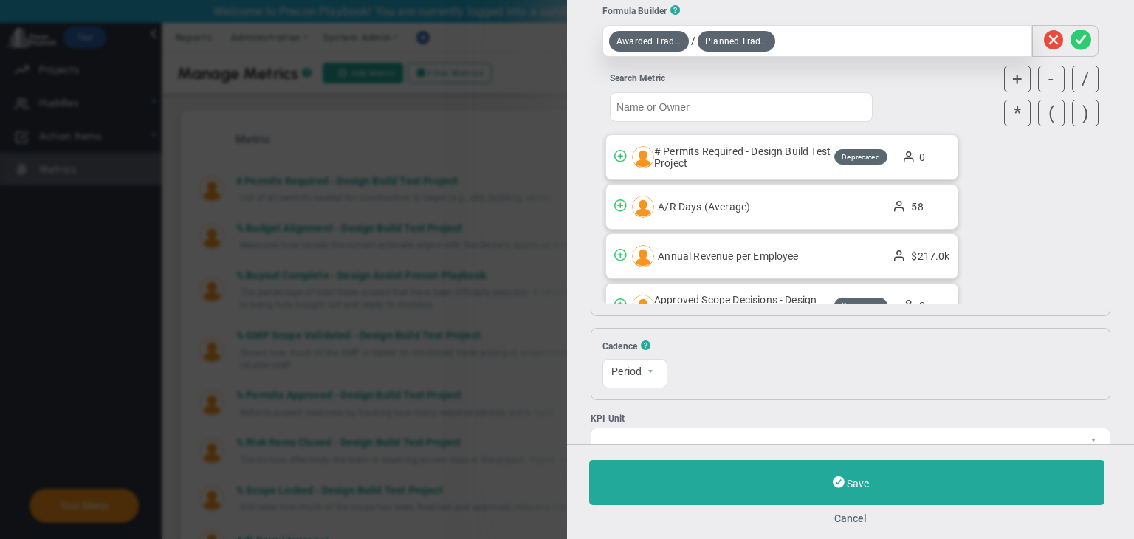
scroll to position [436, 0]
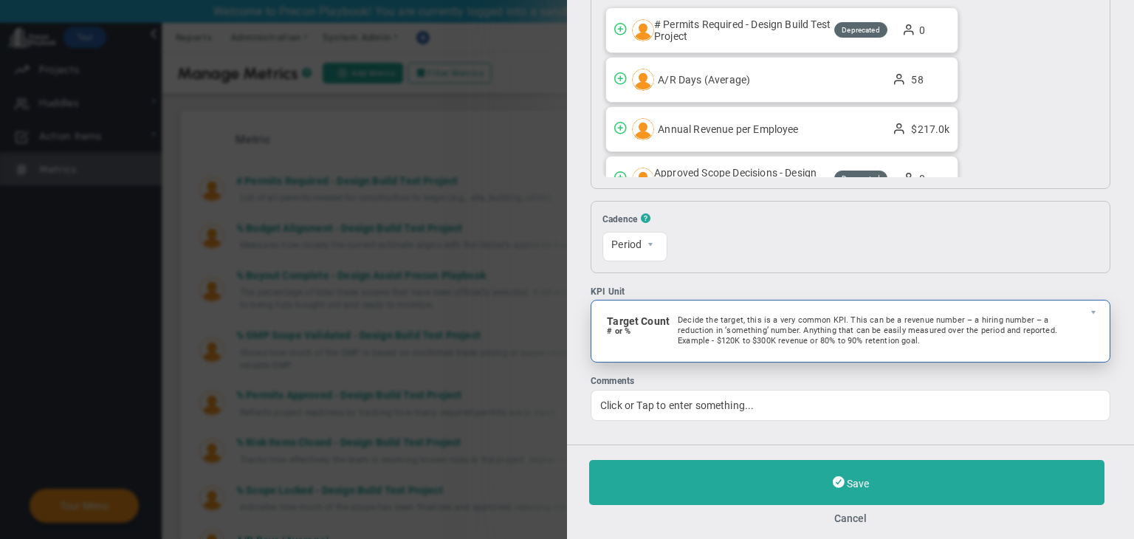
click at [875, 308] on span "Target Count # or % Decide the target, this is a very common KPI. This can be a…" at bounding box center [837, 330] width 493 height 61
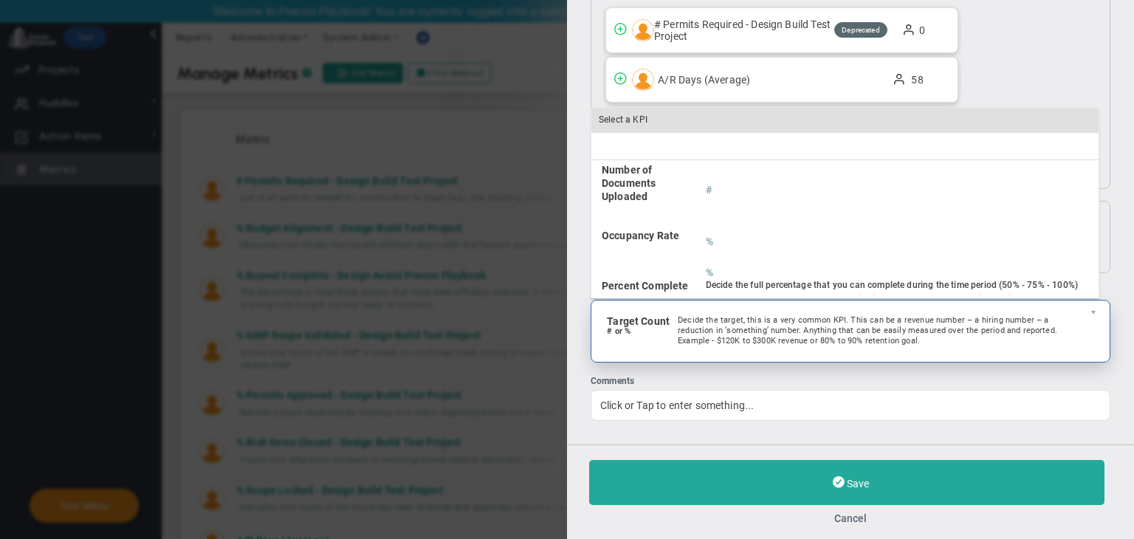
scroll to position [378, 0]
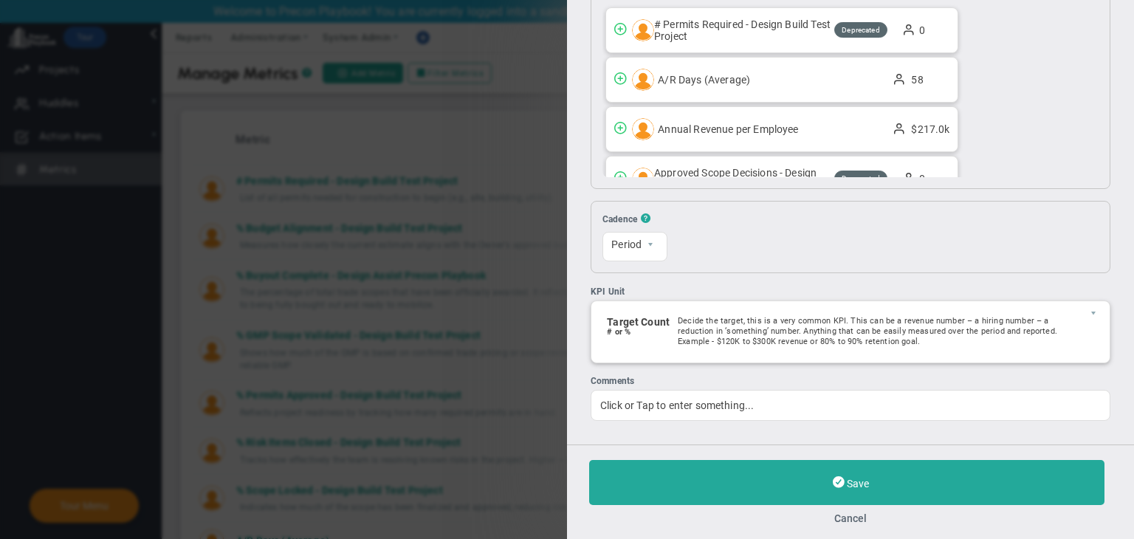
click at [831, 374] on div "Comments" at bounding box center [851, 381] width 520 height 14
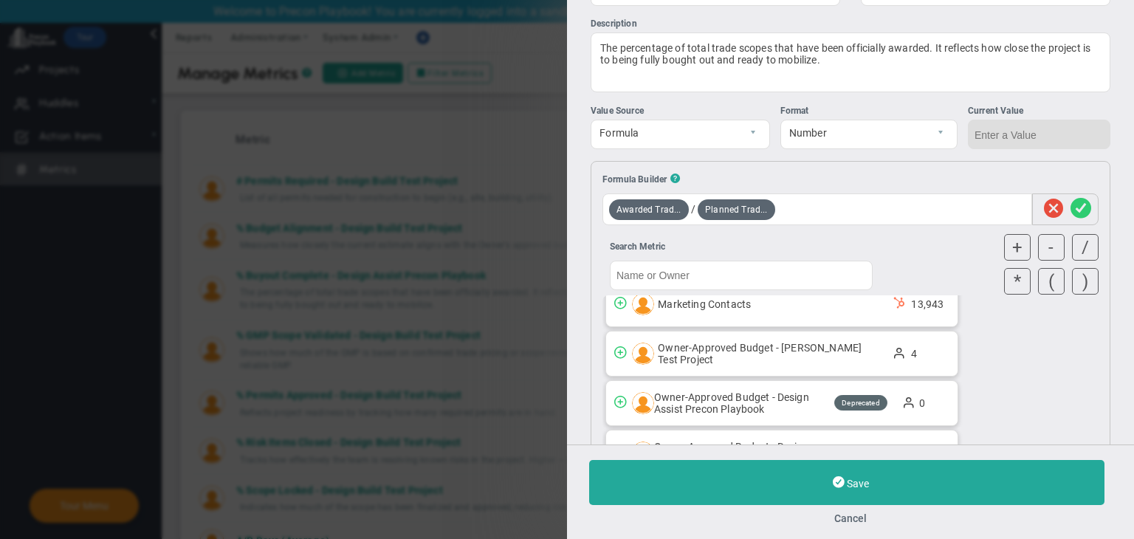
scroll to position [436, 0]
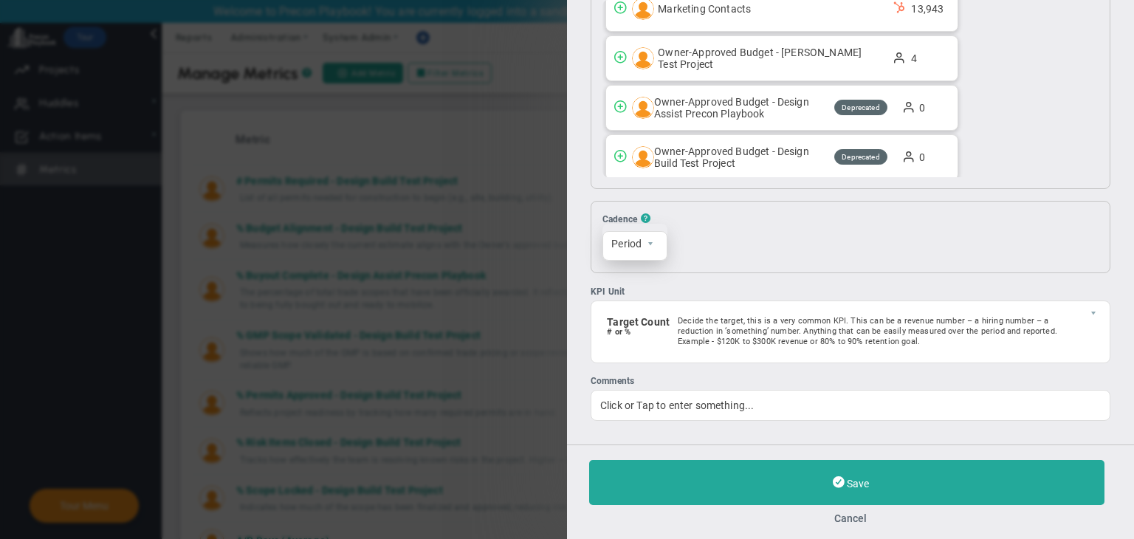
click at [613, 239] on span "Period" at bounding box center [622, 244] width 38 height 25
click at [768, 248] on div "Resets On Sunday 0 The first of each month 1" at bounding box center [882, 237] width 387 height 49
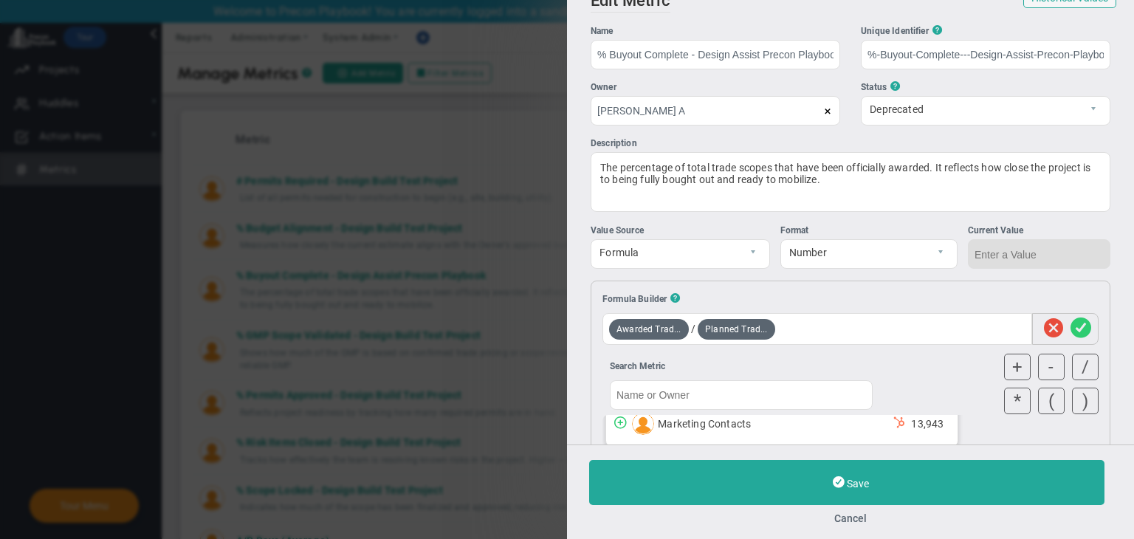
scroll to position [0, 0]
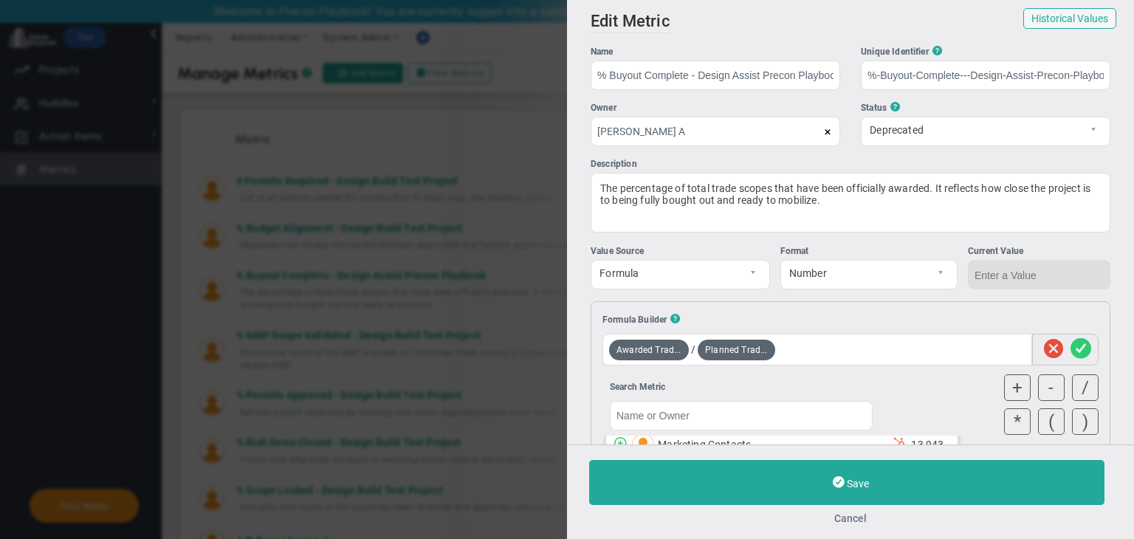
click at [855, 520] on button "Cancel" at bounding box center [850, 518] width 523 height 12
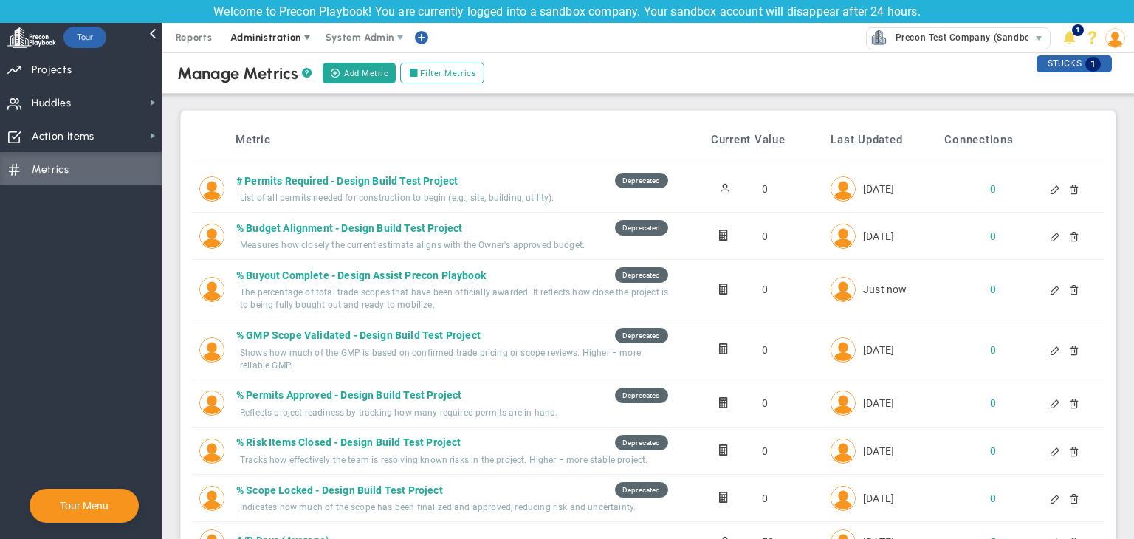
click at [289, 37] on span "Administration" at bounding box center [265, 37] width 70 height 11
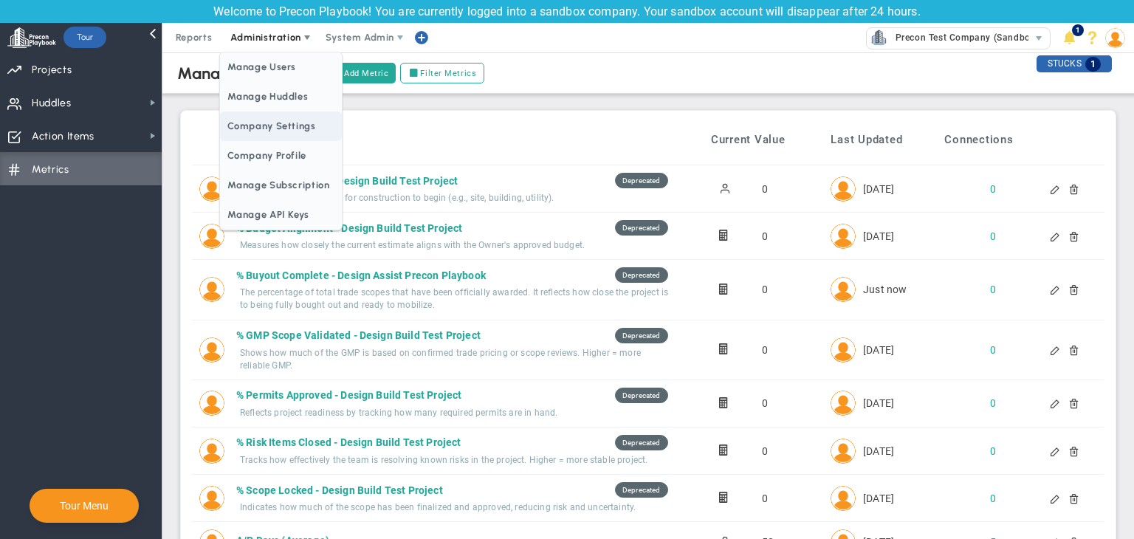
click at [272, 131] on span "Company Settings" at bounding box center [280, 126] width 121 height 30
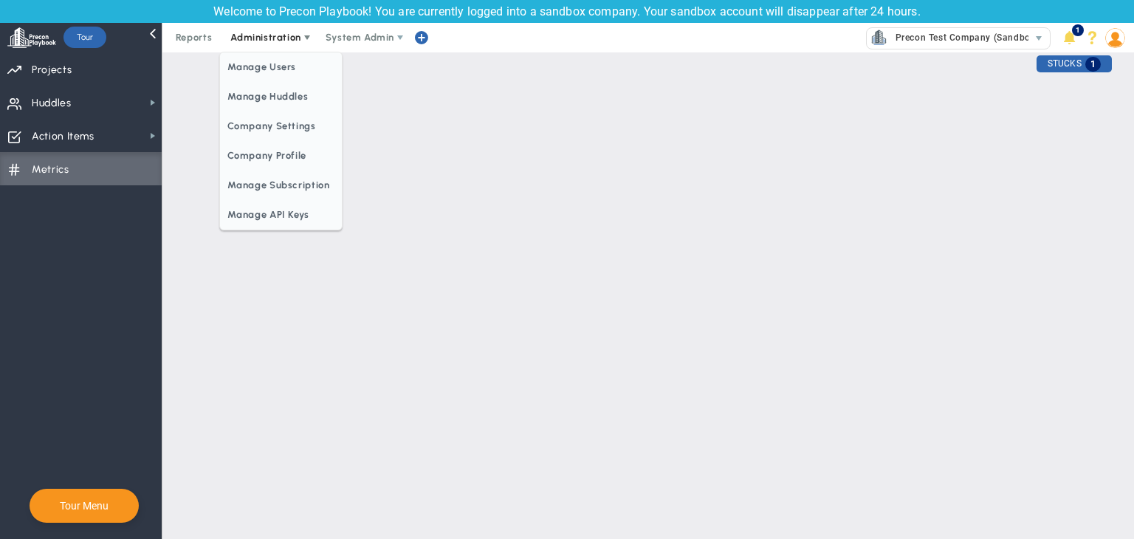
checkbox input "true"
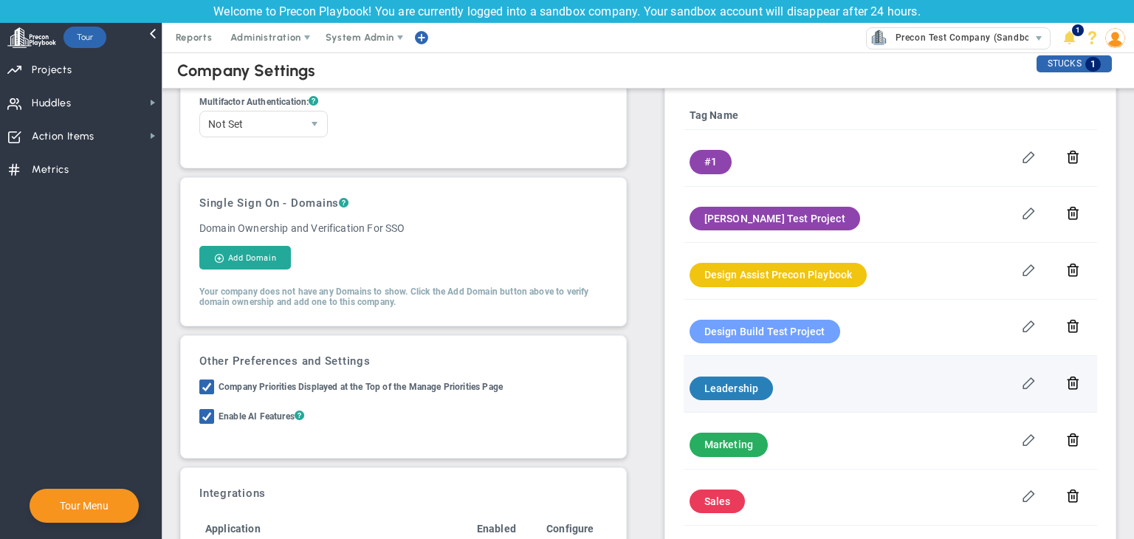
scroll to position [148, 0]
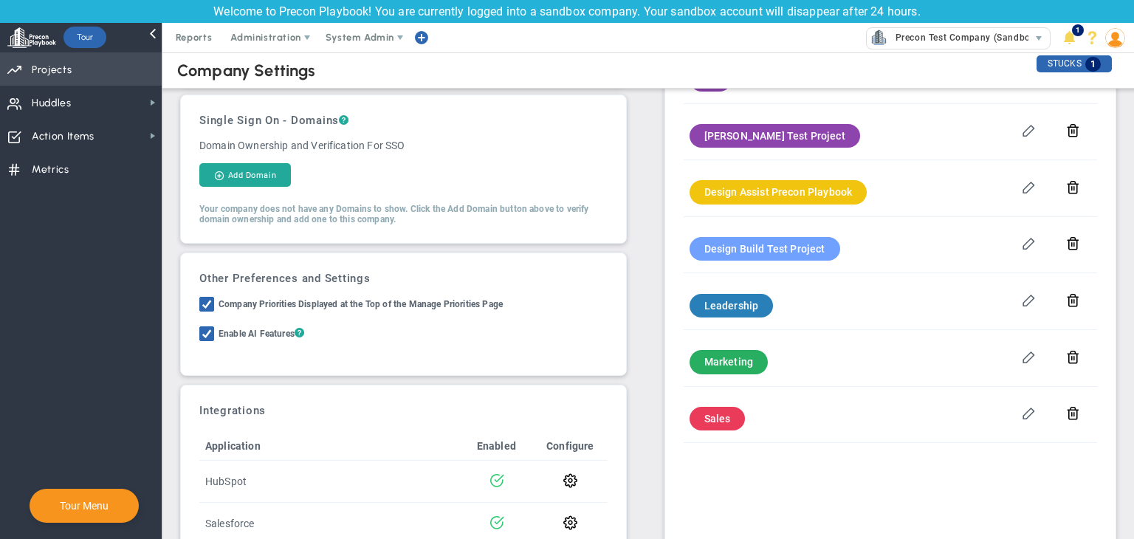
click at [118, 69] on span "Priorities Projects OKR Tree Priorities Projects OKRs" at bounding box center [81, 68] width 162 height 33
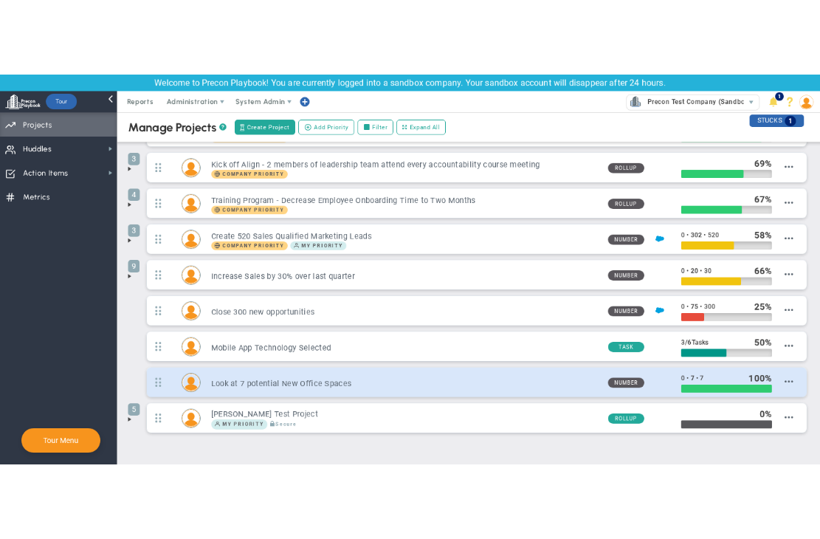
scroll to position [108, 0]
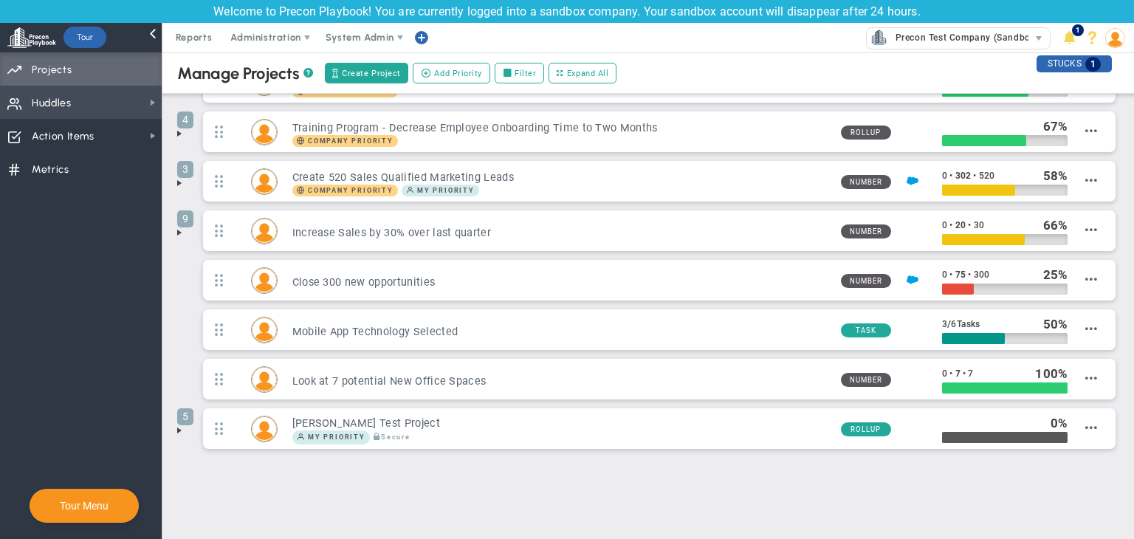
click at [80, 92] on span "Huddles Huddles" at bounding box center [81, 102] width 162 height 33
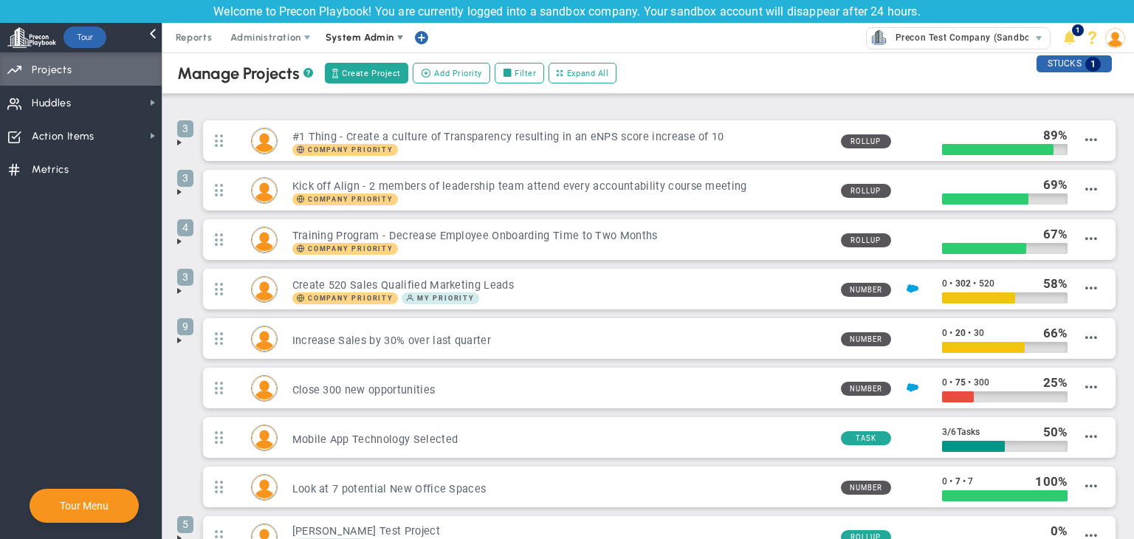
click at [343, 32] on span "System Admin" at bounding box center [360, 37] width 69 height 11
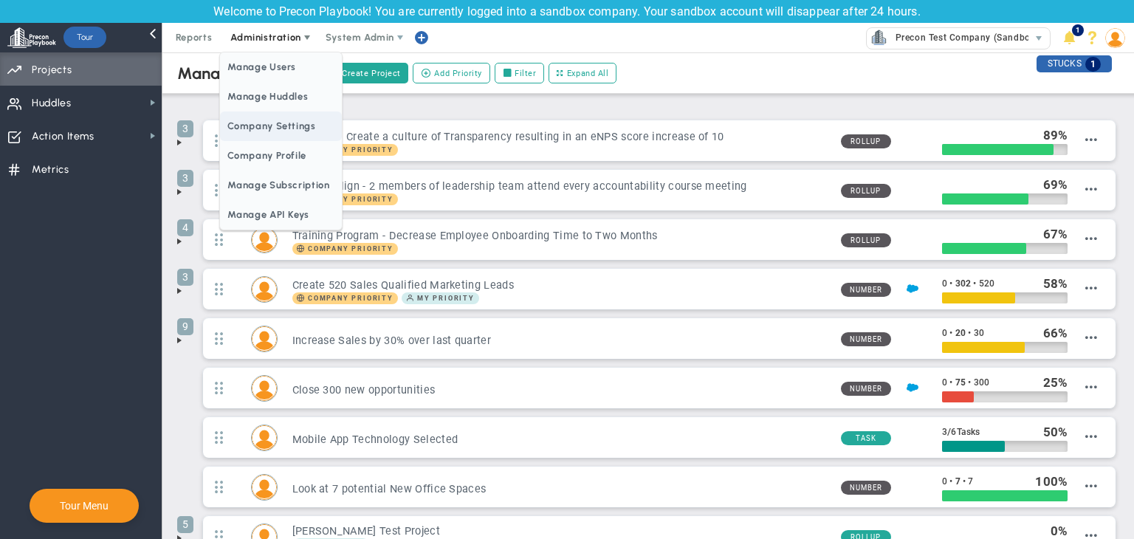
click at [282, 121] on span "Company Settings" at bounding box center [280, 126] width 121 height 30
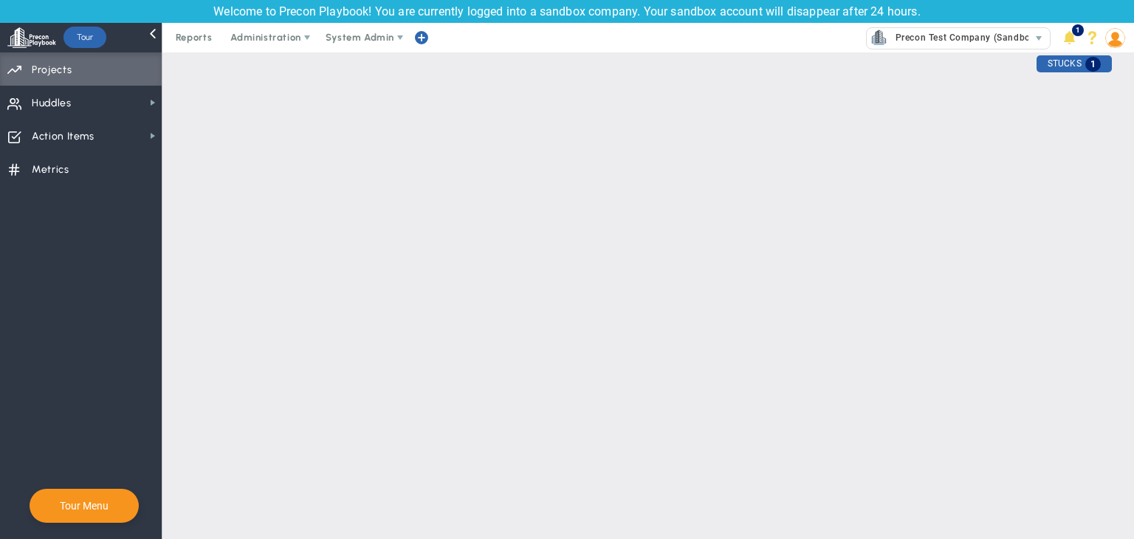
checkbox input "true"
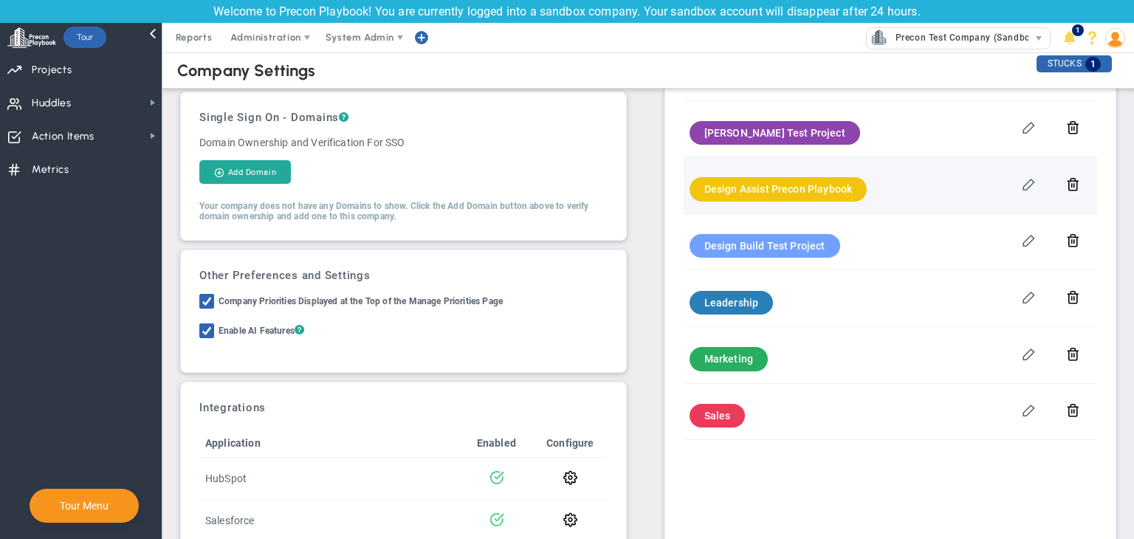
scroll to position [128, 0]
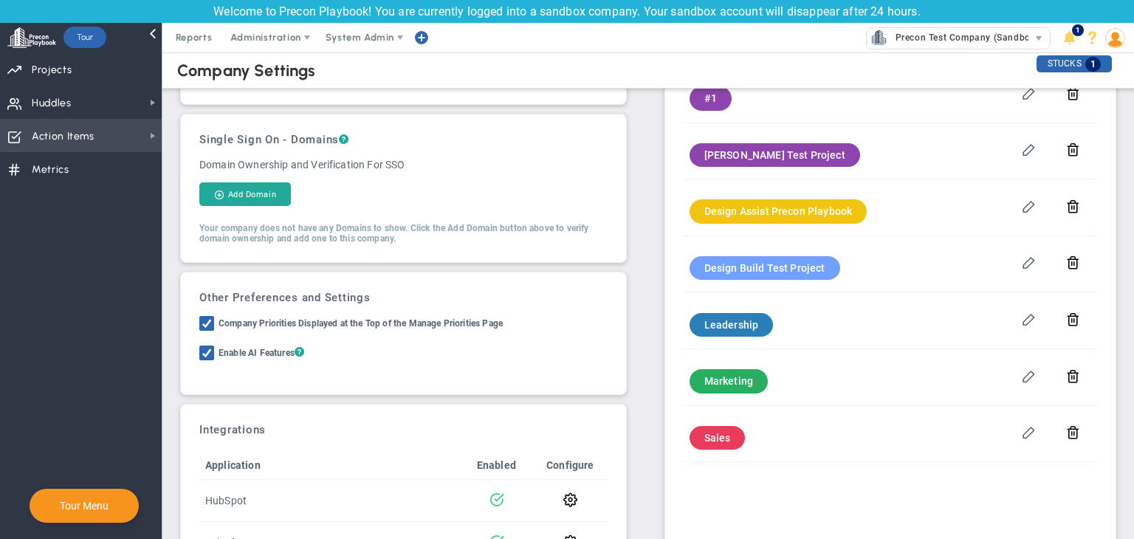
click at [131, 142] on span "Action Items Action Items" at bounding box center [81, 135] width 162 height 33
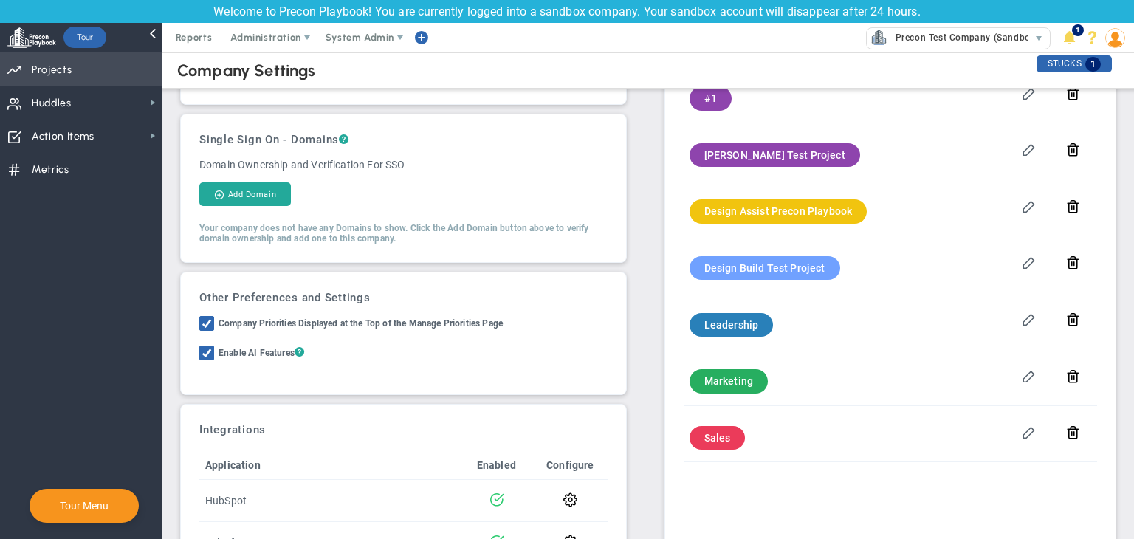
click at [88, 57] on span "Priorities Projects OKR Tree Priorities Projects OKRs" at bounding box center [81, 68] width 162 height 33
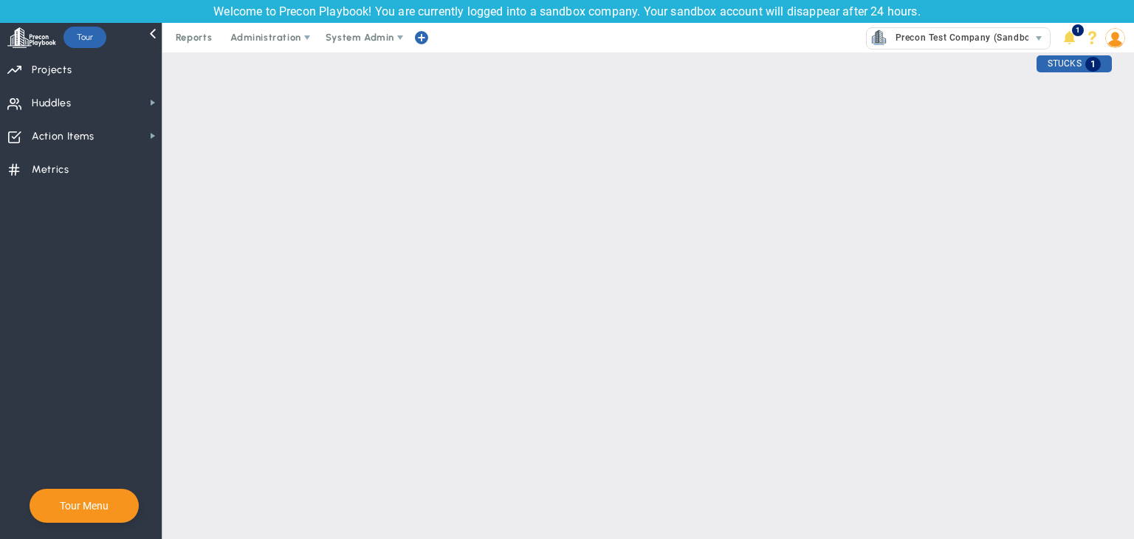
checkbox input "false"
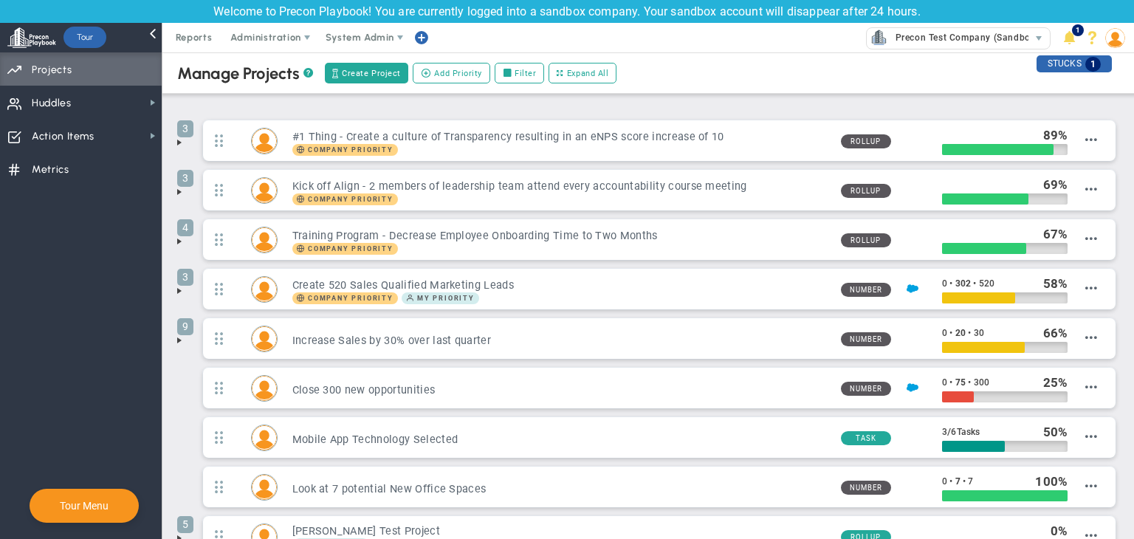
click at [42, 189] on nav "Dashboards Dashboards My Dashboard Company Dashboard Annual Initiatives" at bounding box center [81, 295] width 162 height 486
click at [63, 172] on span "Metrics" at bounding box center [51, 169] width 38 height 31
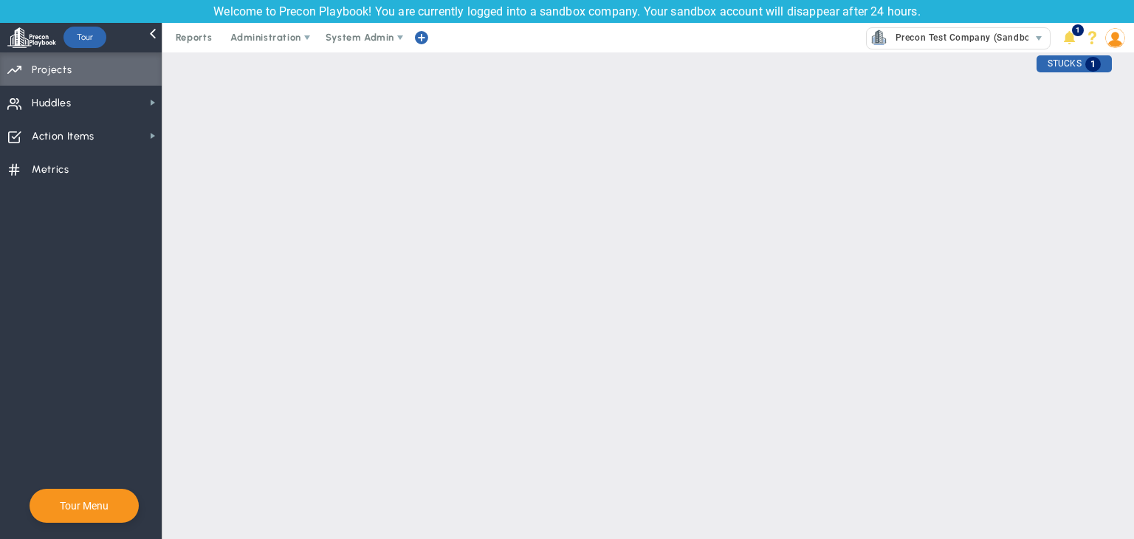
checkbox input "false"
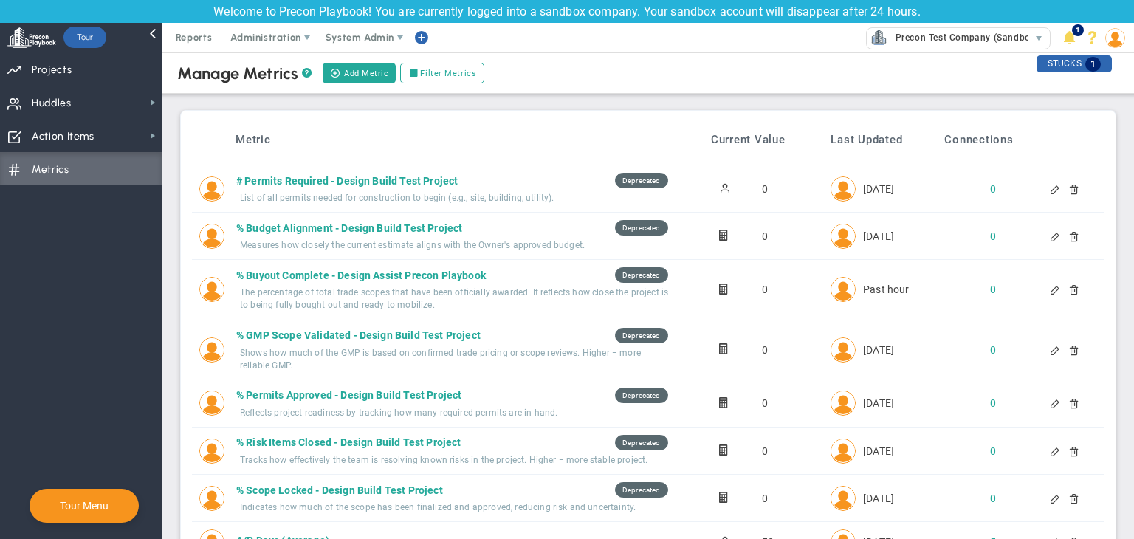
click at [819, 188] on div at bounding box center [1056, 189] width 12 height 10
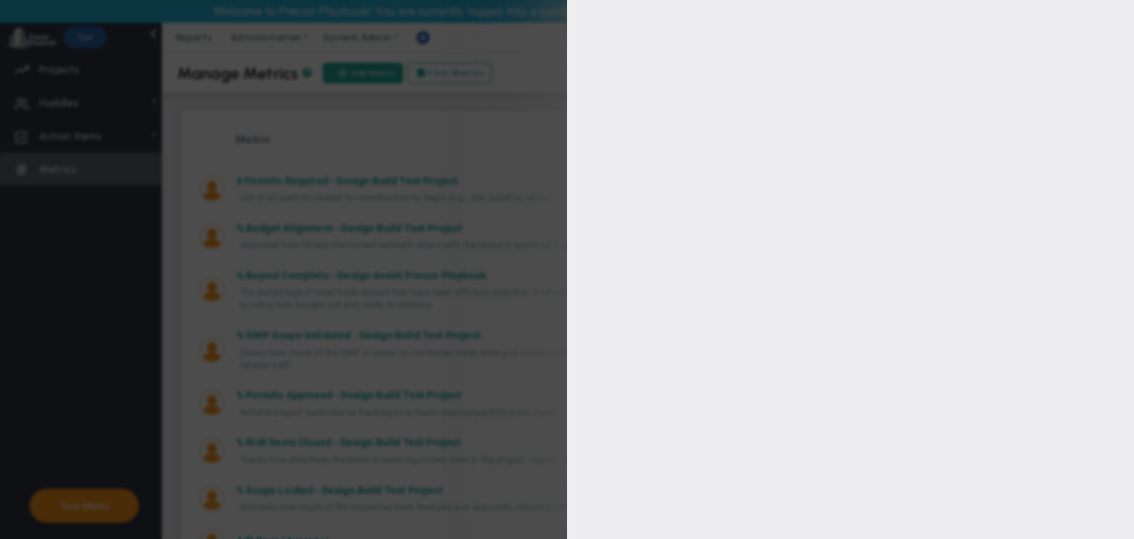
type input "# Permits Required - Design Build Test Project"
type input "#-Permits-Required---Design-Build-Test-Project"
type input "0"
type input "[PERSON_NAME] A"
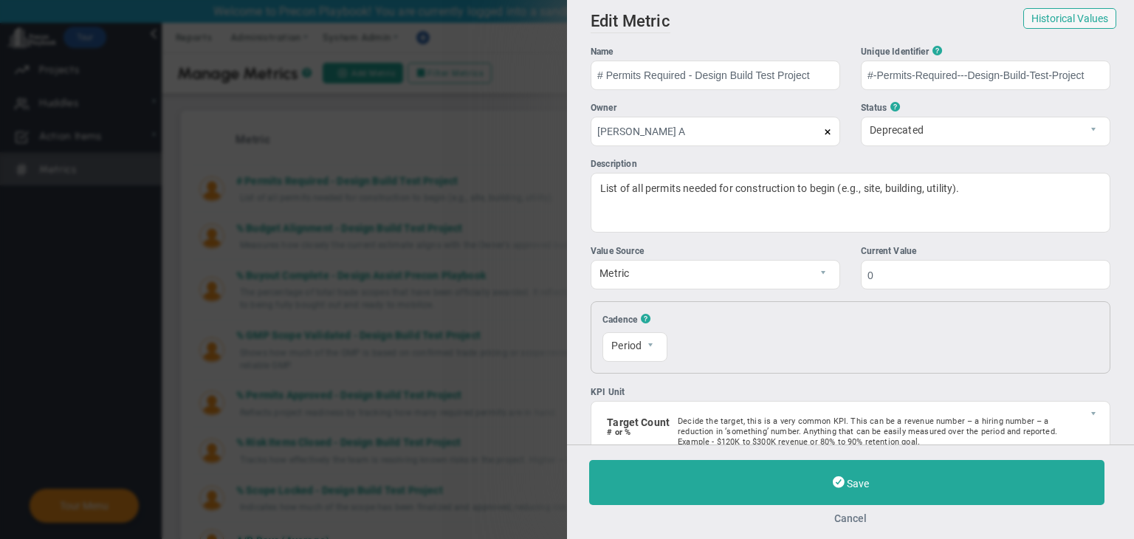
click at [819, 516] on button "Cancel" at bounding box center [850, 518] width 523 height 12
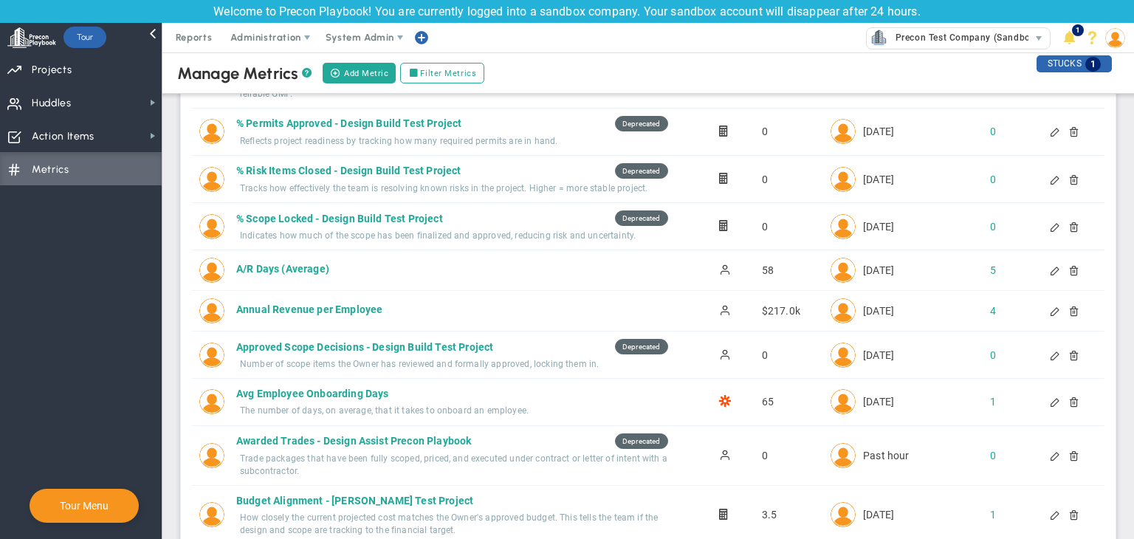
scroll to position [295, 0]
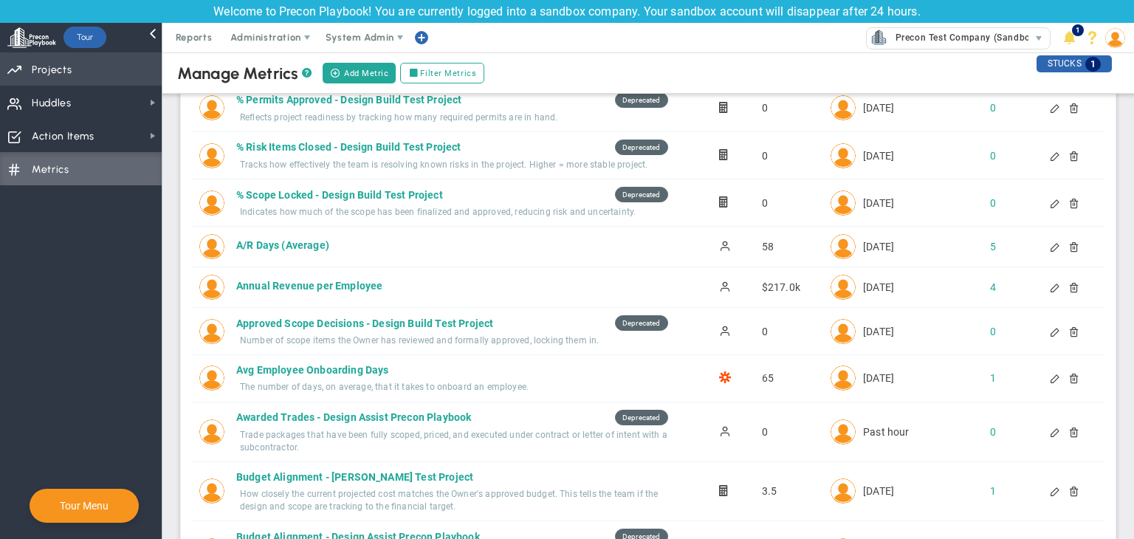
click at [55, 60] on span "Projects" at bounding box center [52, 70] width 40 height 31
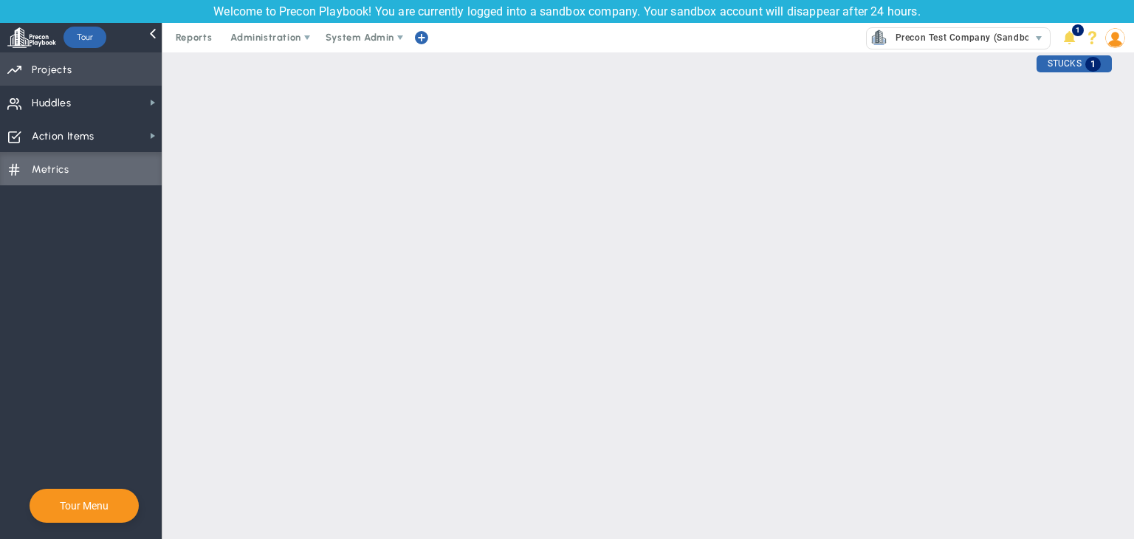
scroll to position [0, 0]
checkbox input "false"
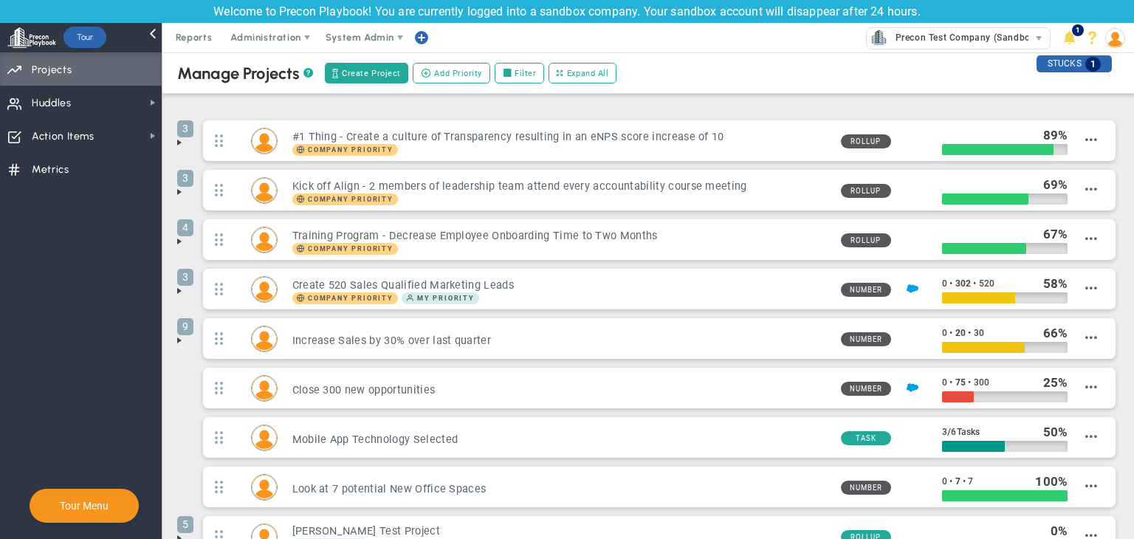
scroll to position [108, 0]
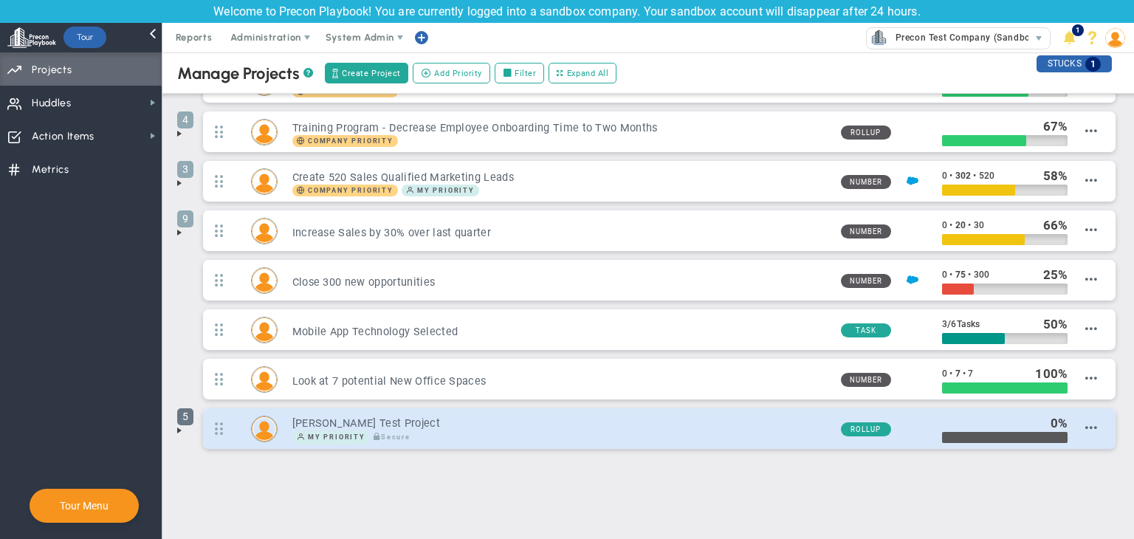
click at [179, 418] on span "5" at bounding box center [185, 416] width 16 height 17
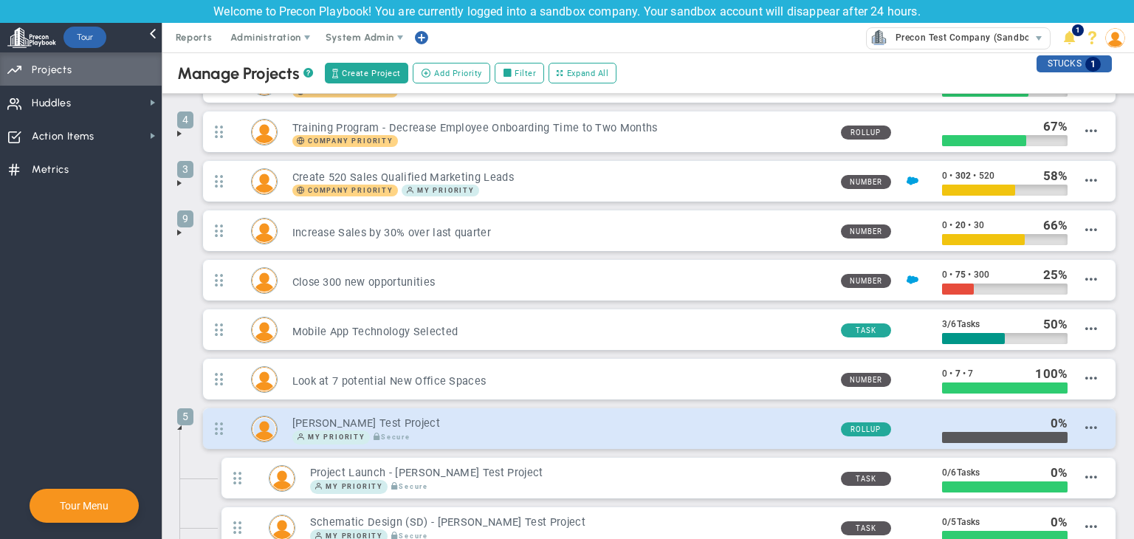
scroll to position [354, 0]
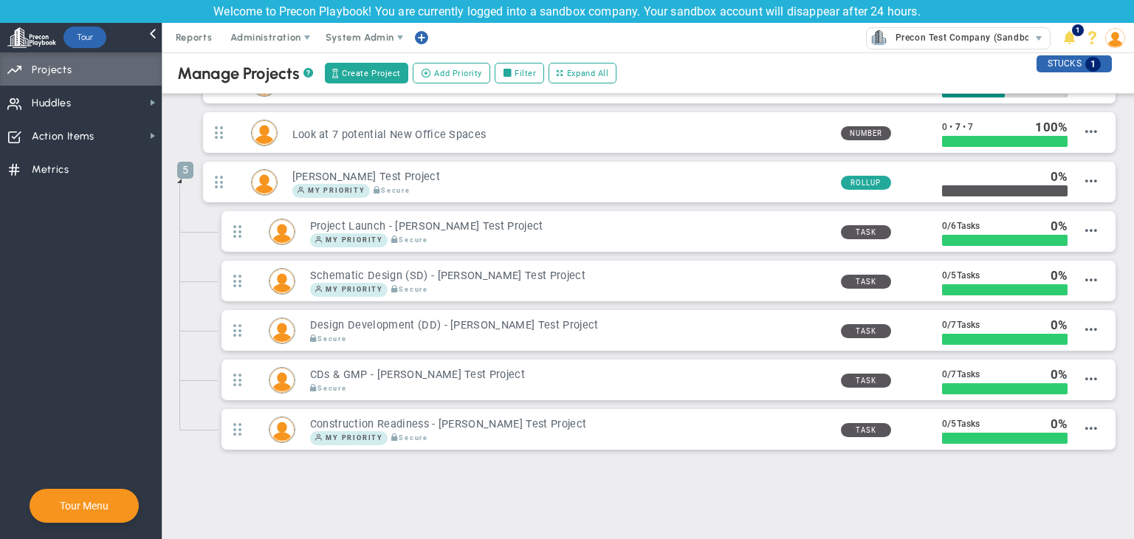
click at [179, 176] on span at bounding box center [179, 181] width 12 height 12
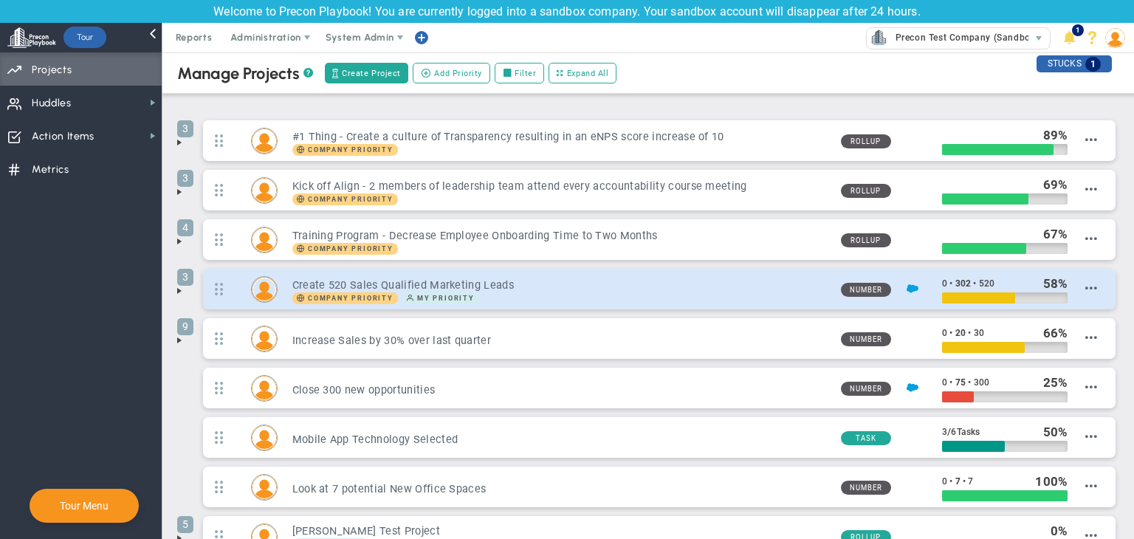
scroll to position [0, 0]
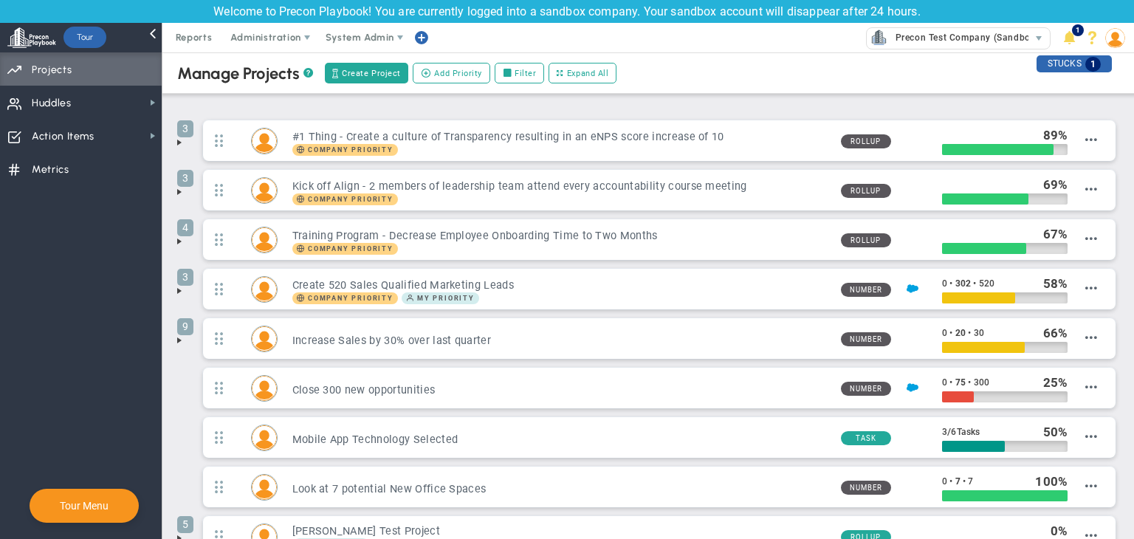
click at [174, 335] on span at bounding box center [179, 340] width 12 height 12
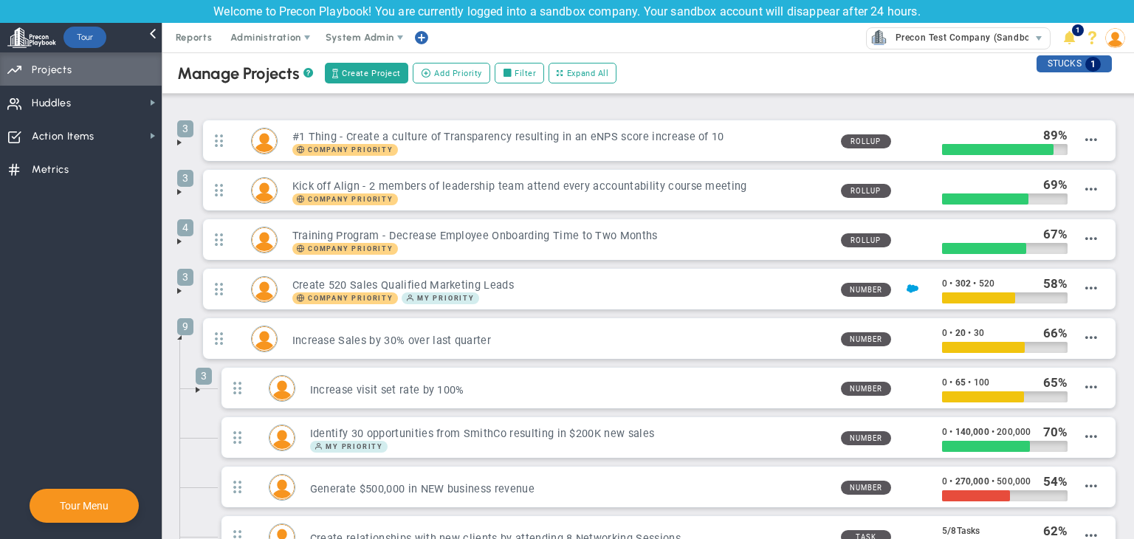
click at [174, 335] on span at bounding box center [179, 337] width 12 height 12
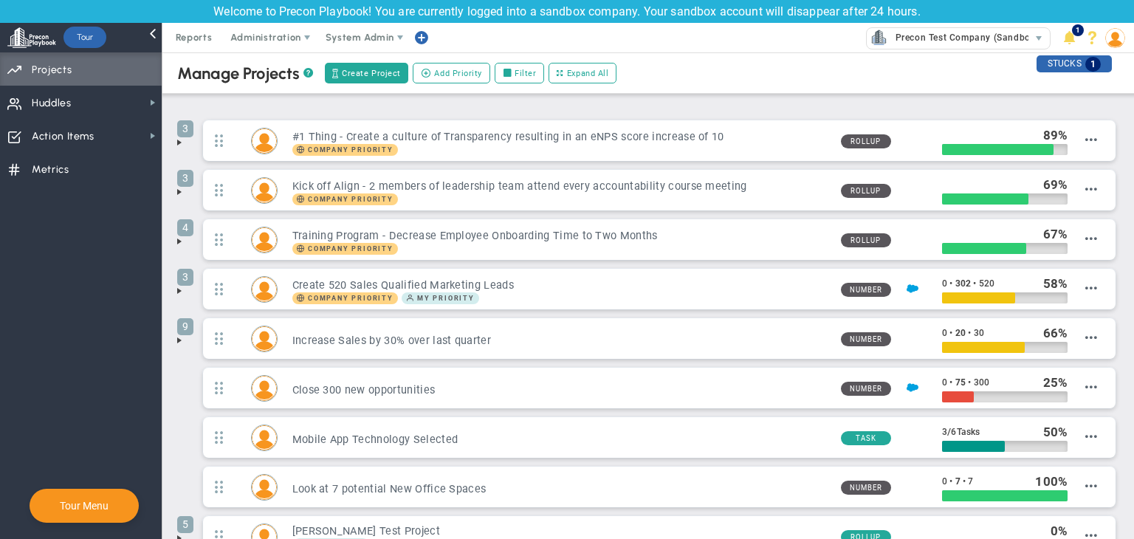
click at [183, 340] on span at bounding box center [179, 340] width 12 height 12
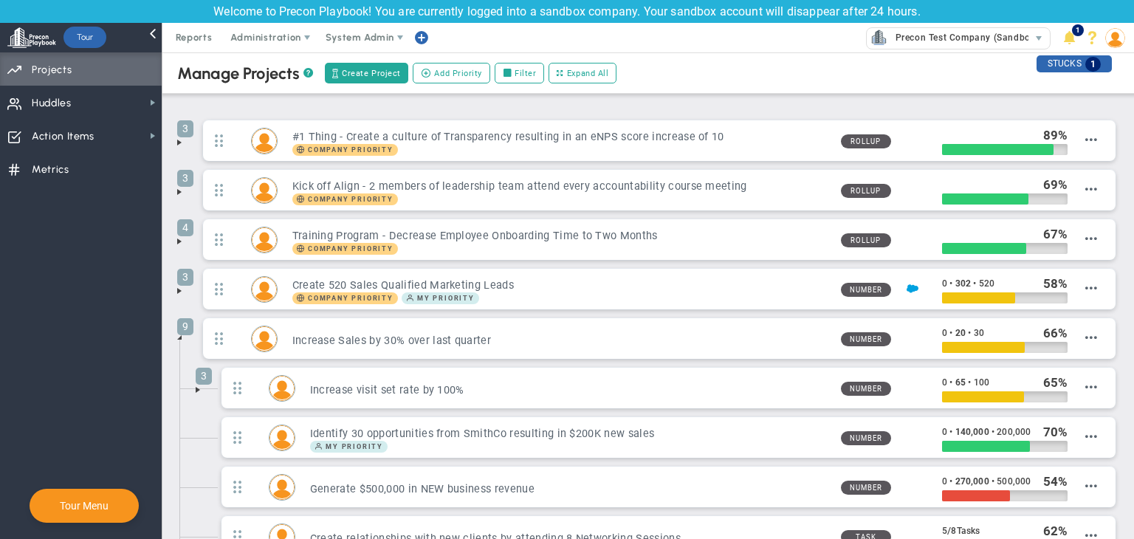
click at [199, 388] on span at bounding box center [198, 390] width 12 height 12
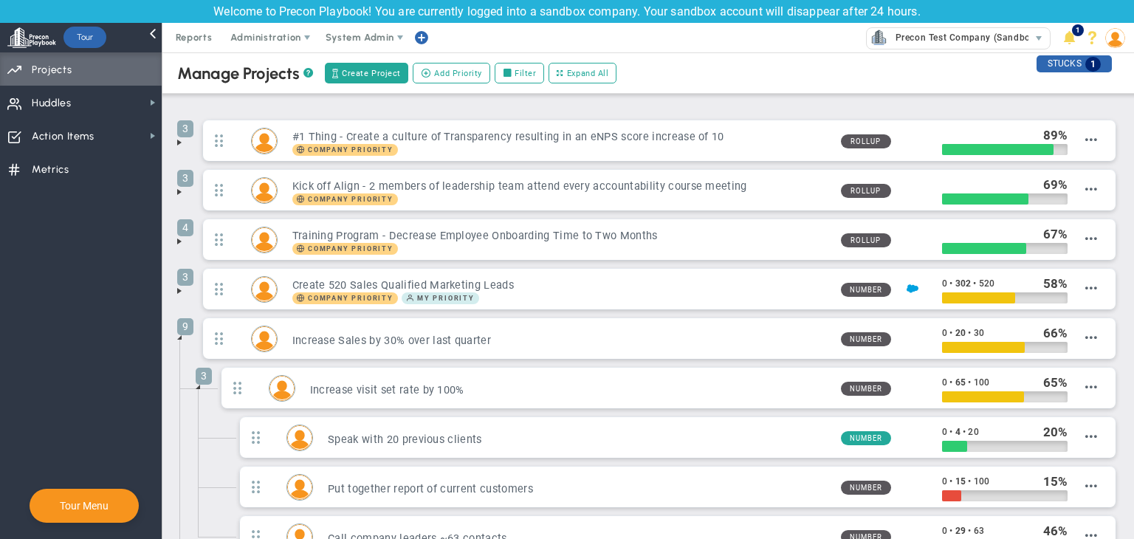
click at [184, 339] on span at bounding box center [179, 337] width 12 height 12
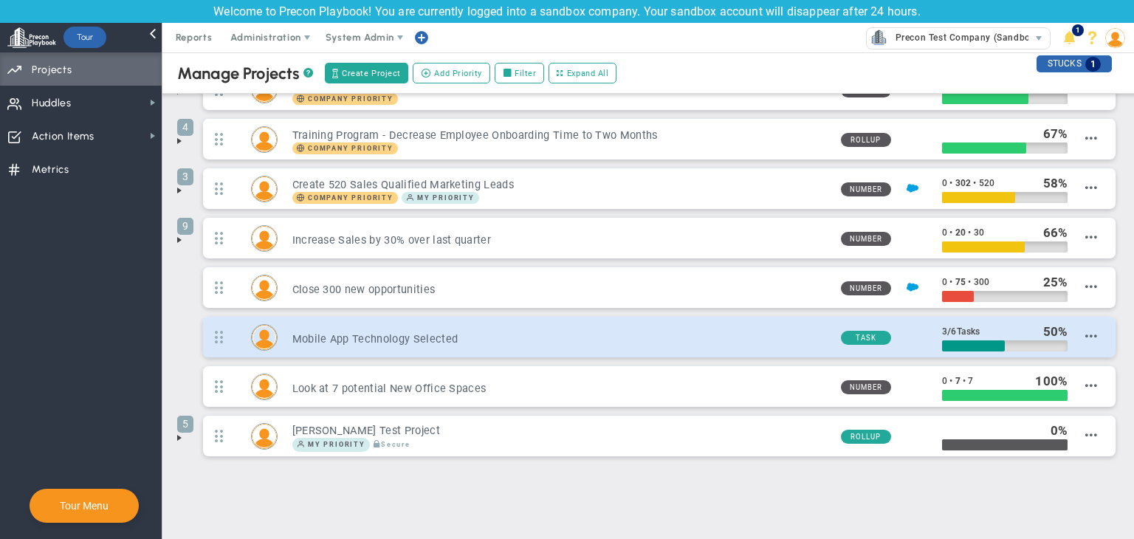
scroll to position [108, 0]
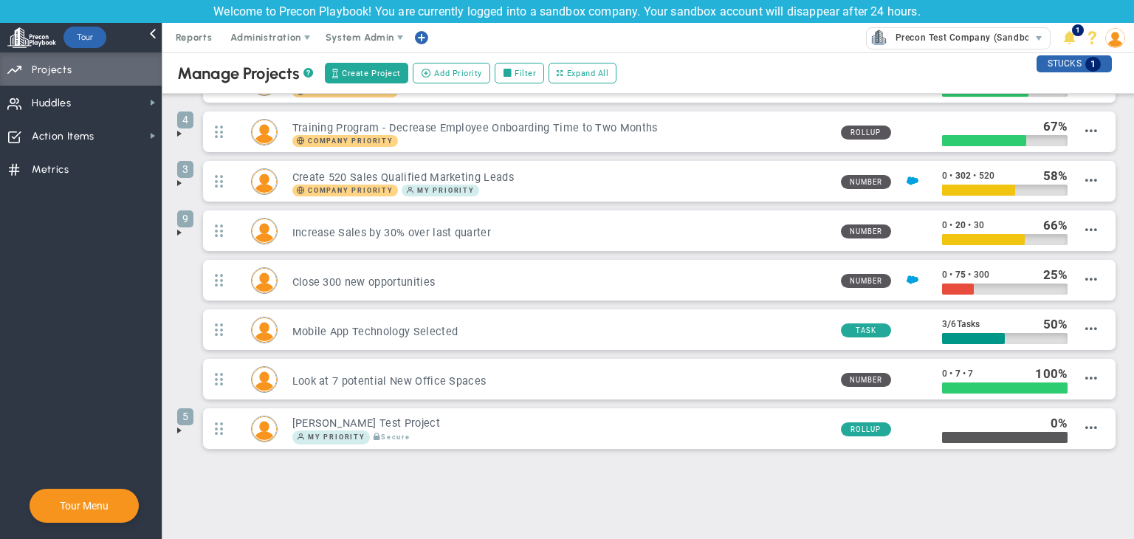
drag, startPoint x: 183, startPoint y: 427, endPoint x: 190, endPoint y: 434, distance: 10.4
click at [183, 427] on span at bounding box center [179, 430] width 12 height 12
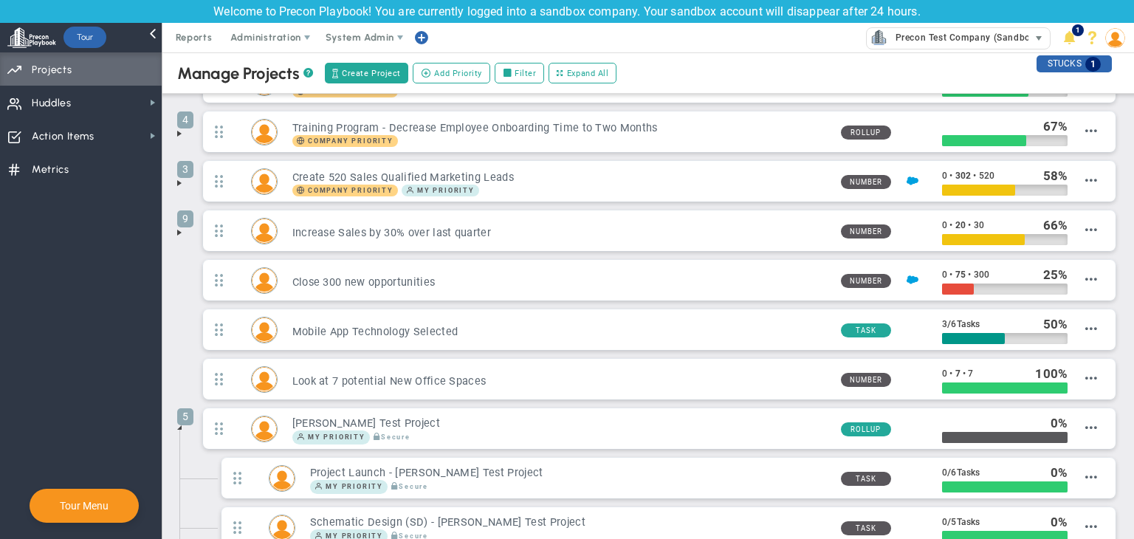
click at [819, 39] on span "Precon Test Company (Sandbox)" at bounding box center [963, 37] width 151 height 19
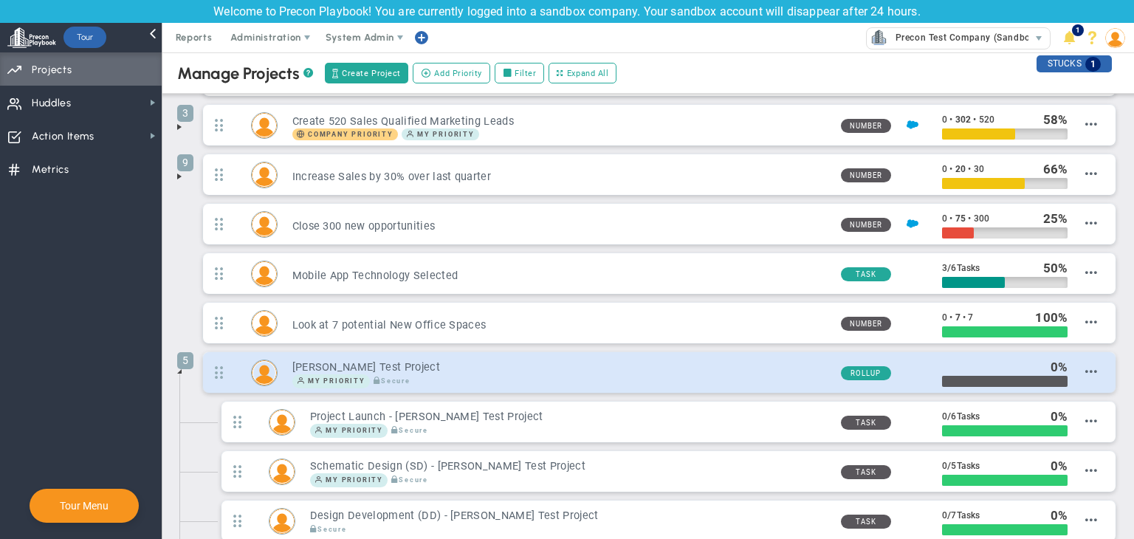
scroll to position [354, 0]
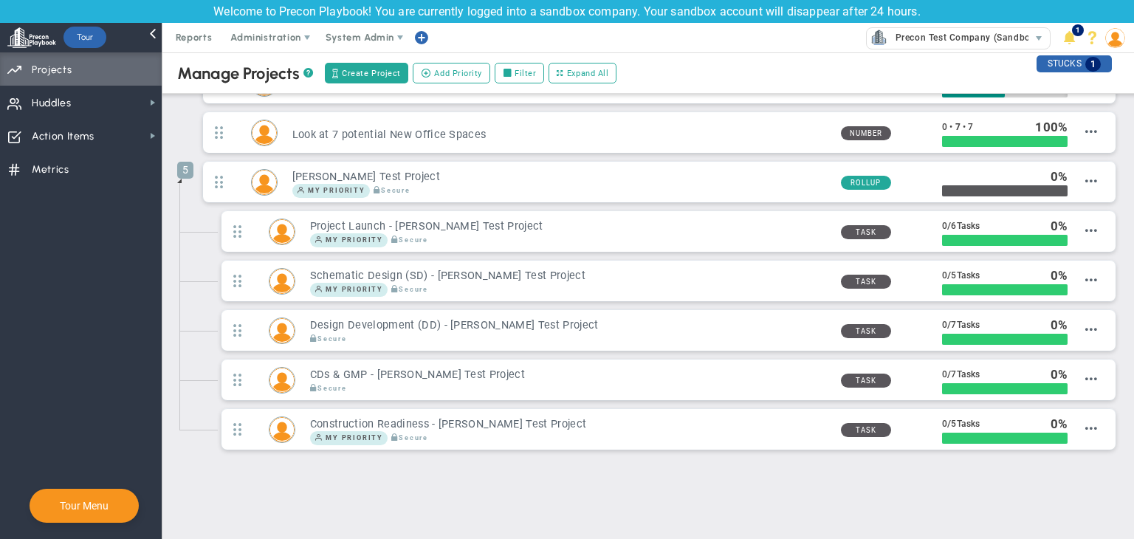
click at [177, 181] on span at bounding box center [179, 181] width 12 height 12
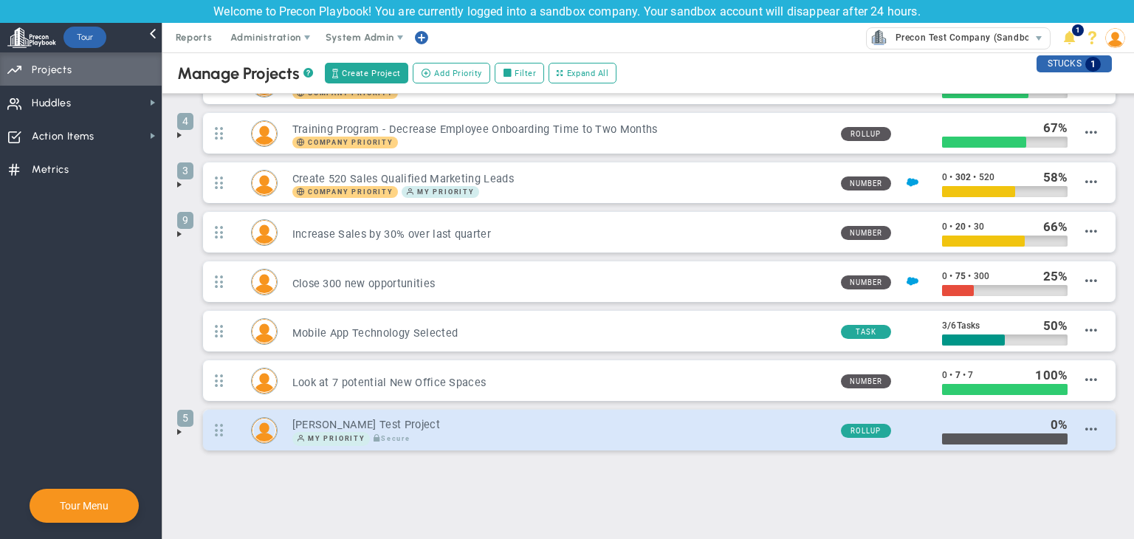
scroll to position [108, 0]
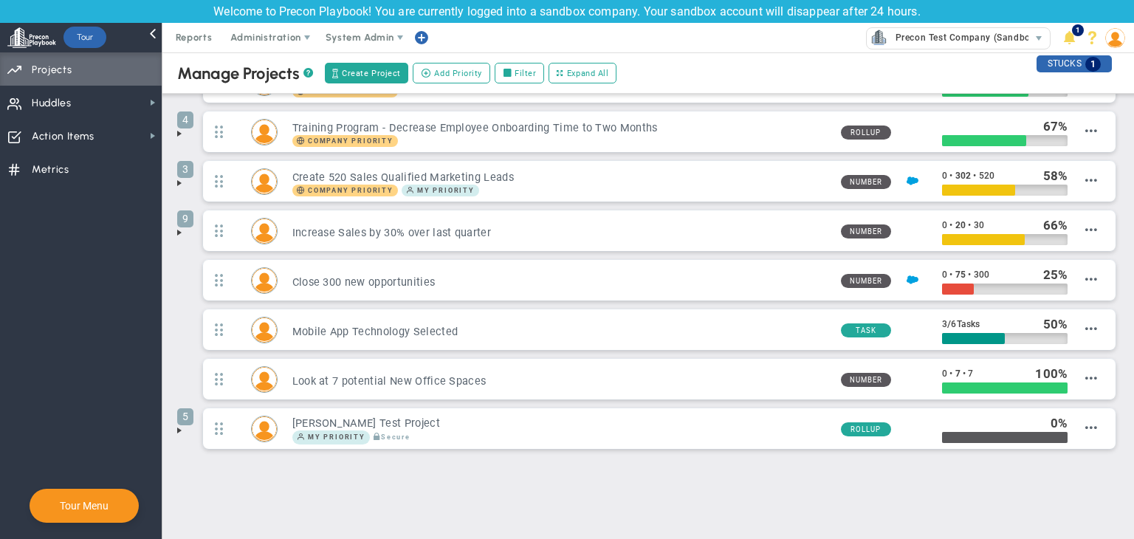
click at [183, 428] on span at bounding box center [179, 430] width 12 height 12
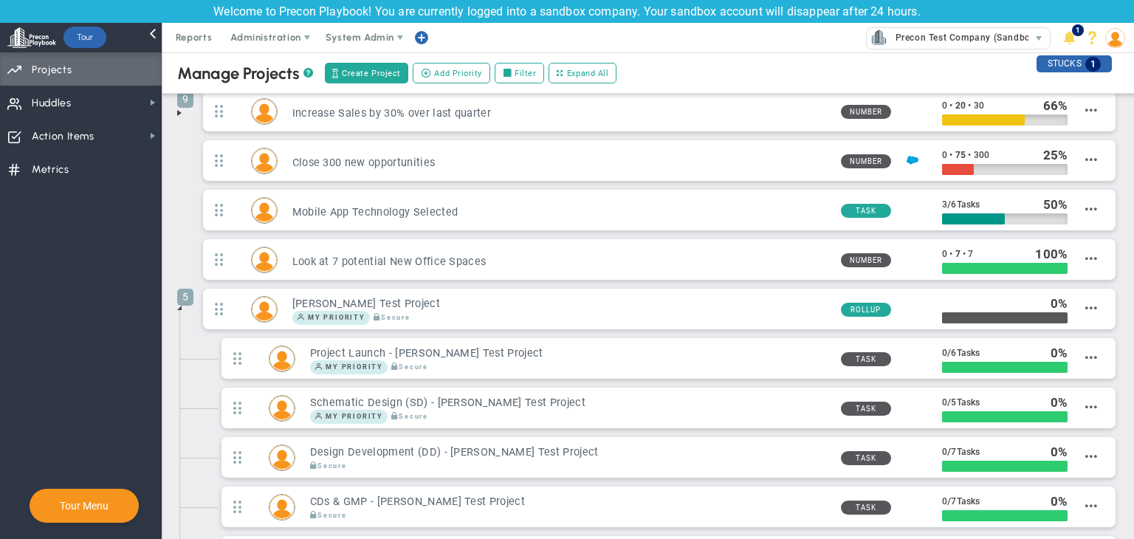
scroll to position [354, 0]
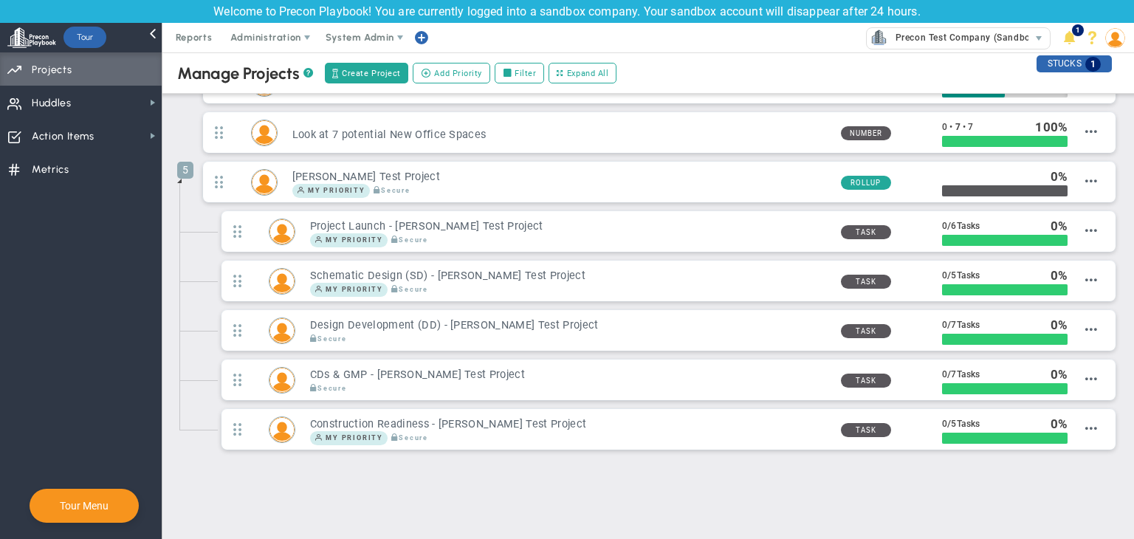
click at [182, 177] on span at bounding box center [179, 181] width 12 height 12
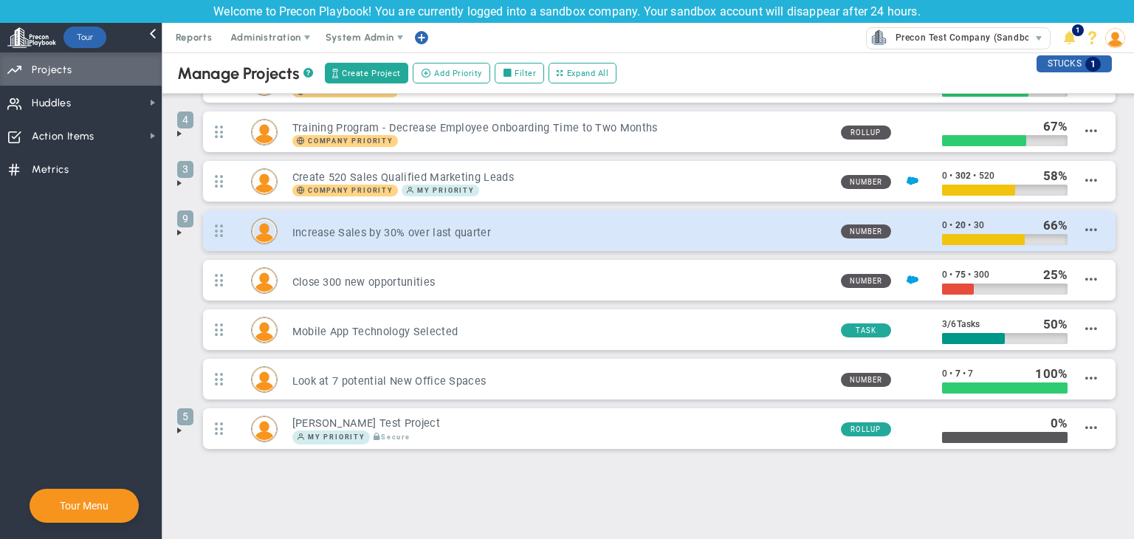
scroll to position [34, 0]
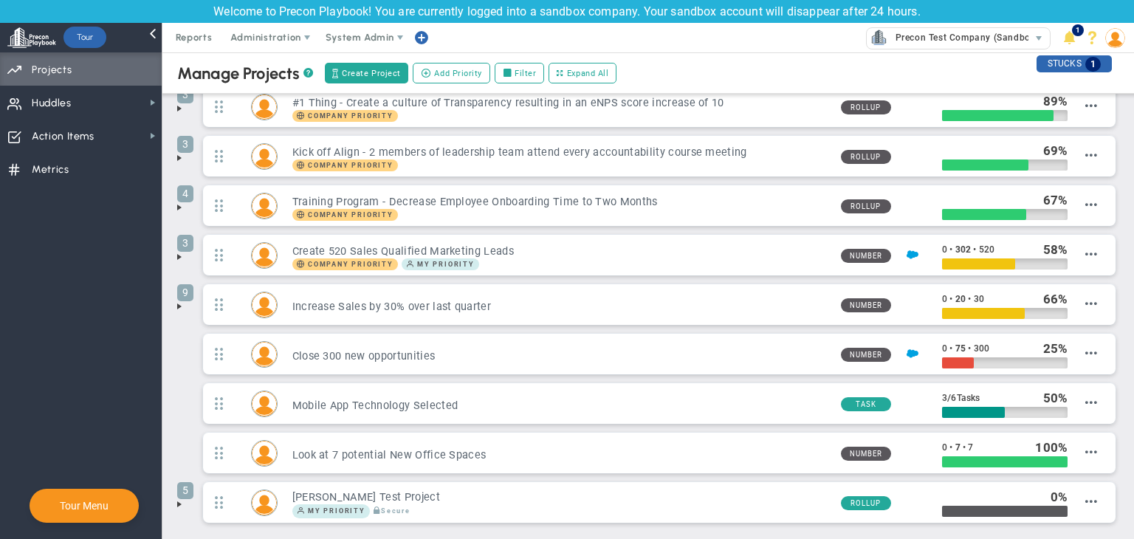
click at [177, 302] on span at bounding box center [179, 306] width 12 height 12
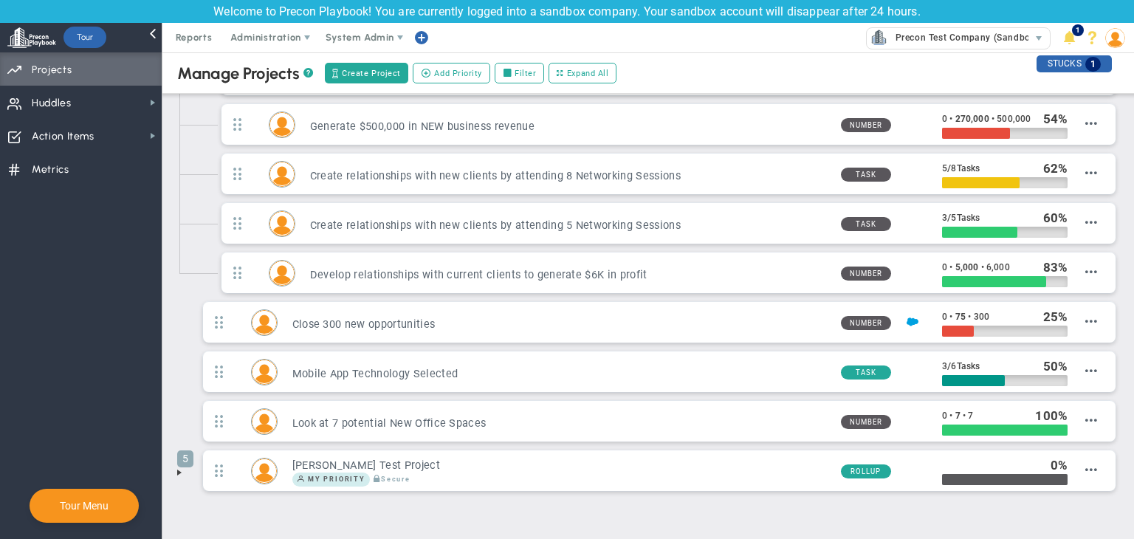
scroll to position [551, 0]
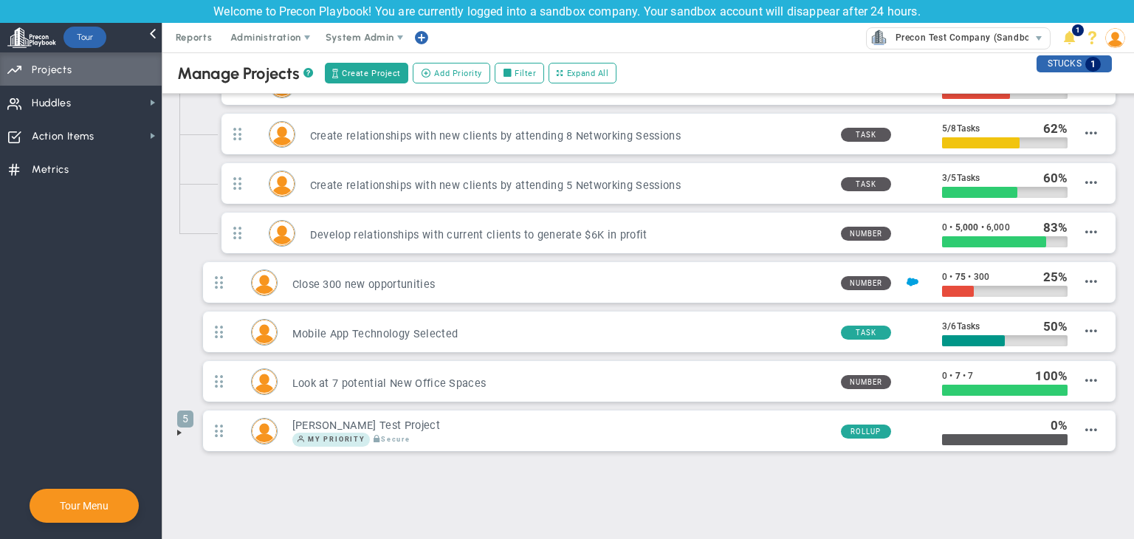
click at [185, 429] on li "5 [PERSON_NAME] Test Project My Priority Secure Rollup 0" at bounding box center [648, 434] width 942 height 49
click at [171, 423] on div "Manage OKRs ? Manage Priorities ? Manage Projects ? Create Project Add Priority…" at bounding box center [647, 23] width 971 height 1042
click at [175, 429] on span at bounding box center [179, 433] width 12 height 12
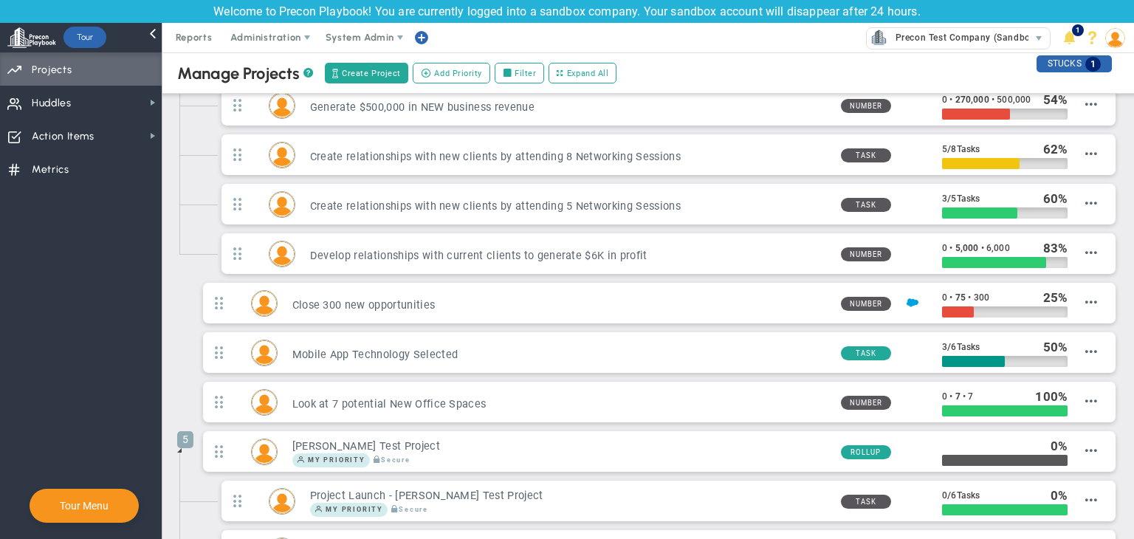
scroll to position [796, 0]
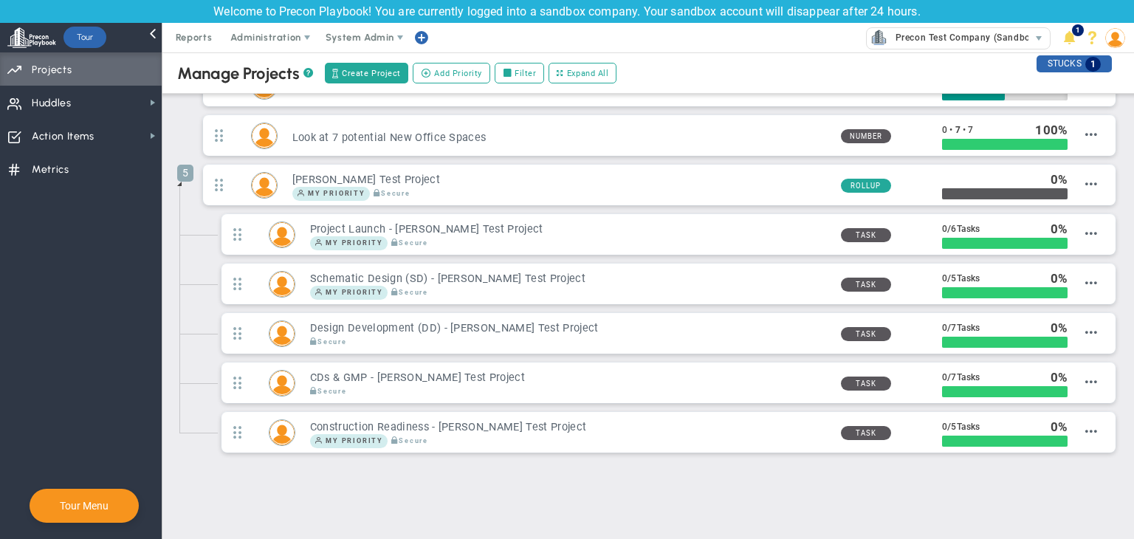
click at [199, 213] on ul "Project Launch - [PERSON_NAME] Test Project My Priority /" at bounding box center [659, 336] width 920 height 247
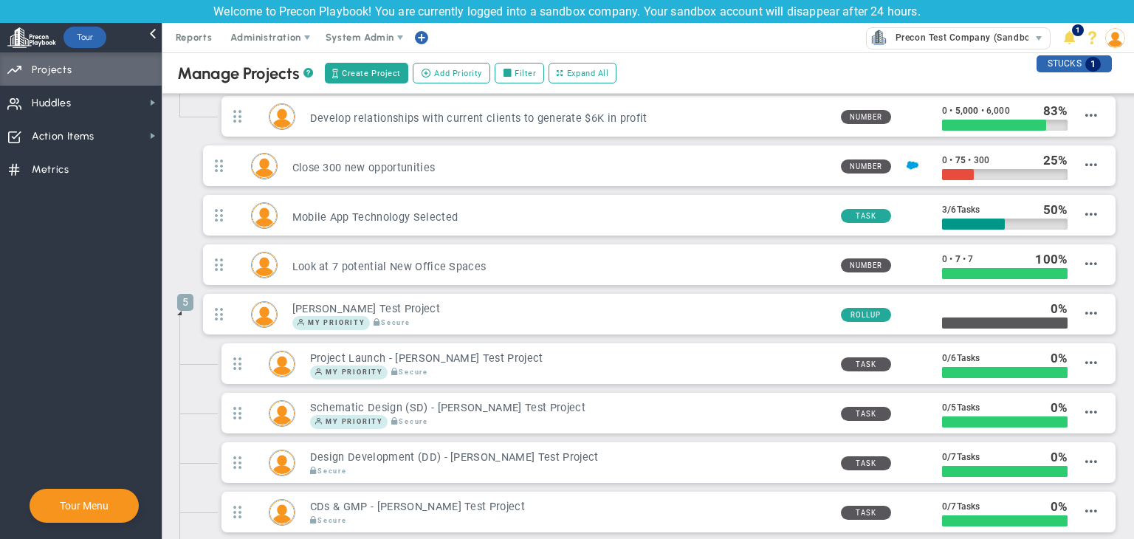
scroll to position [649, 0]
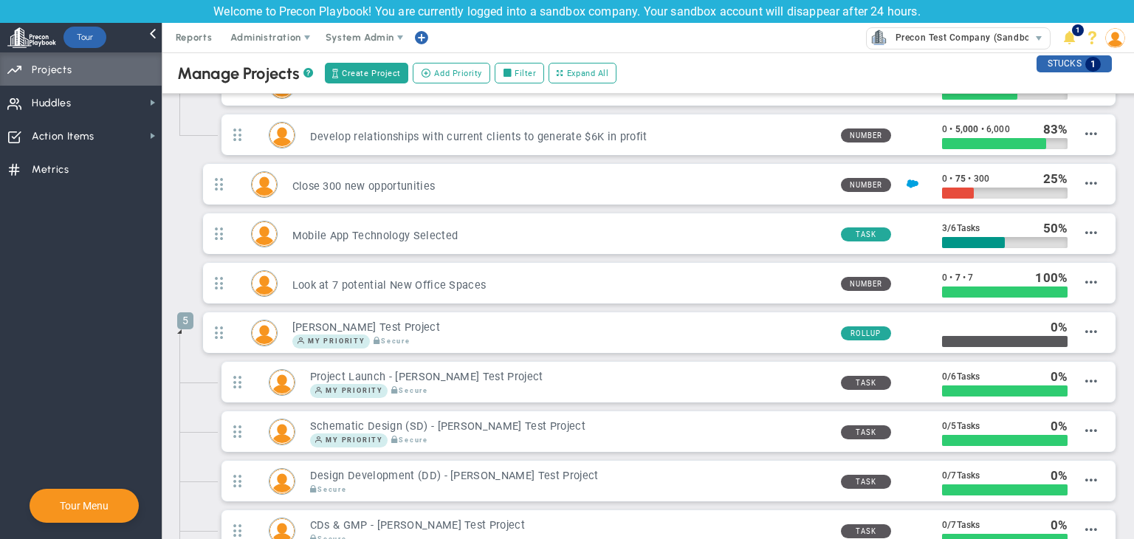
click at [181, 326] on span at bounding box center [179, 332] width 12 height 12
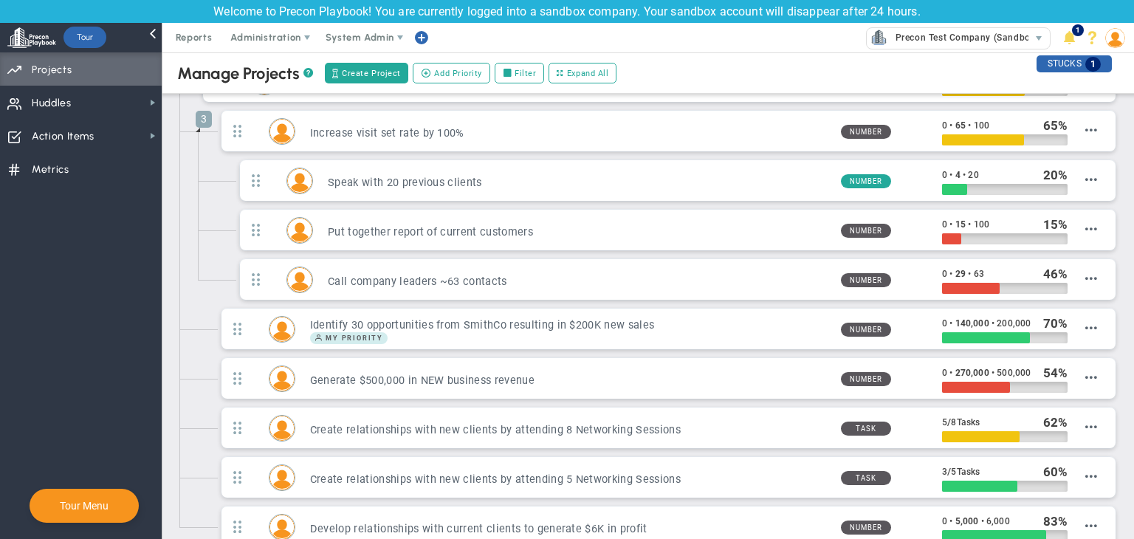
scroll to position [255, 0]
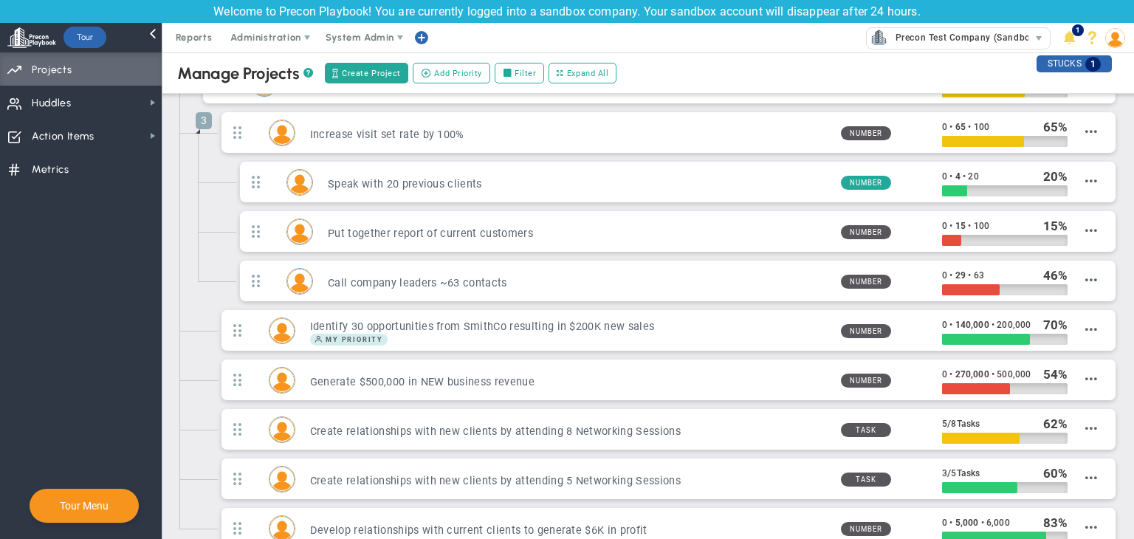
click at [199, 135] on li "3 Increase visit set rate by 100% Number 0 • 65 • 100 65 Edit OKR" at bounding box center [659, 210] width 920 height 198
click at [199, 131] on li "3 Increase visit set rate by 100% Number 0 • 65 • 100 65 Edit OKR" at bounding box center [659, 210] width 920 height 198
click at [199, 128] on span at bounding box center [198, 131] width 12 height 12
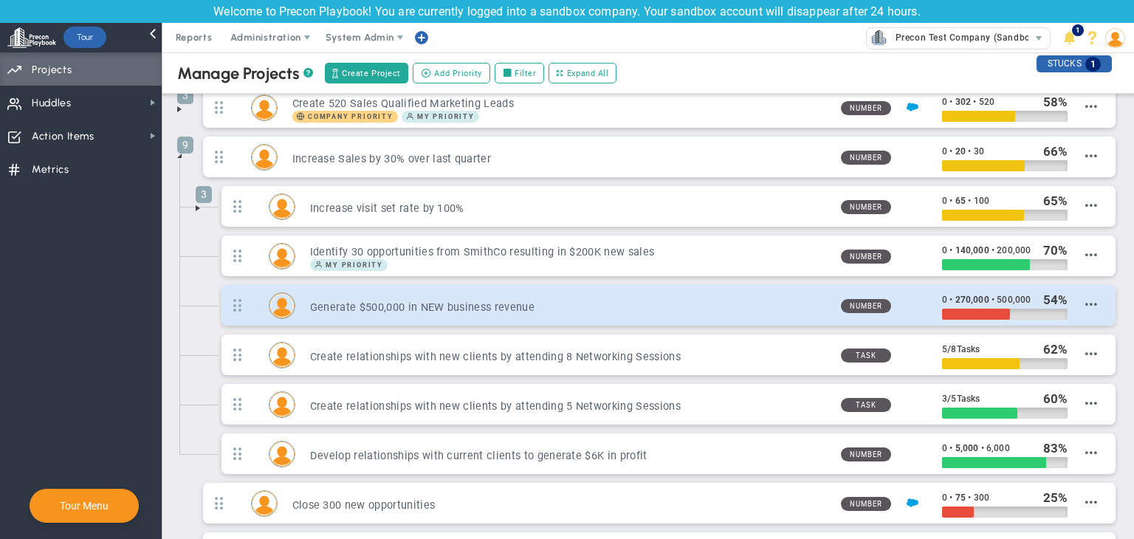
scroll to position [403, 0]
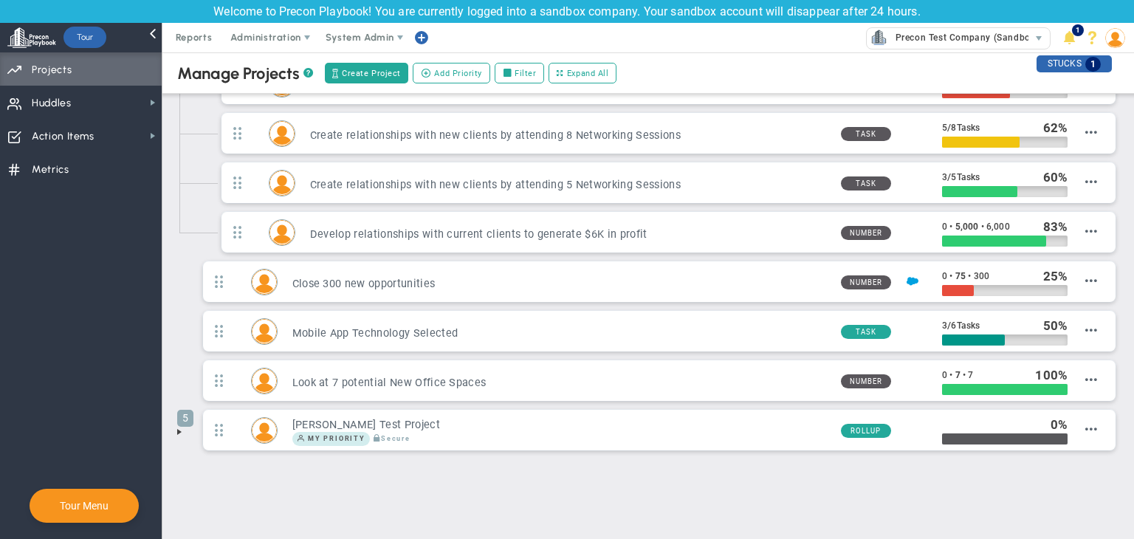
click at [179, 427] on span at bounding box center [179, 432] width 12 height 12
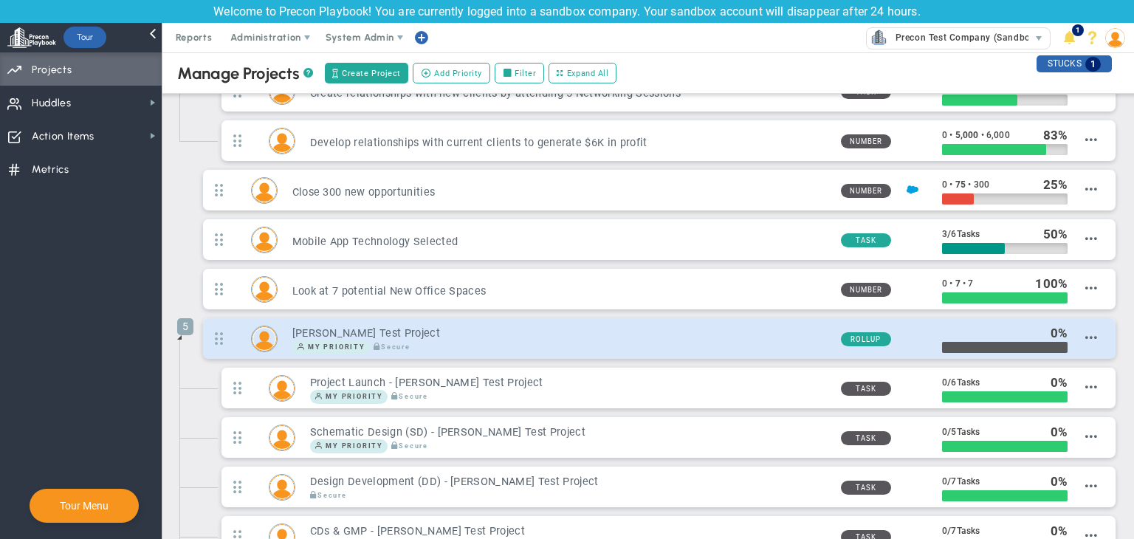
scroll to position [649, 0]
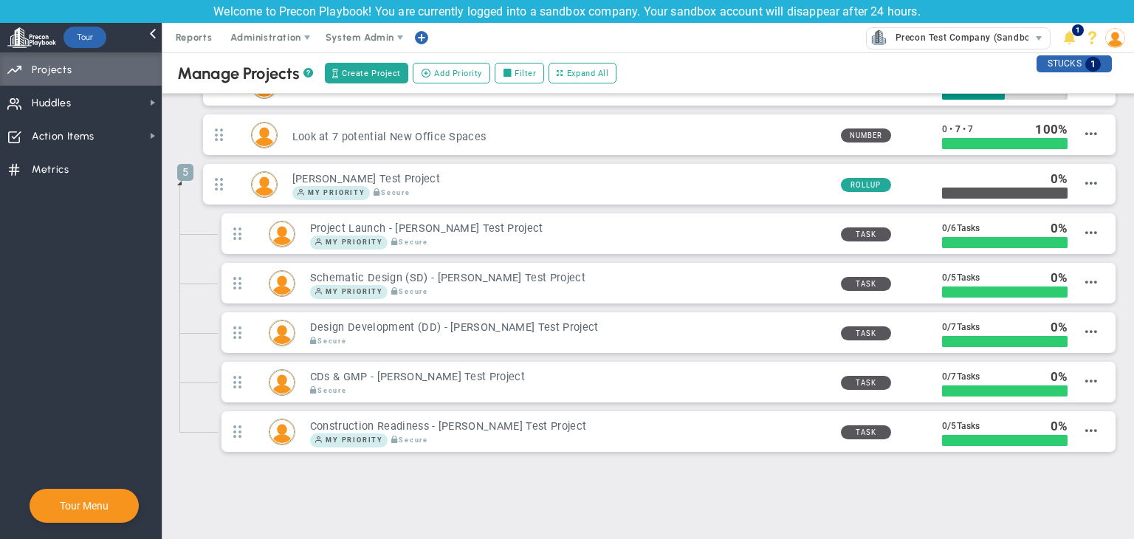
click at [180, 178] on span at bounding box center [179, 183] width 12 height 12
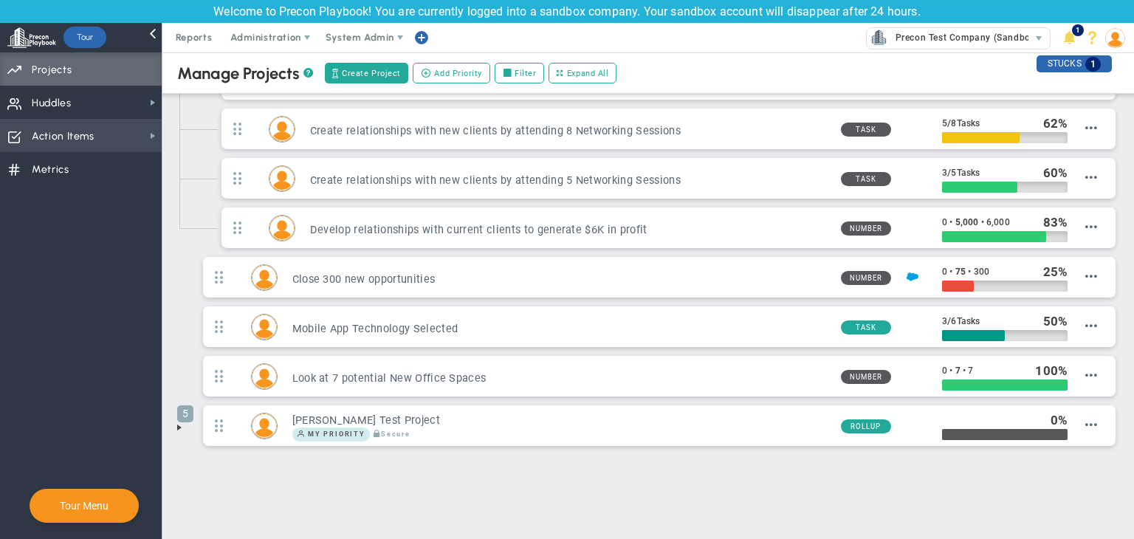
scroll to position [403, 0]
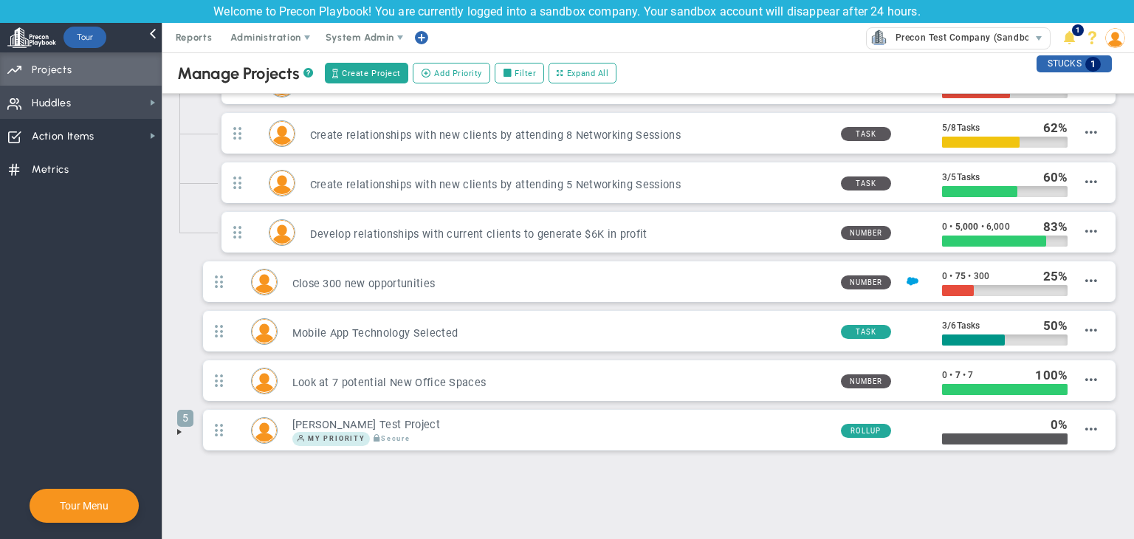
click at [66, 106] on span "Huddles" at bounding box center [52, 103] width 40 height 31
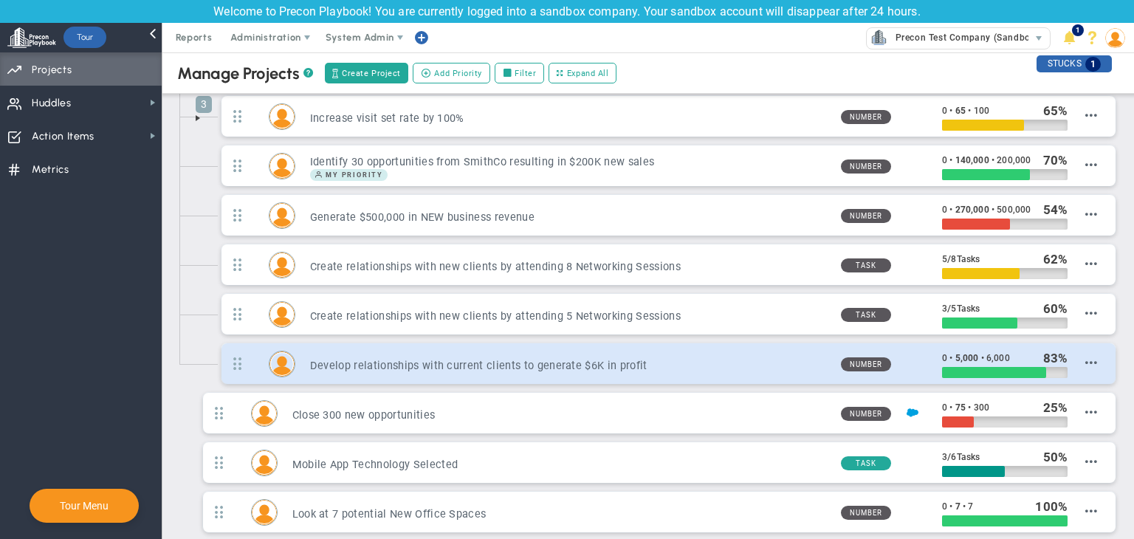
scroll to position [255, 0]
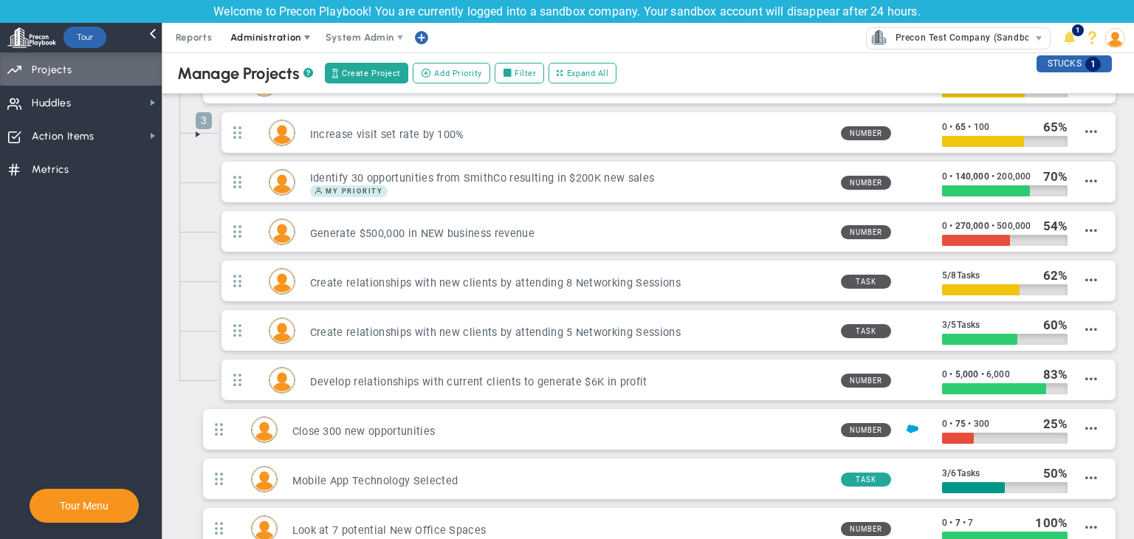
click at [275, 37] on span "Administration" at bounding box center [265, 37] width 70 height 11
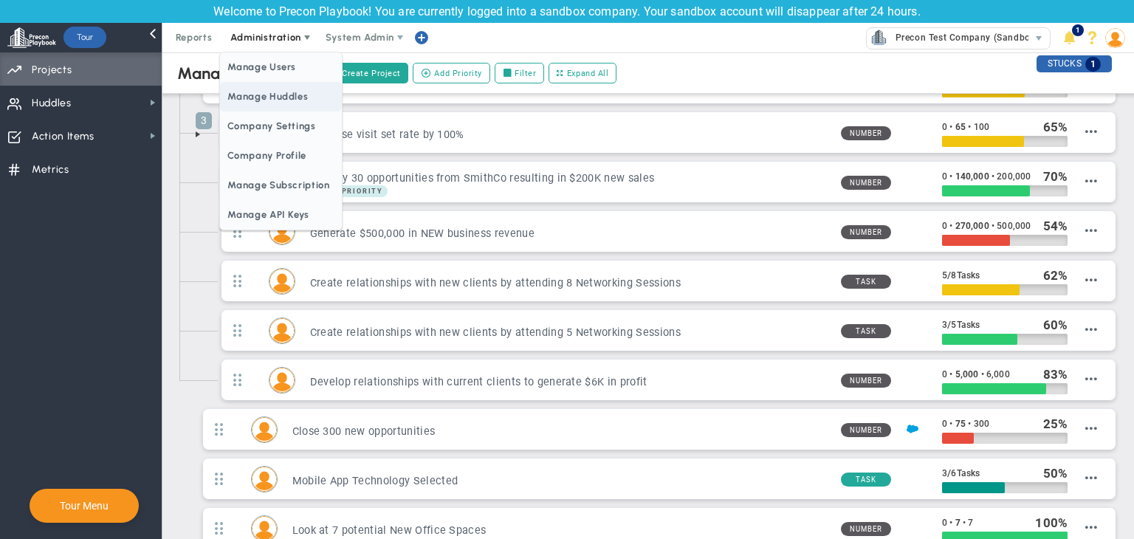
click at [302, 102] on span "Manage Huddles" at bounding box center [280, 97] width 121 height 30
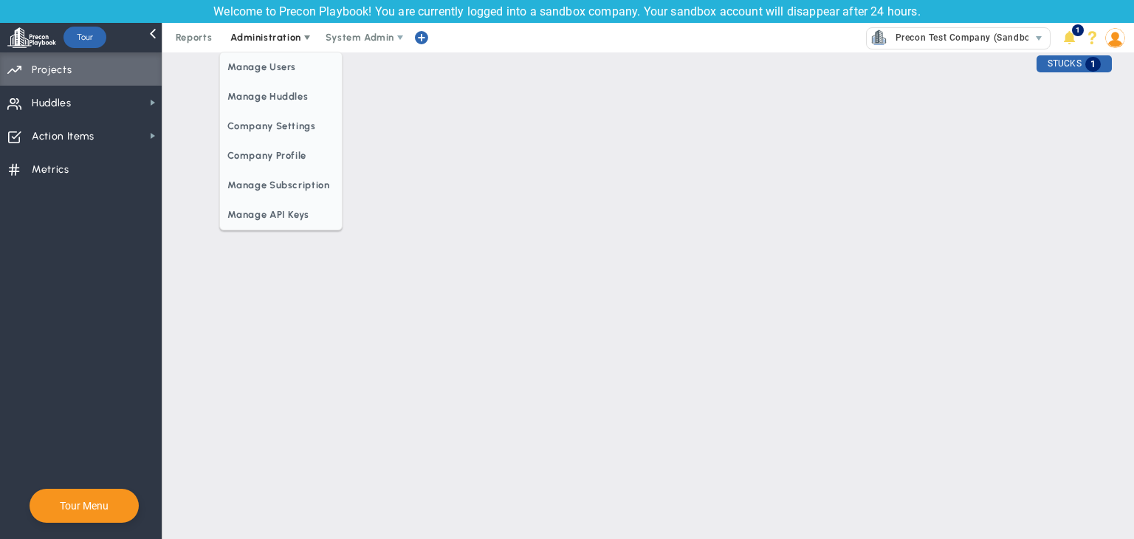
scroll to position [0, 0]
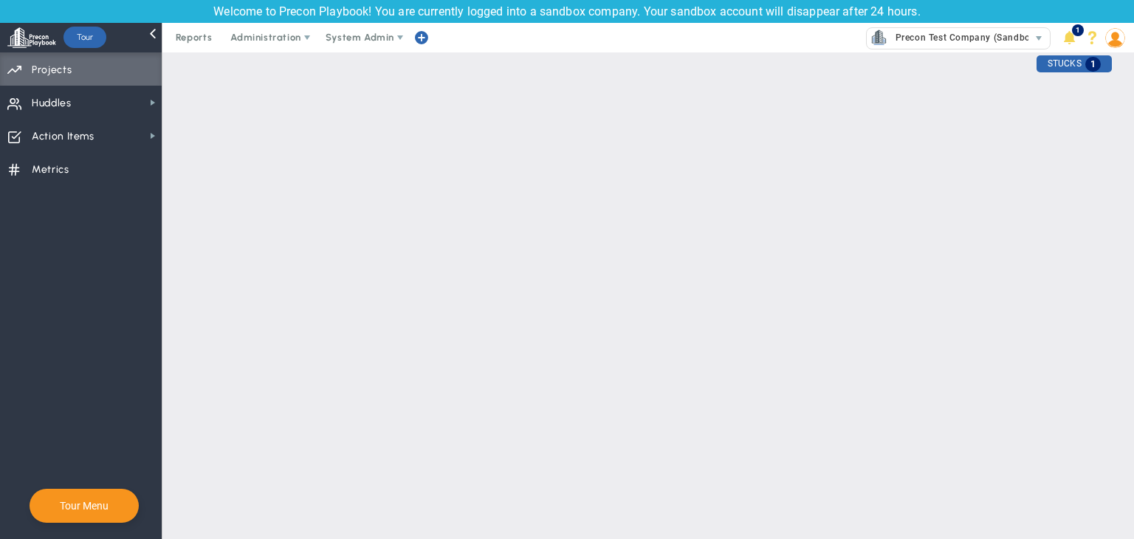
checkbox input "true"
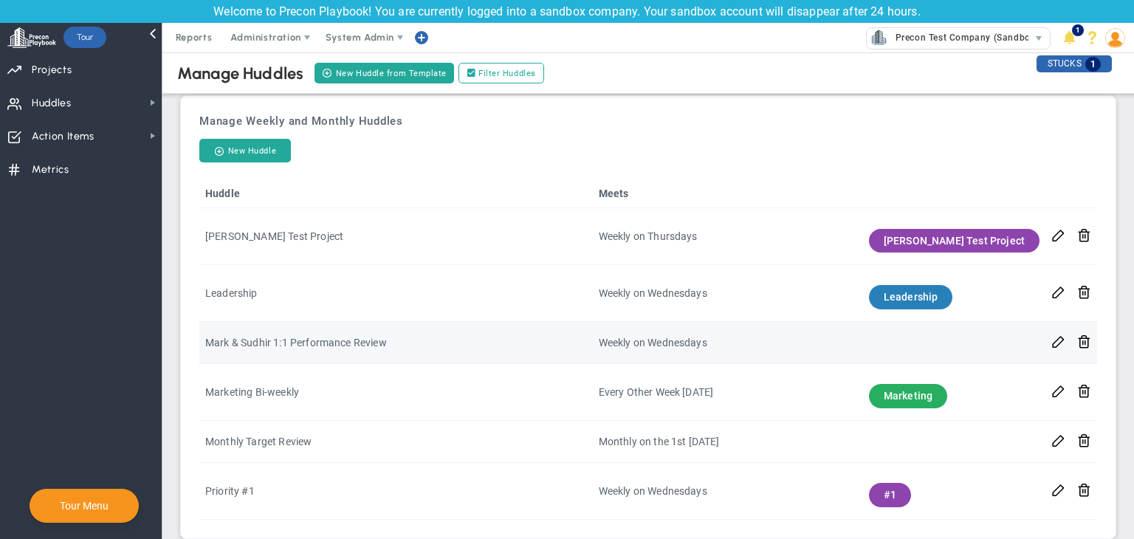
scroll to position [427, 0]
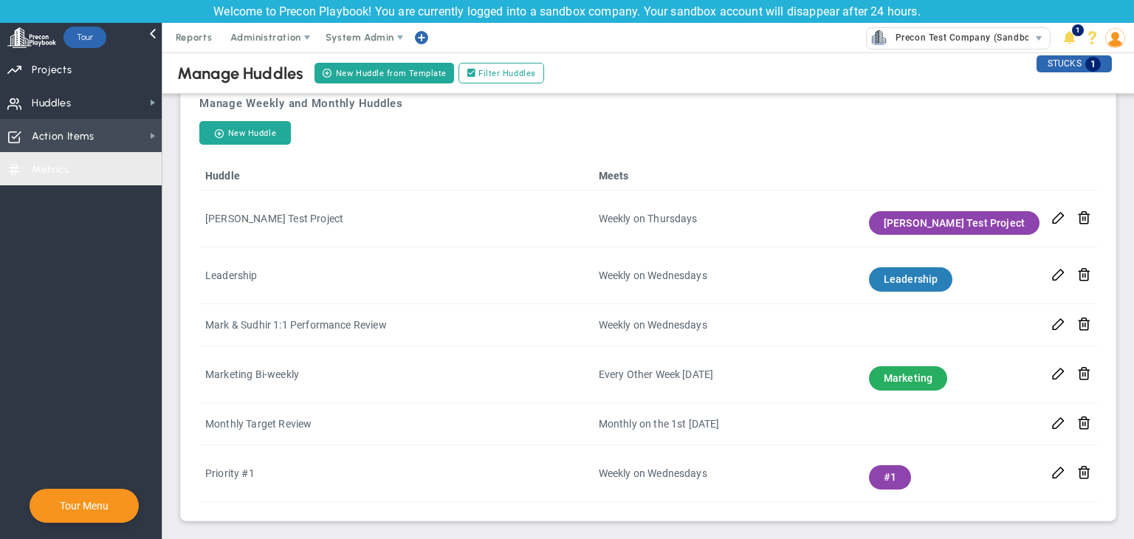
click at [128, 131] on span "Action Items Action Items" at bounding box center [81, 135] width 162 height 33
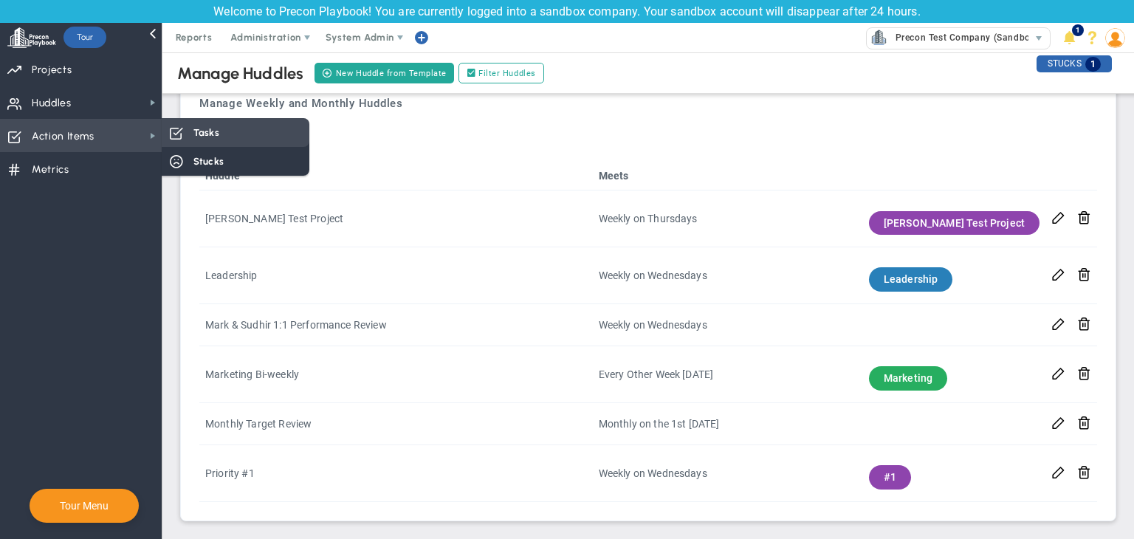
click at [231, 136] on div "Tasks" at bounding box center [236, 132] width 148 height 29
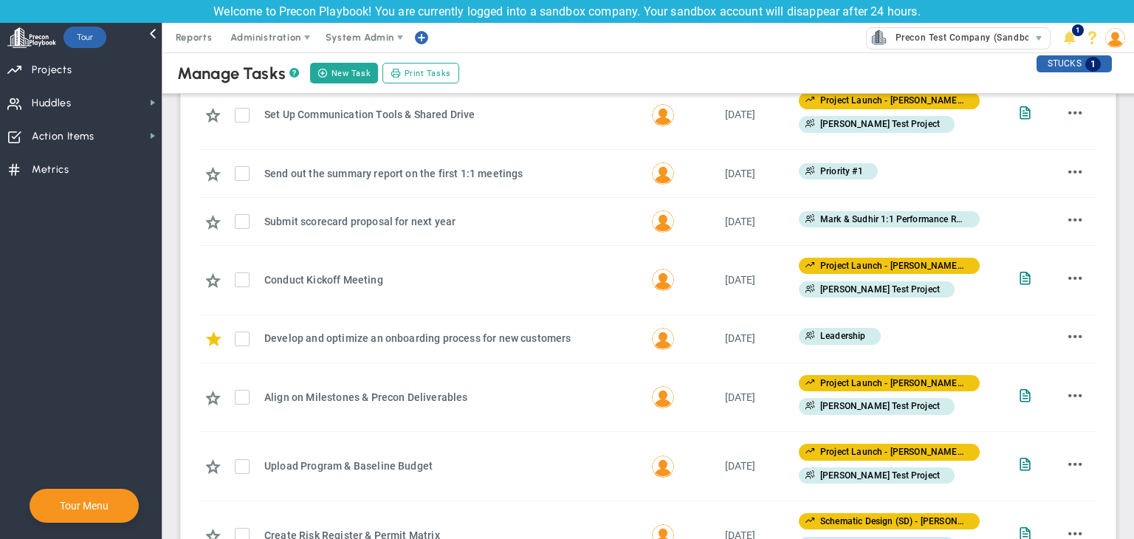
scroll to position [738, 0]
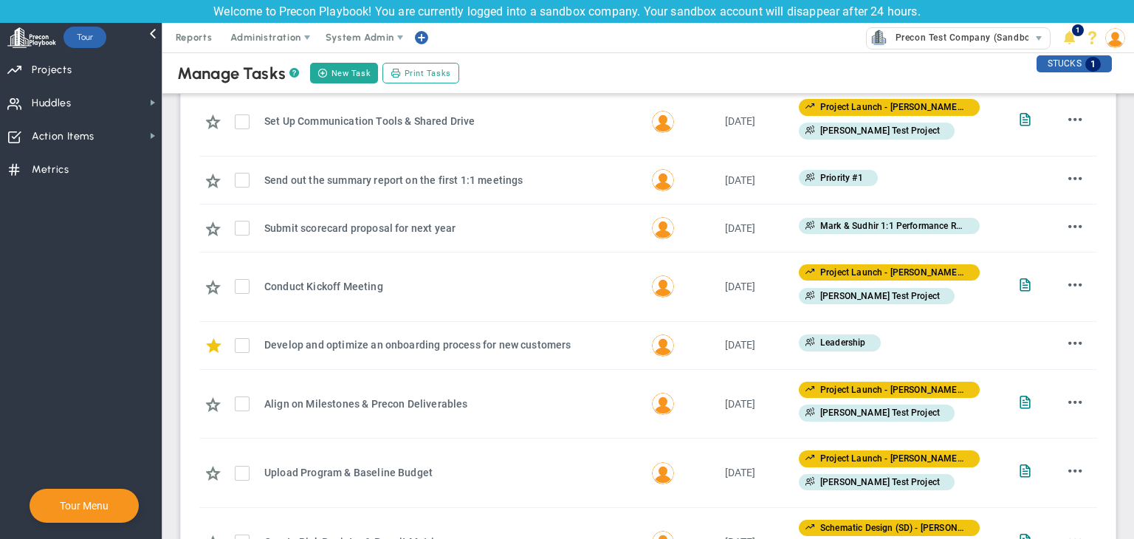
click at [819, 37] on span at bounding box center [1115, 38] width 23 height 30
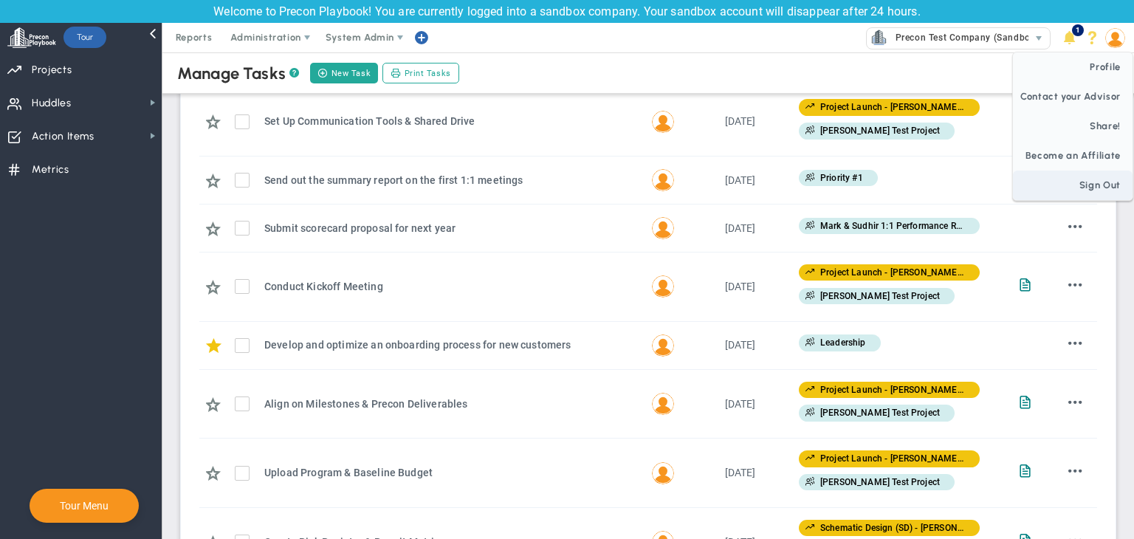
click at [819, 182] on span "Sign Out" at bounding box center [1073, 186] width 120 height 30
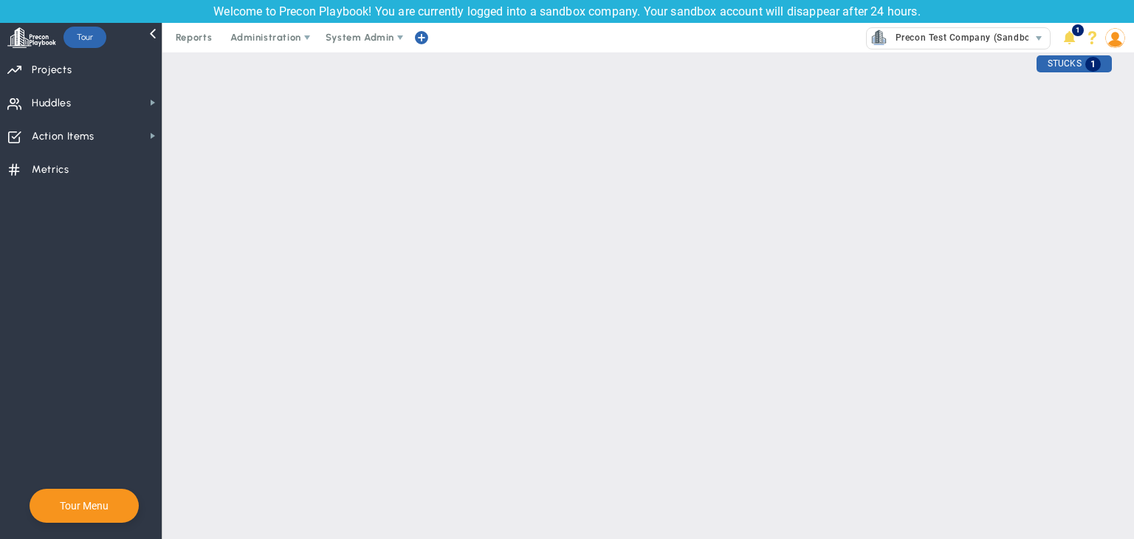
scroll to position [0, 0]
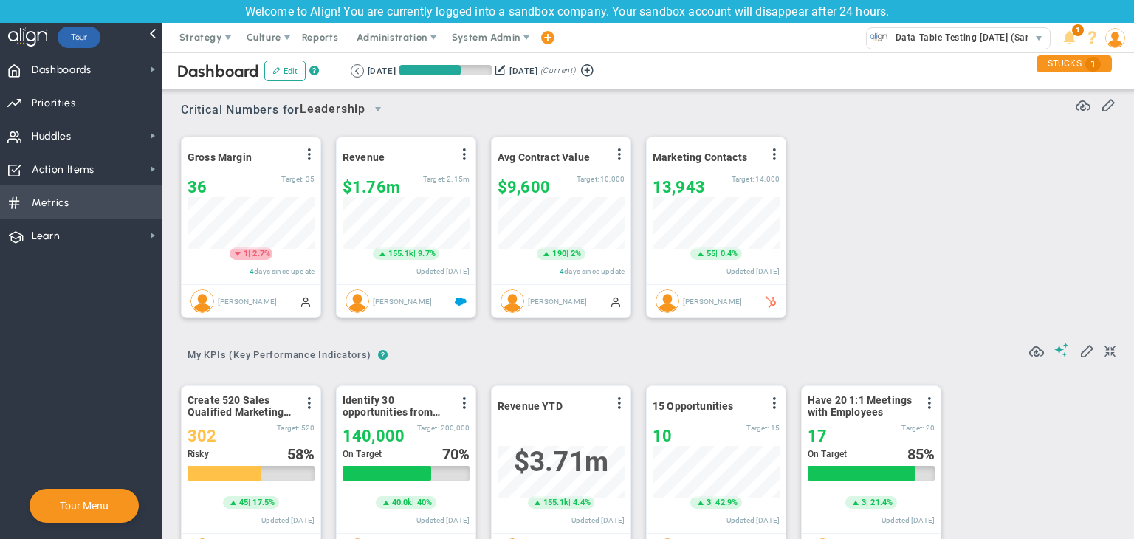
click at [97, 211] on span "Metrics Metrics" at bounding box center [81, 201] width 162 height 33
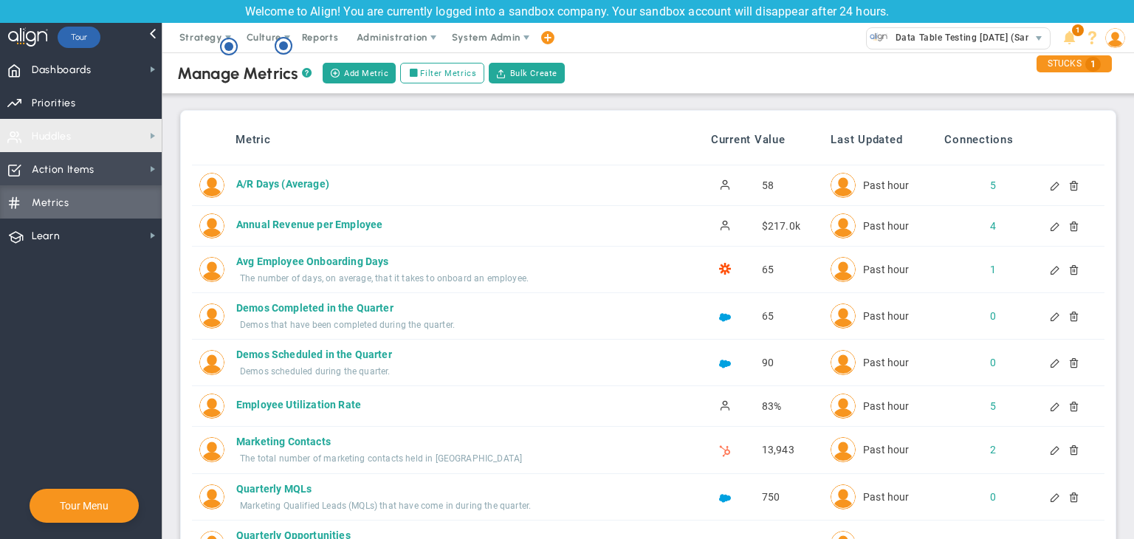
click at [82, 166] on span "Action Items" at bounding box center [63, 169] width 63 height 31
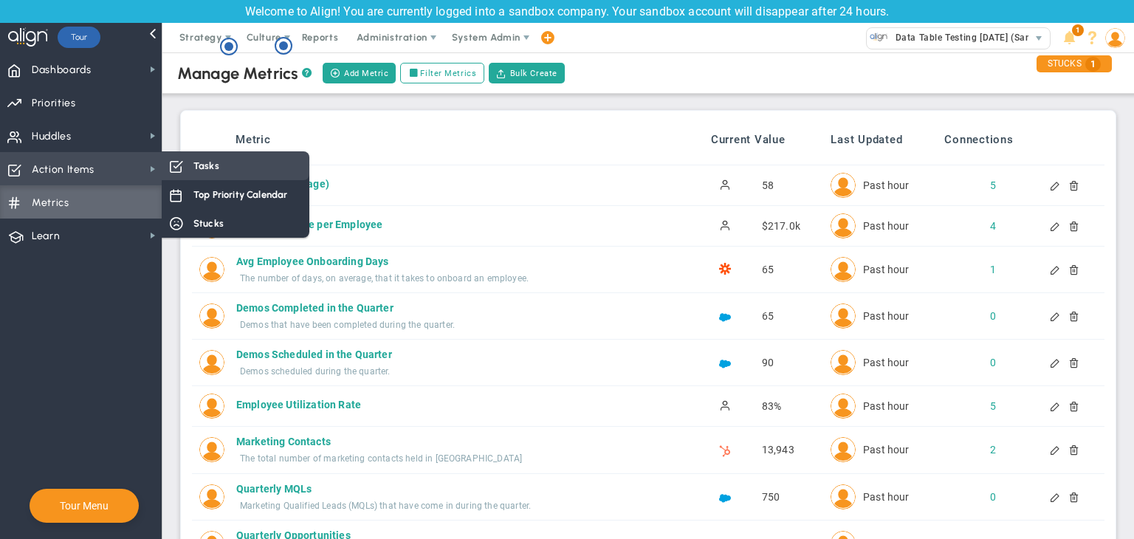
click at [172, 159] on span at bounding box center [175, 165] width 13 height 13
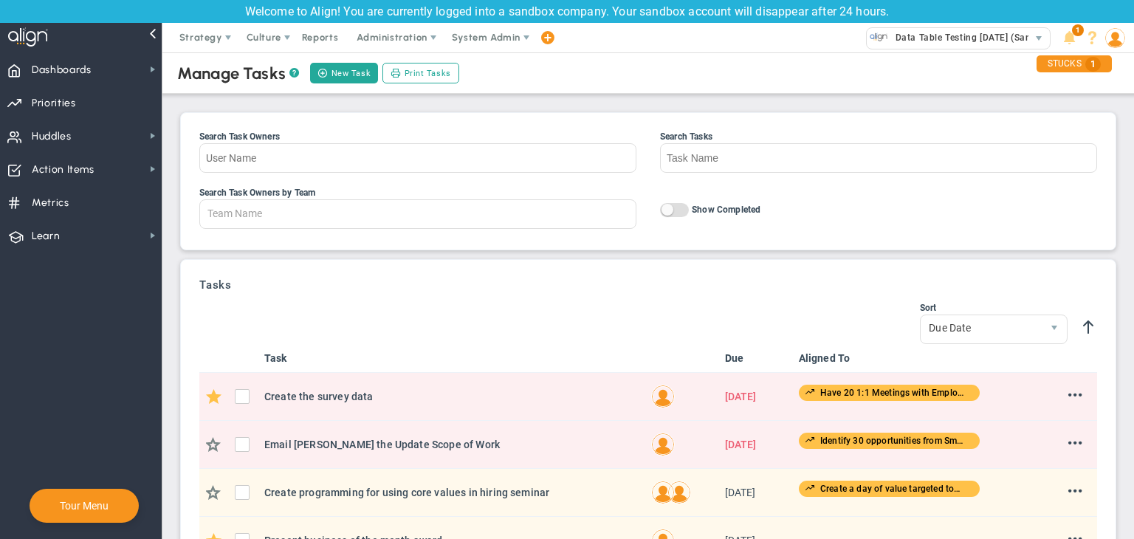
click at [334, 62] on div "New Task Print Tasks" at bounding box center [385, 73] width 154 height 25
click at [337, 69] on button "New Task" at bounding box center [344, 73] width 68 height 21
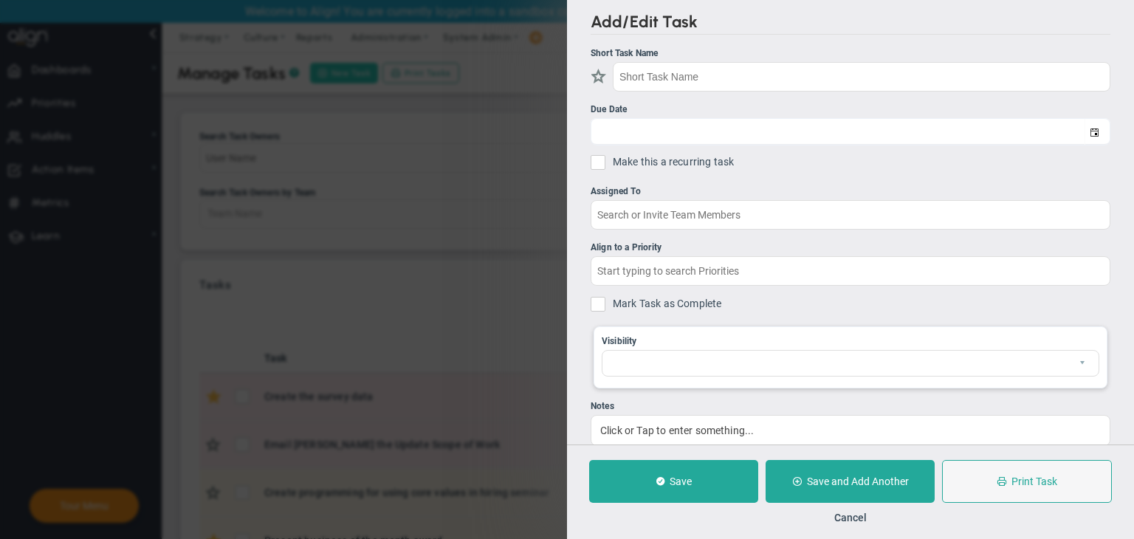
checkbox input "false"
type input "[DATE]"
checkbox input "false"
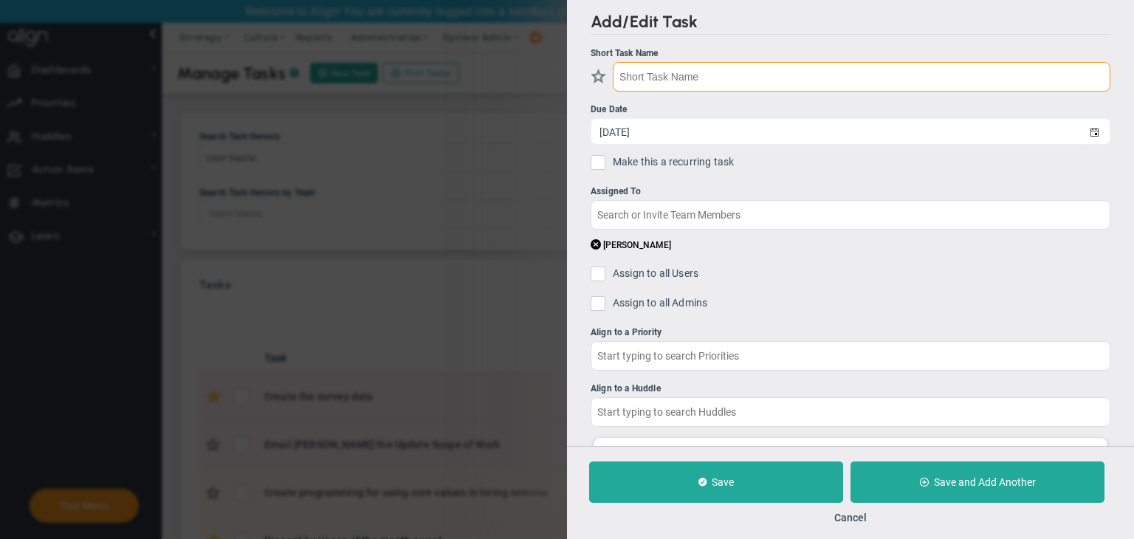
click at [746, 77] on input "text" at bounding box center [862, 77] width 498 height 30
type input "Test 18/09"
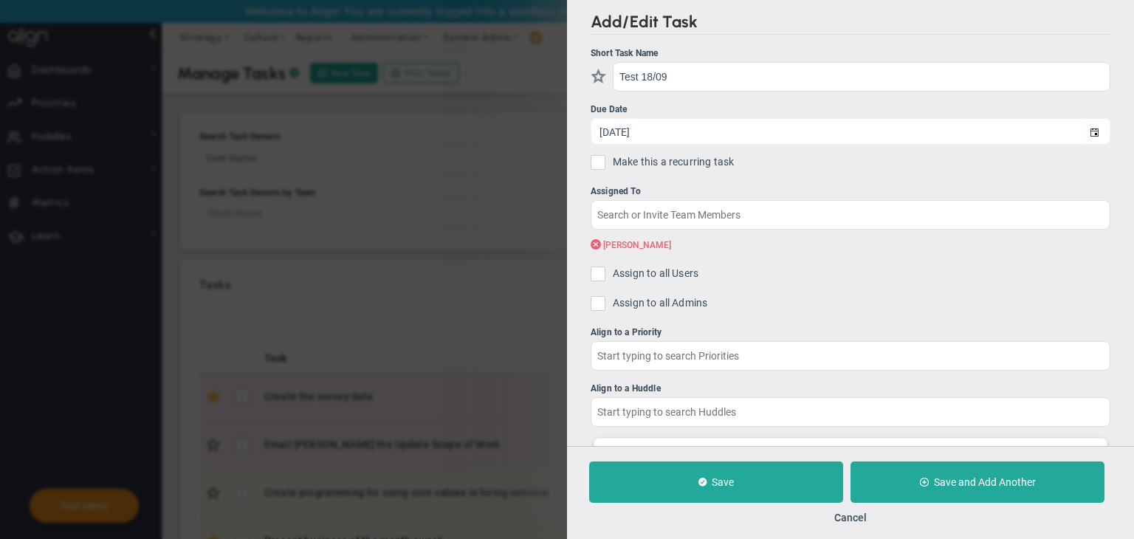
click at [596, 247] on span at bounding box center [596, 245] width 10 height 14
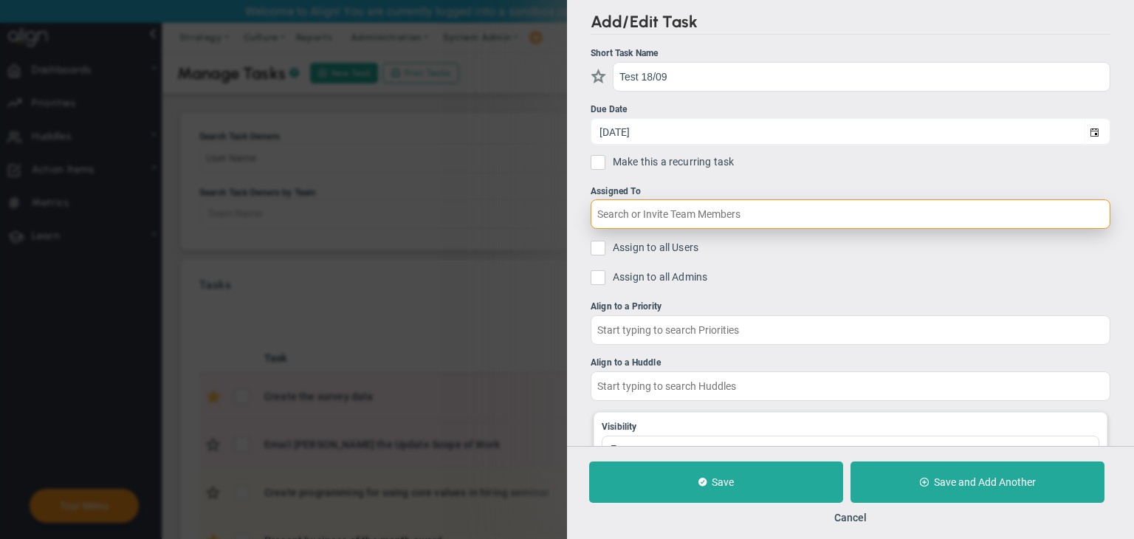
click at [650, 214] on input "text" at bounding box center [851, 214] width 520 height 30
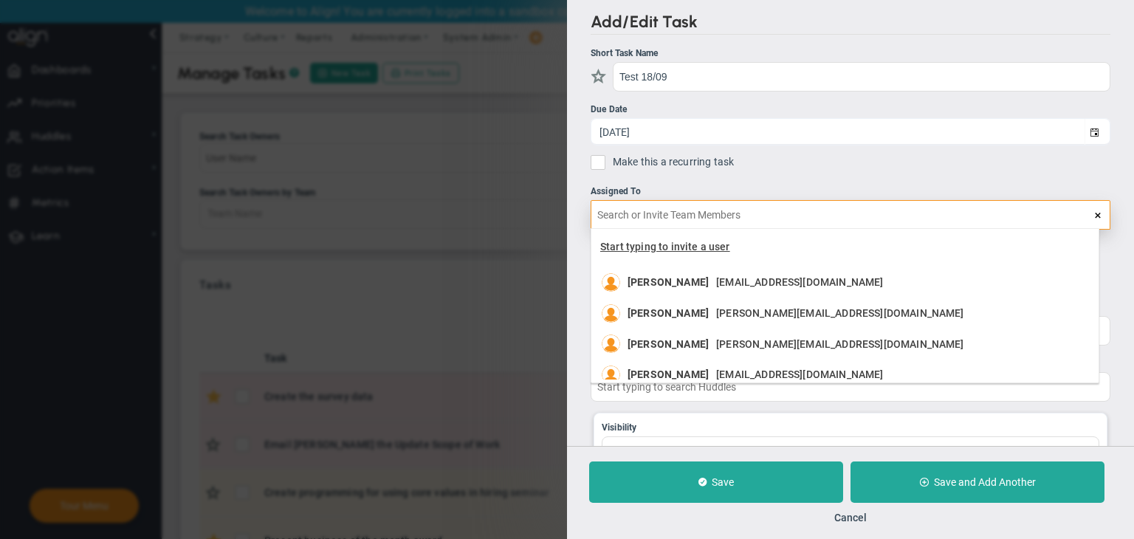
click at [655, 247] on span "Start typing to invite a user" at bounding box center [665, 247] width 130 height 12
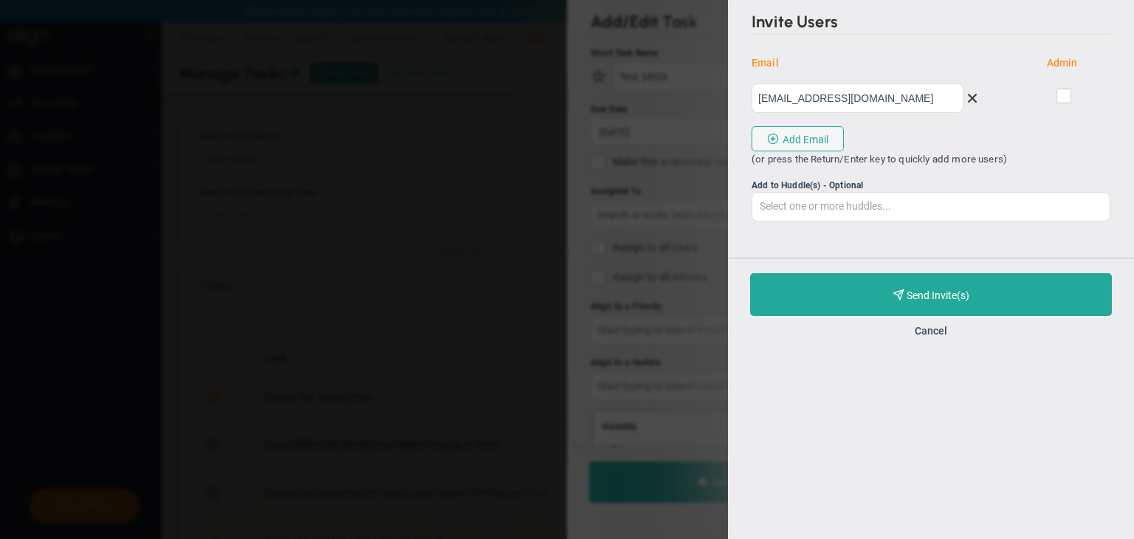
type input "min@gmail.com"
click at [1064, 96] on input "checkbox" at bounding box center [1065, 99] width 10 height 15
checkbox input "true"
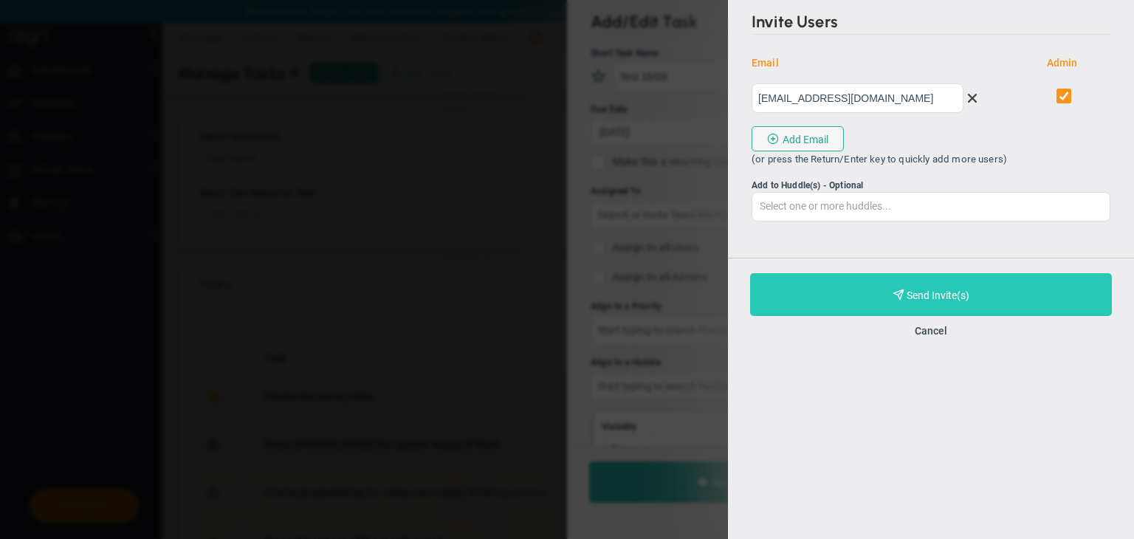
click at [988, 300] on button "Purchase and Send Invite(s) Validating Invite..." at bounding box center [931, 294] width 362 height 43
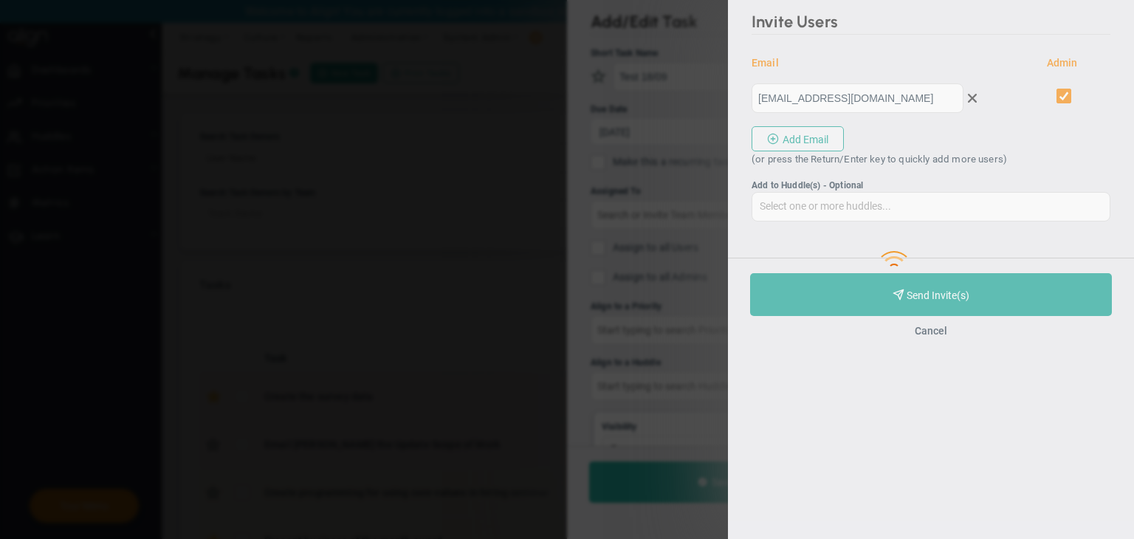
type input "min@gmail.com"
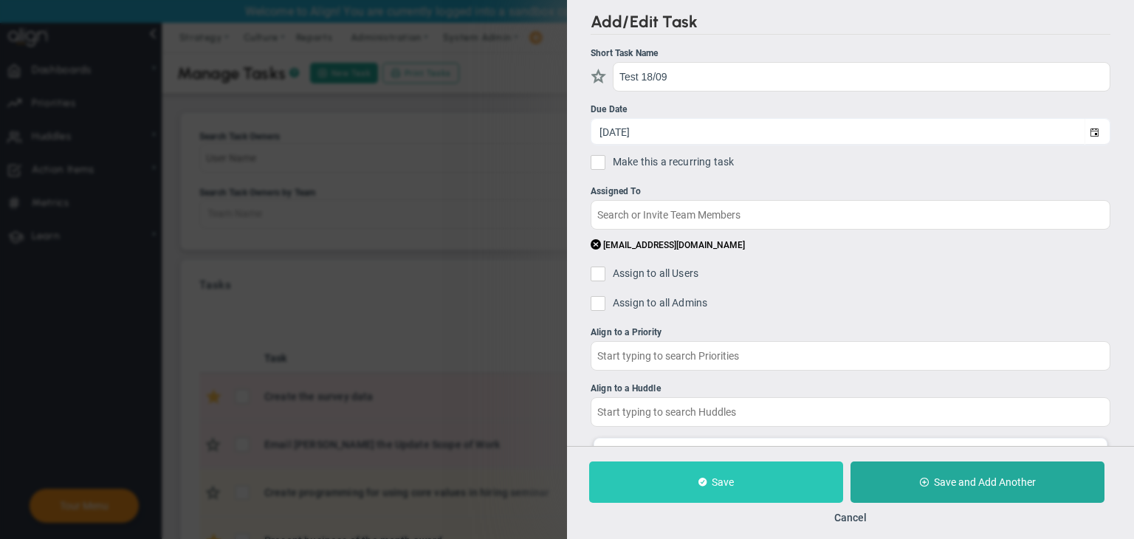
click at [734, 470] on button "Save" at bounding box center [716, 481] width 254 height 41
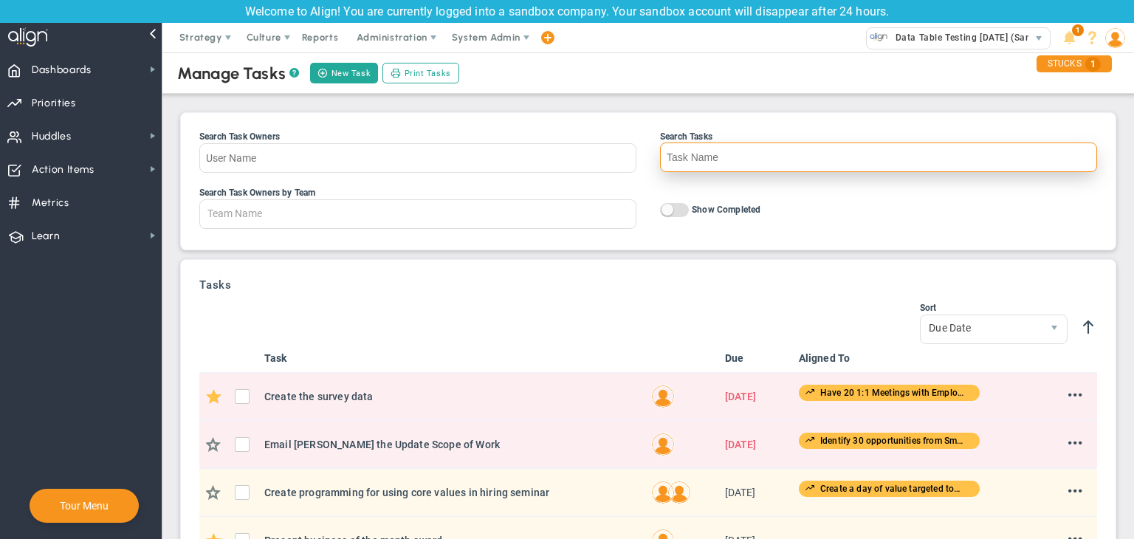
click at [726, 154] on input "Search Tasks" at bounding box center [878, 157] width 437 height 30
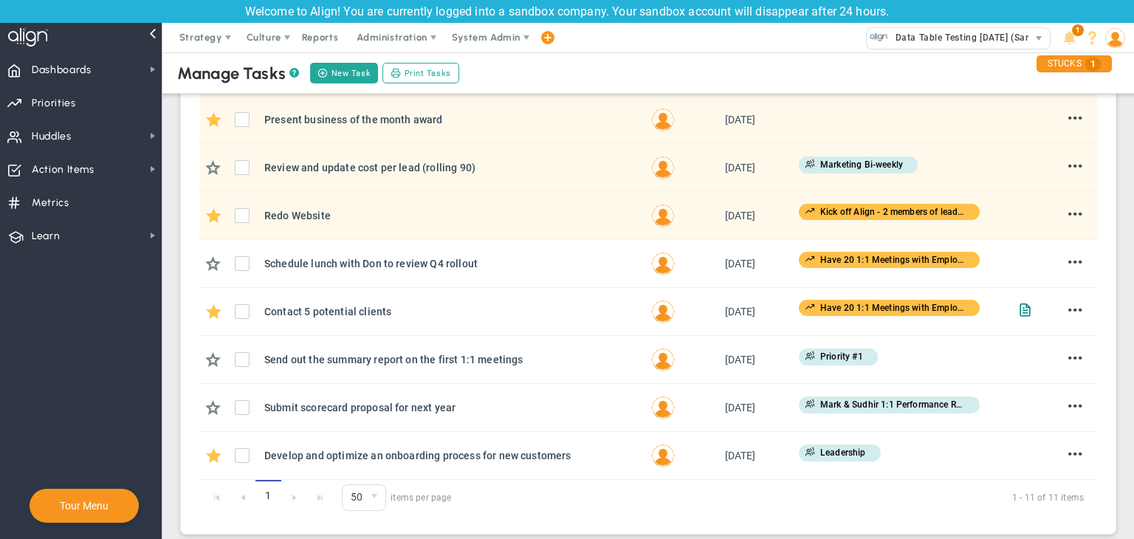
scroll to position [433, 0]
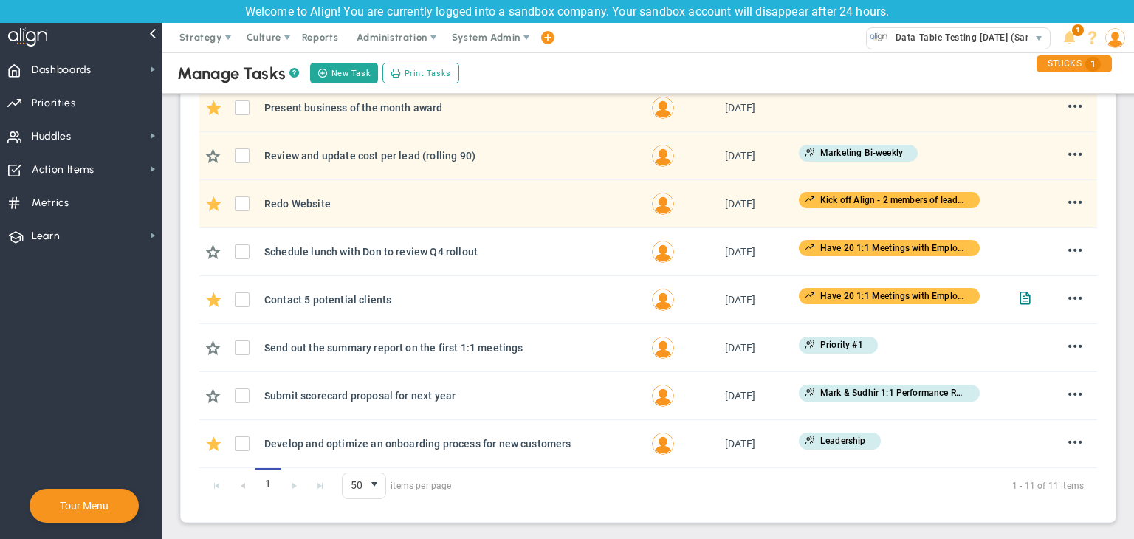
click at [369, 485] on span "select" at bounding box center [374, 484] width 12 height 12
click at [371, 385] on li "10" at bounding box center [364, 389] width 43 height 31
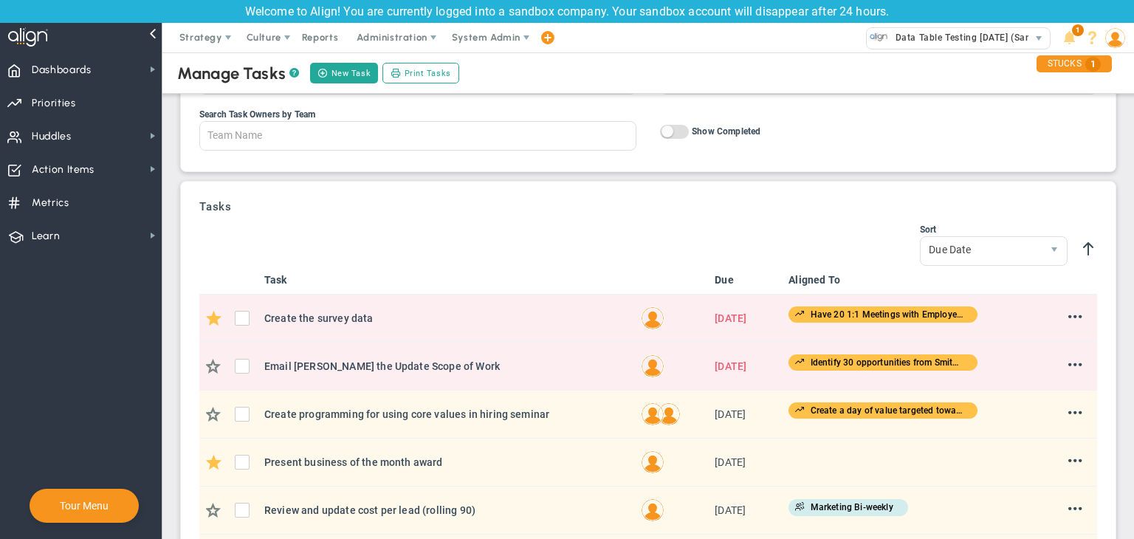
scroll to position [0, 0]
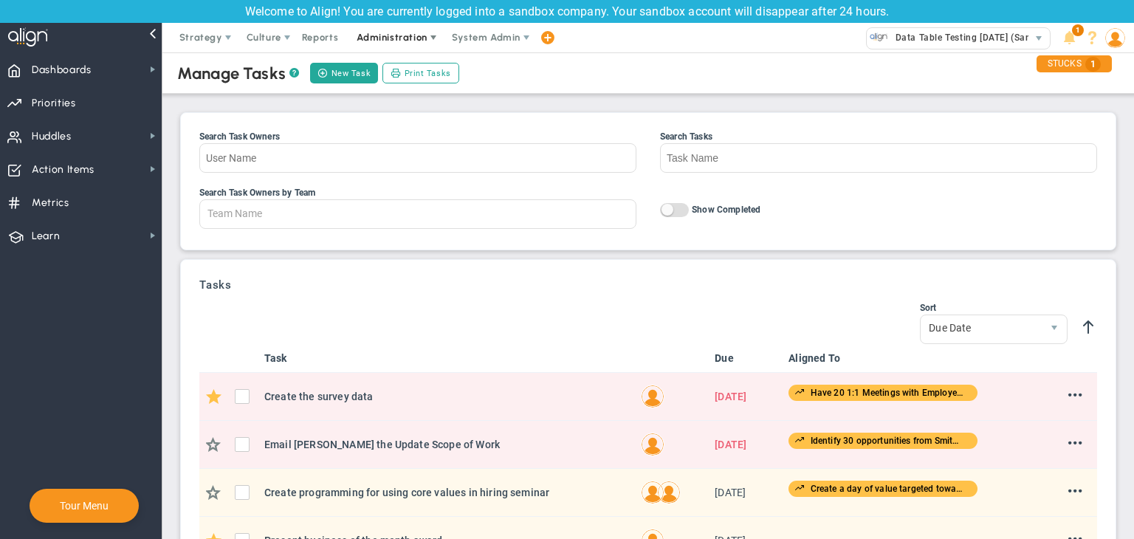
click at [363, 30] on span "Administration" at bounding box center [392, 38] width 94 height 30
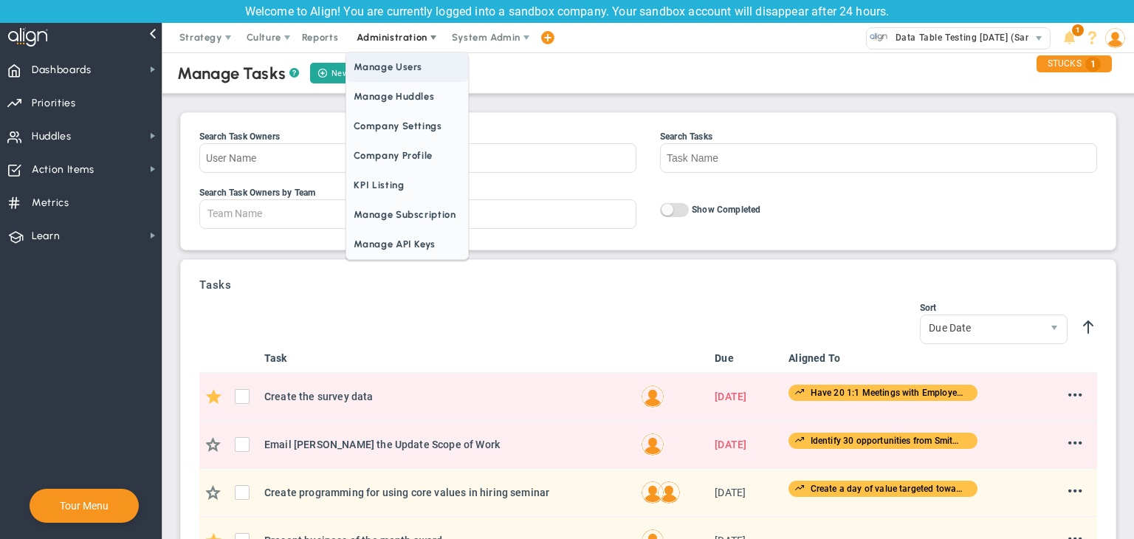
click at [393, 66] on span "Manage Users" at bounding box center [406, 67] width 121 height 30
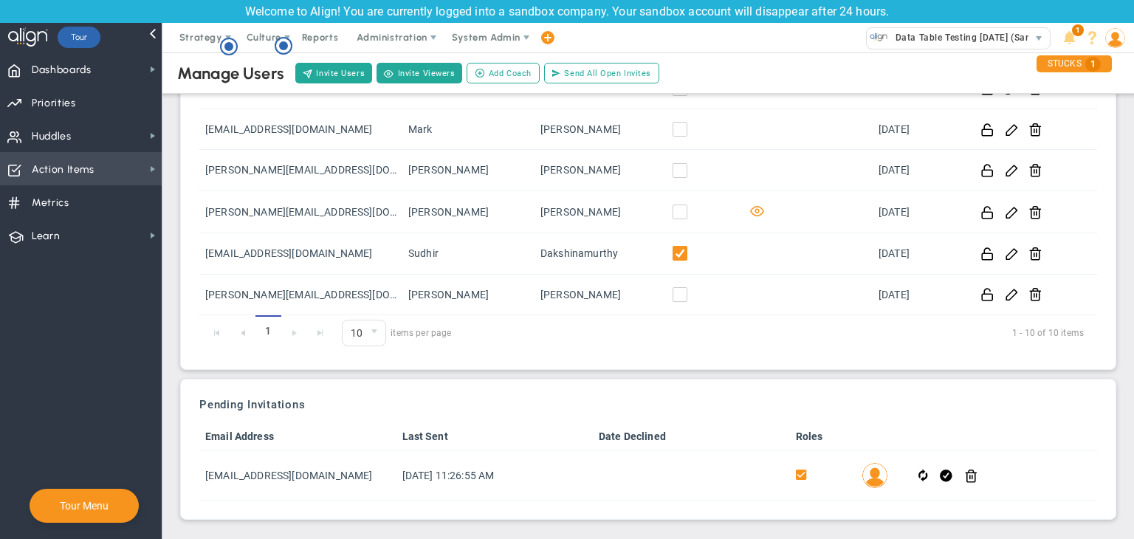
click at [90, 184] on span "Action Items" at bounding box center [63, 169] width 63 height 31
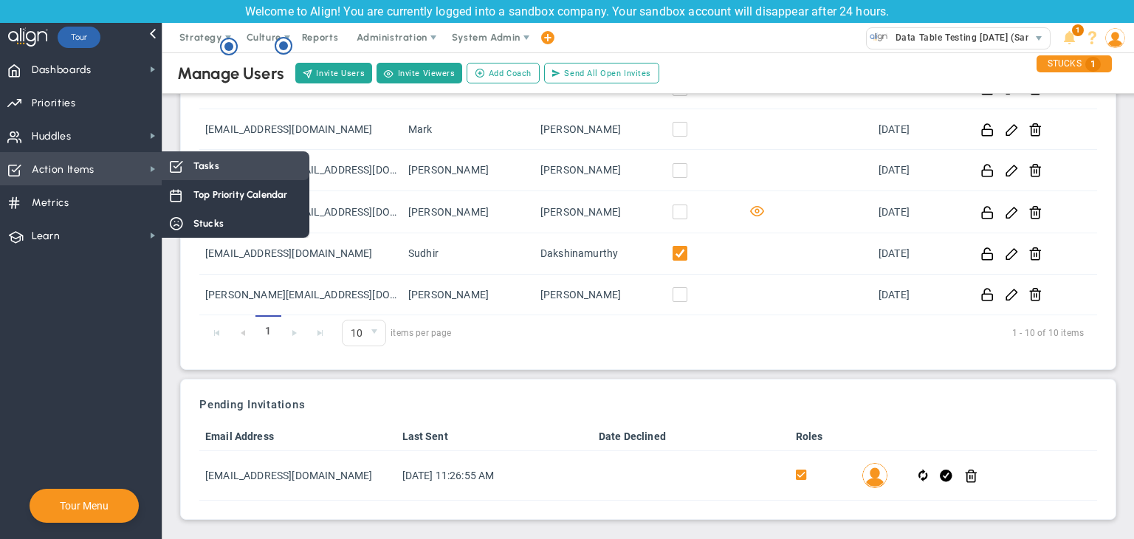
click at [210, 170] on span "Tasks" at bounding box center [206, 166] width 26 height 14
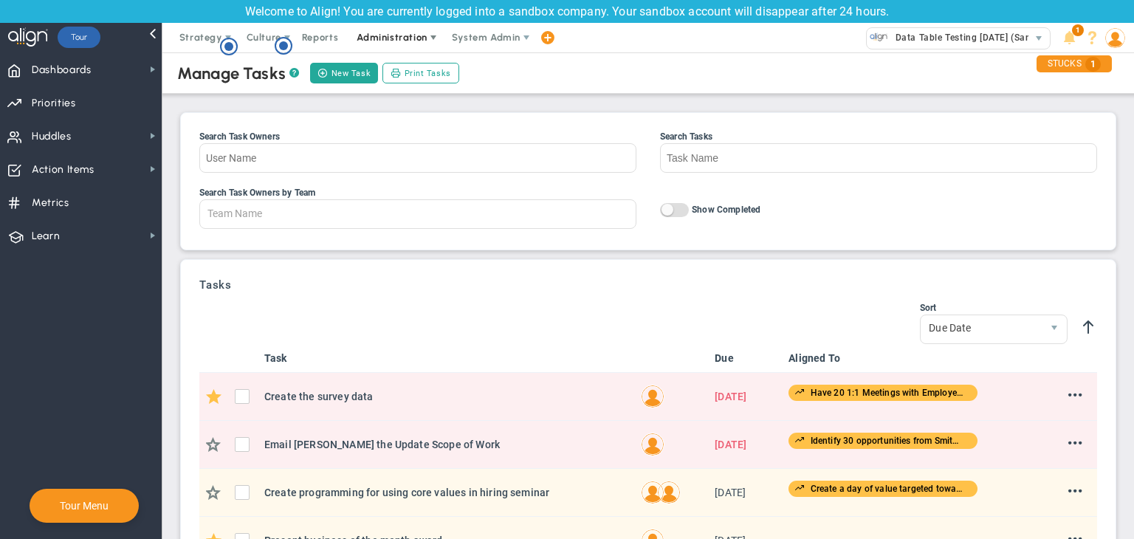
click at [405, 39] on span "Administration" at bounding box center [392, 37] width 70 height 11
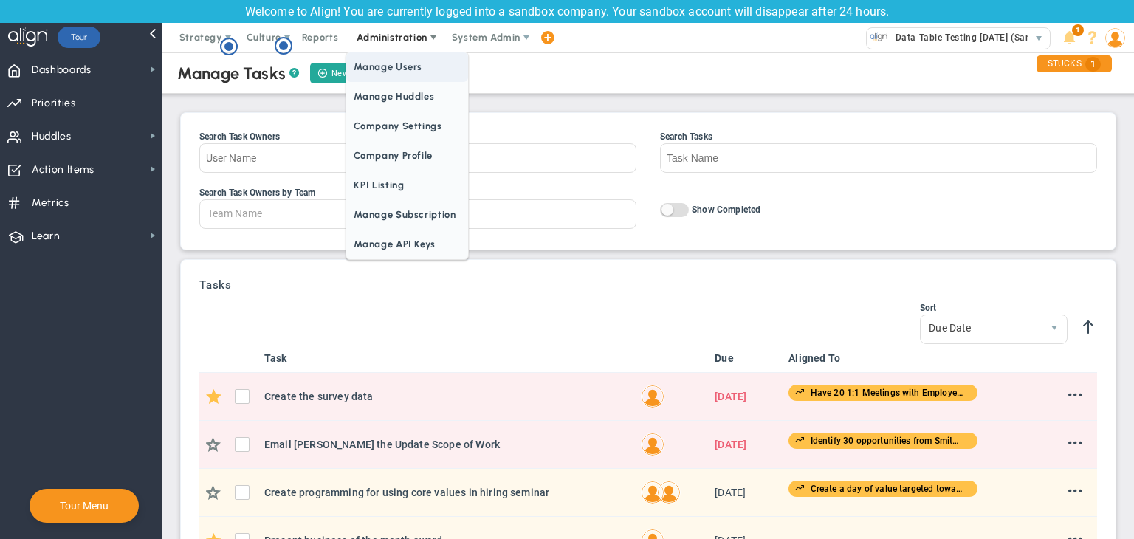
click at [402, 69] on span "Manage Users" at bounding box center [406, 67] width 121 height 30
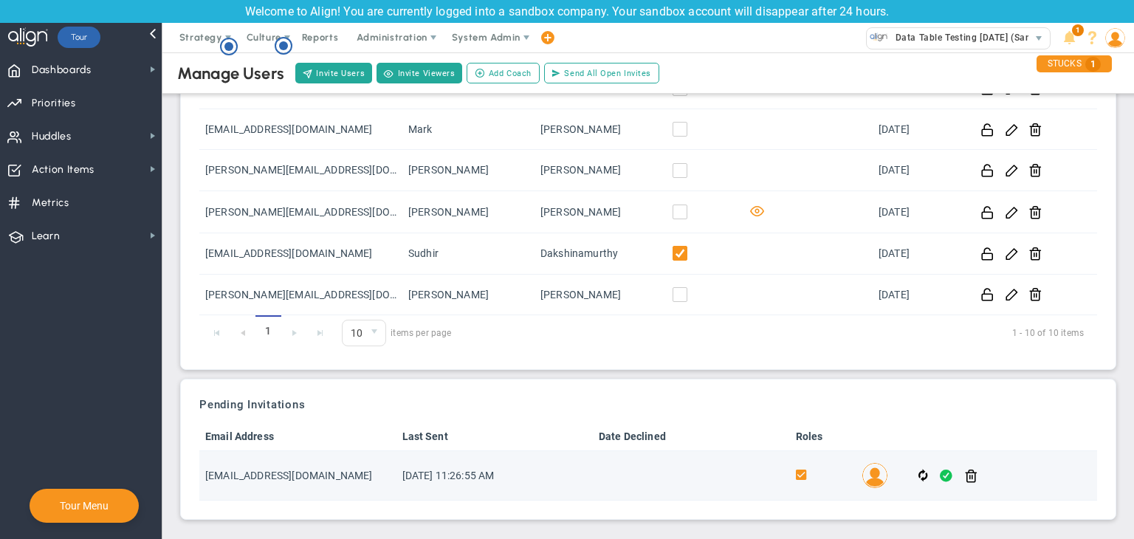
click at [940, 473] on span at bounding box center [946, 475] width 13 height 17
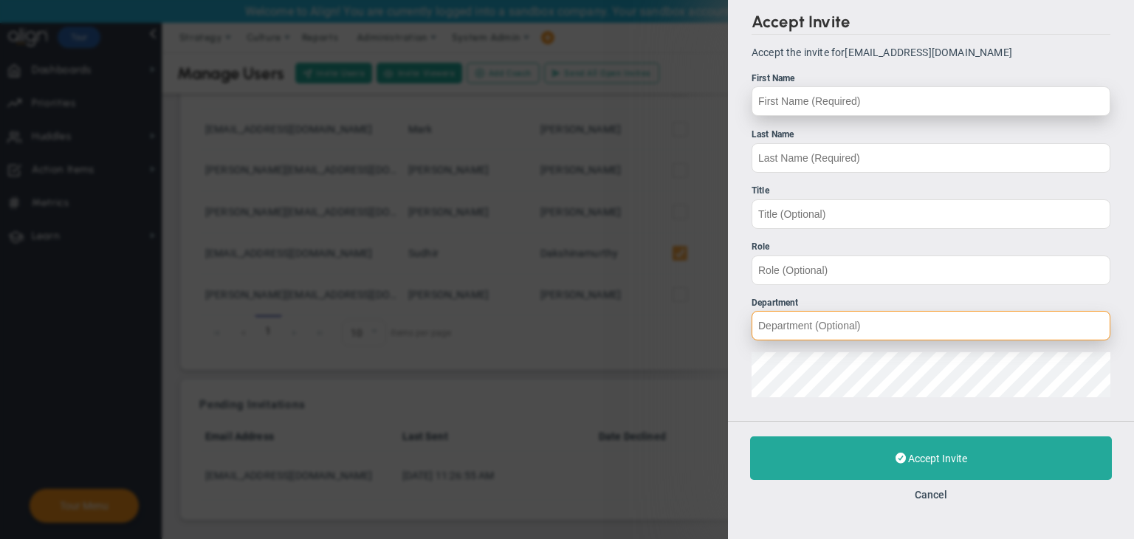
type input "[EMAIL_ADDRESS][DOMAIN_NAME]"
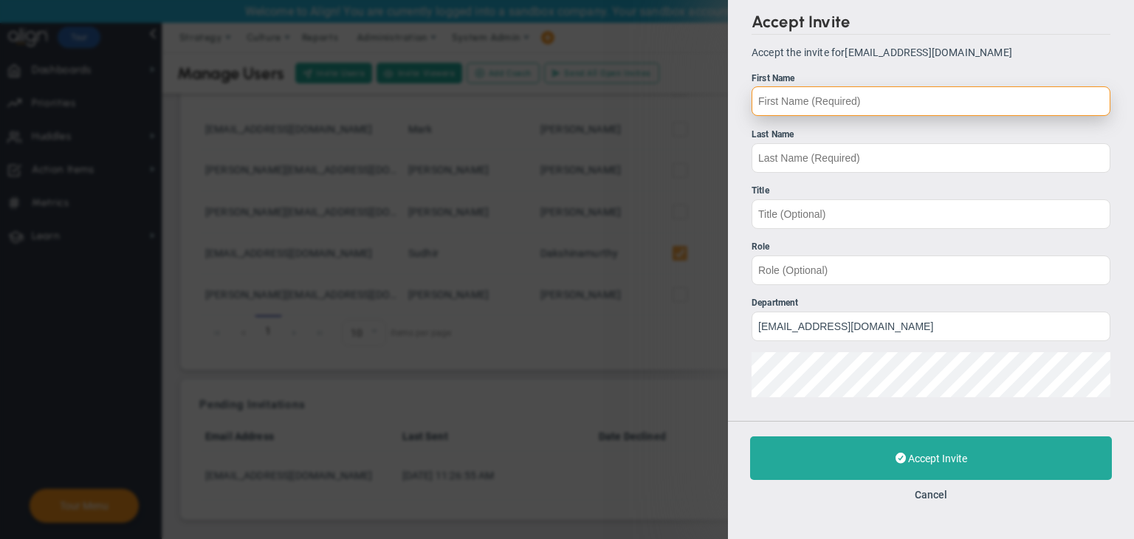
click at [817, 98] on input "First Name" at bounding box center [930, 101] width 359 height 30
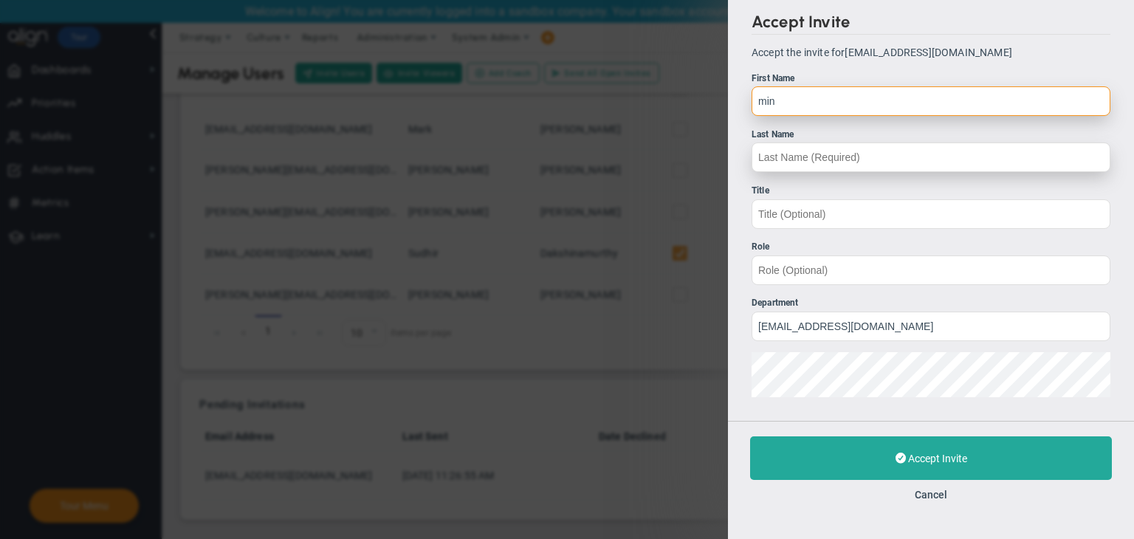
type input "min"
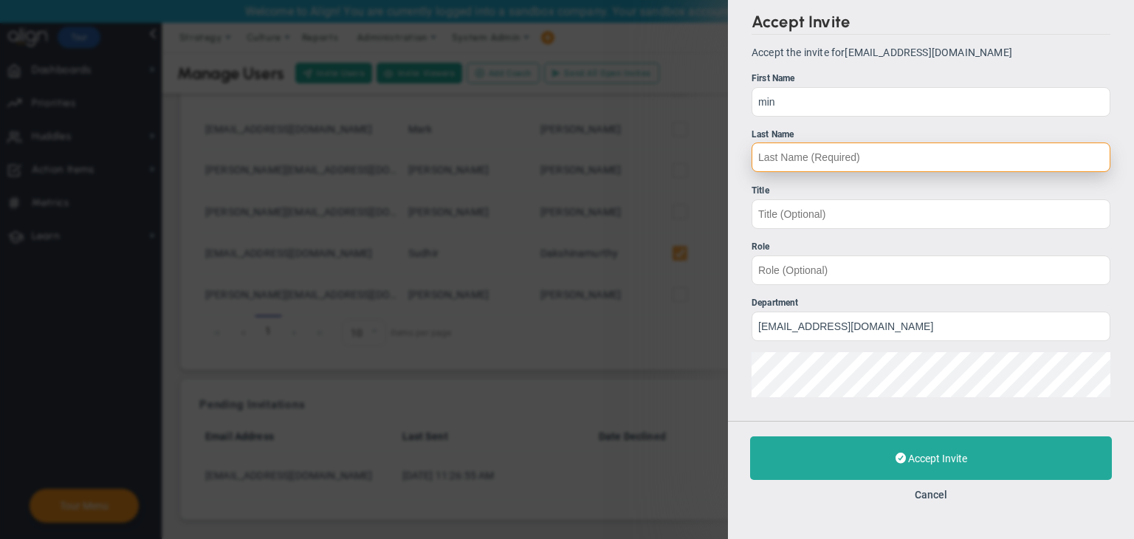
click at [783, 146] on input "Last Name" at bounding box center [930, 157] width 359 height 30
type input "min"
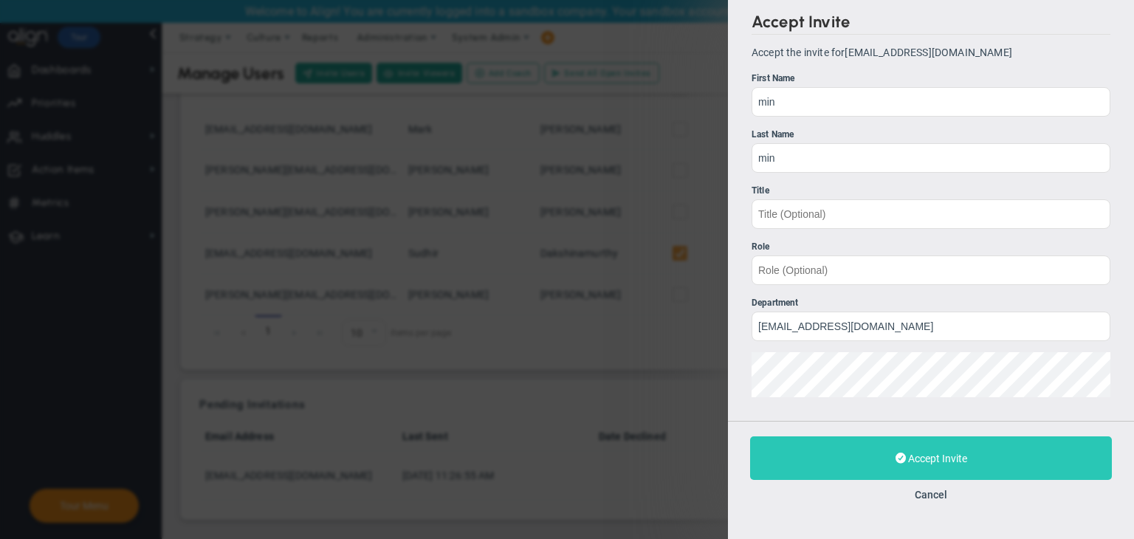
click at [856, 441] on button "Accept Invite" at bounding box center [931, 458] width 362 height 44
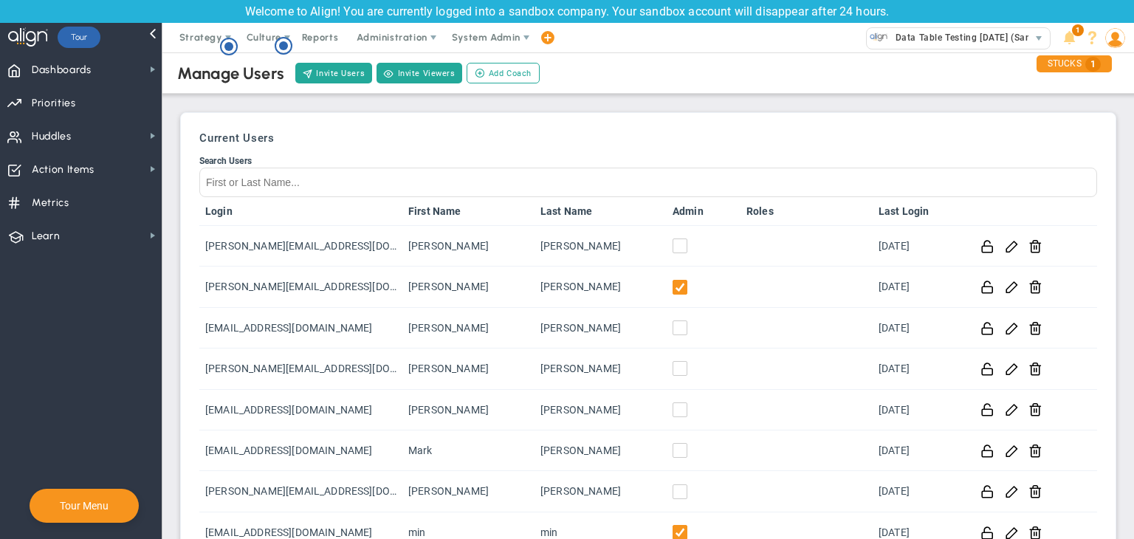
click at [1112, 43] on img at bounding box center [1115, 38] width 20 height 20
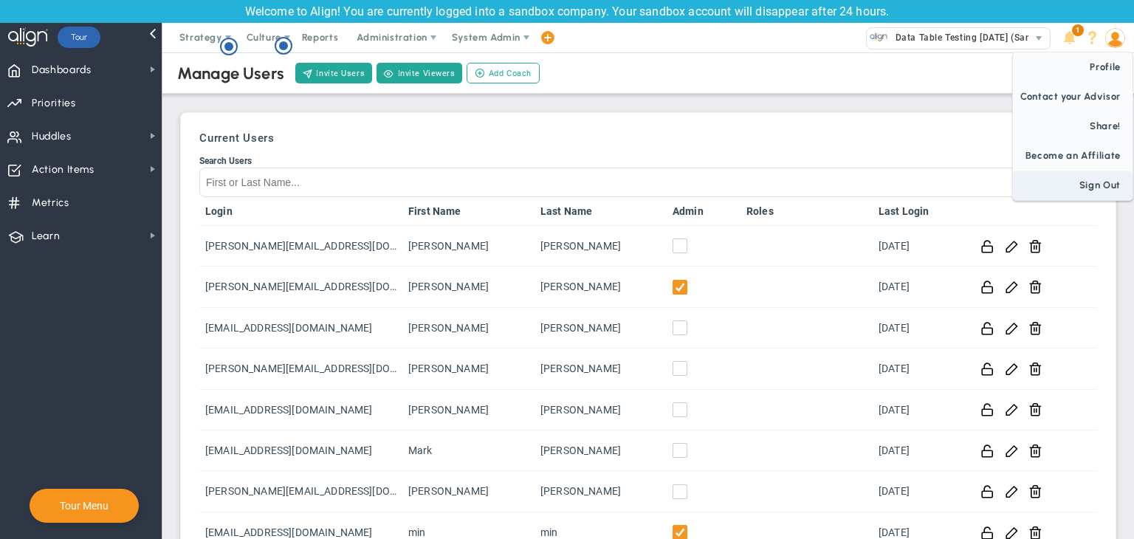
click at [1098, 182] on span "Sign Out" at bounding box center [1073, 186] width 120 height 30
